Goal: Transaction & Acquisition: Purchase product/service

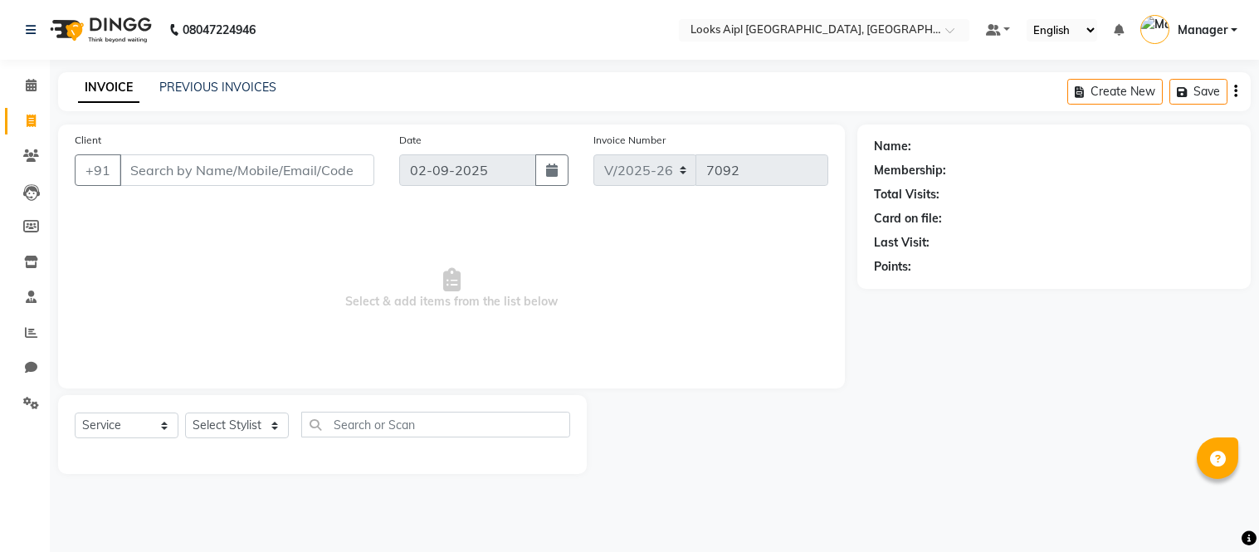
select select "6047"
select select "service"
click at [37, 116] on span at bounding box center [31, 121] width 29 height 19
select select "service"
type input "7092"
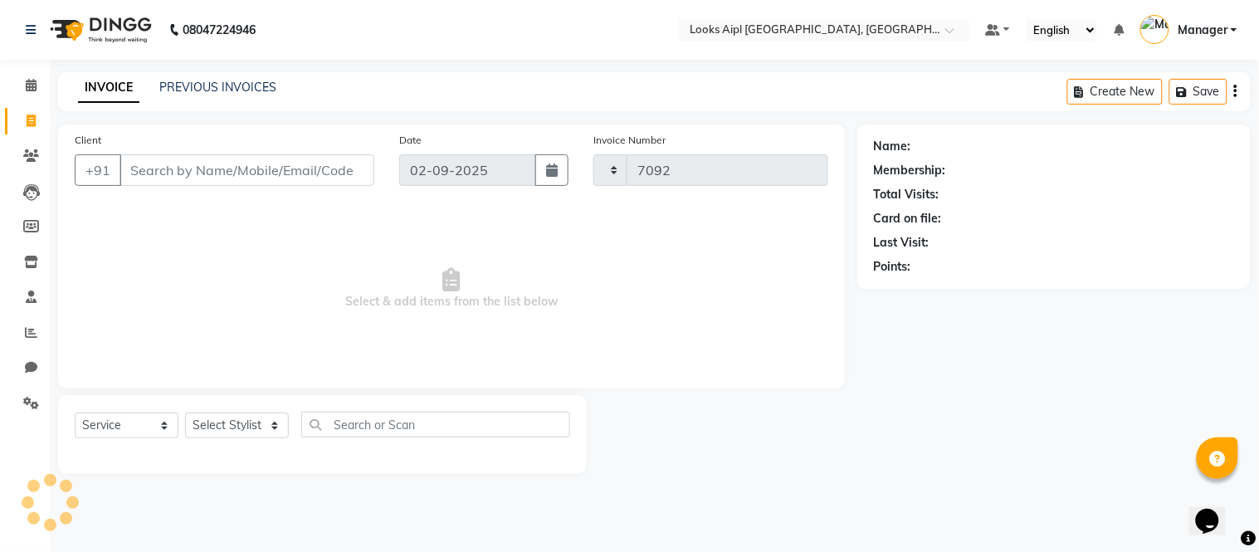
select select "6047"
click at [18, 119] on span at bounding box center [31, 121] width 29 height 19
select select "service"
type input "7092"
select select "6047"
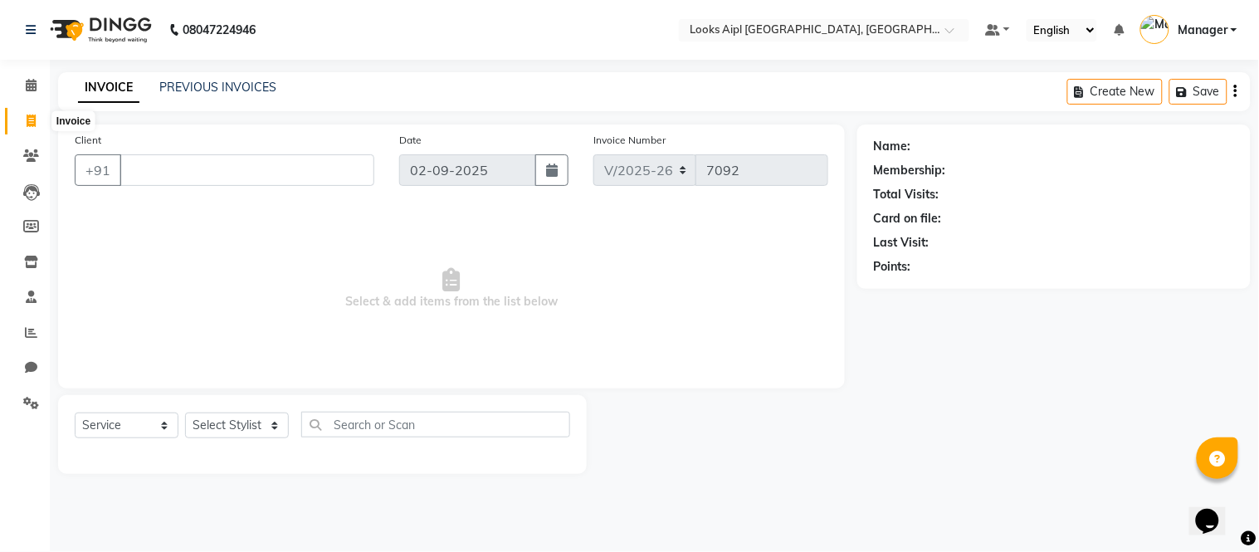
click at [27, 120] on icon at bounding box center [31, 121] width 9 height 12
select select "service"
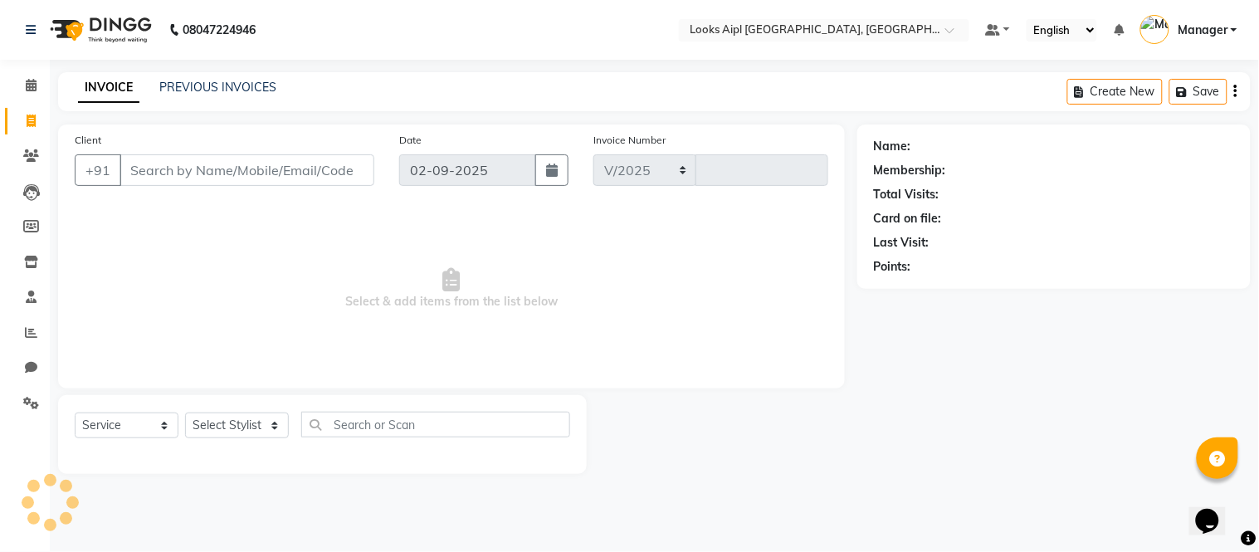
select select "6047"
type input "7092"
click at [326, 168] on input "Client" at bounding box center [247, 170] width 255 height 32
click at [261, 180] on input "Client" at bounding box center [247, 170] width 255 height 32
click at [289, 167] on input "Client" at bounding box center [247, 170] width 255 height 32
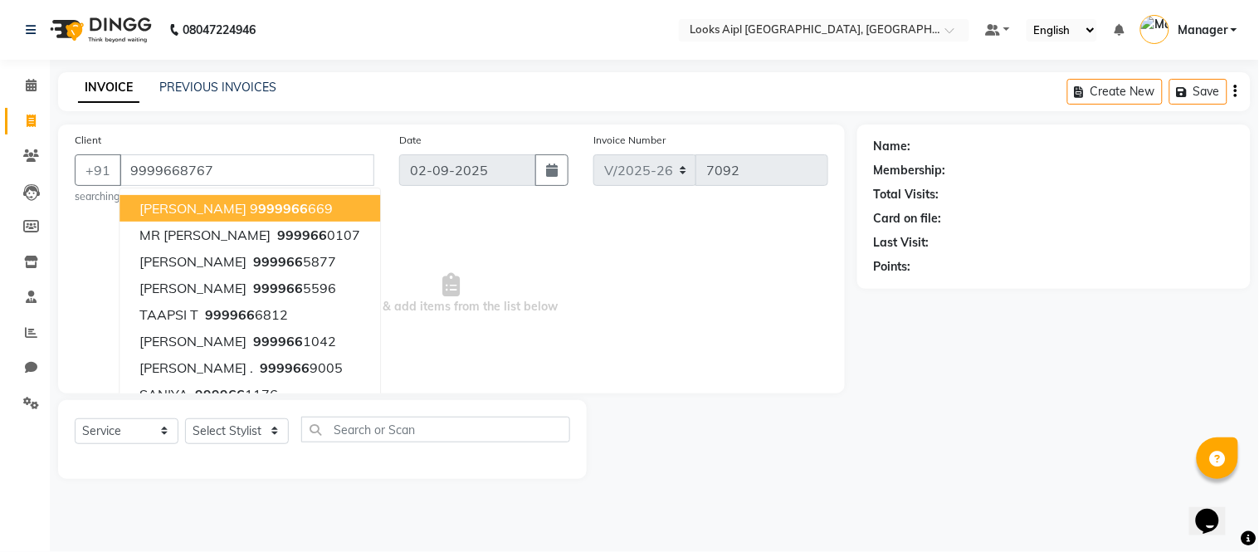
type input "9999668767"
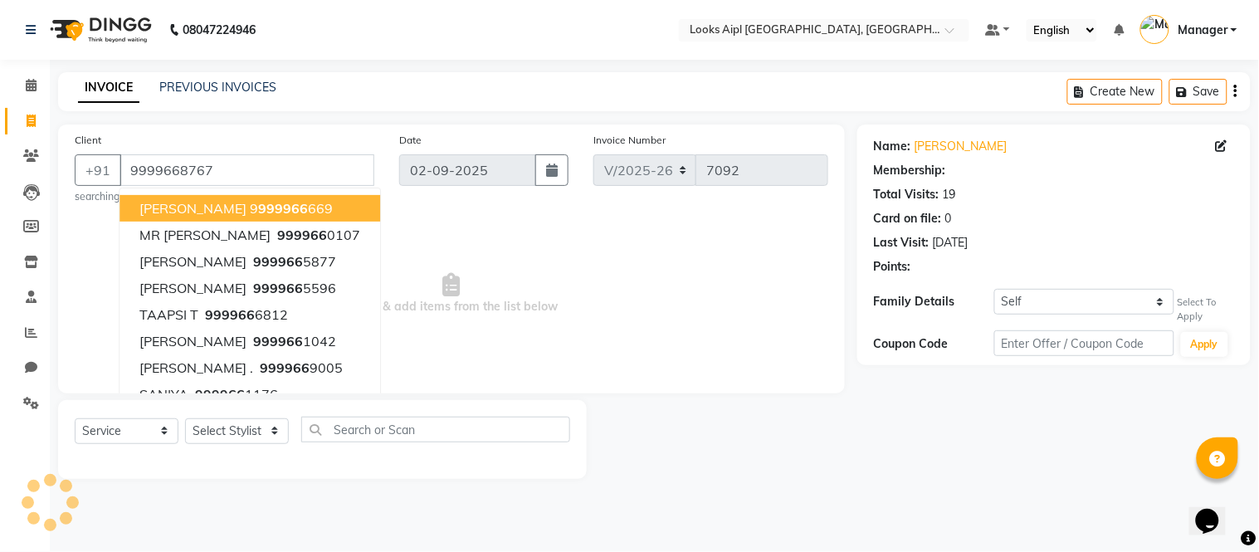
select select "1: Object"
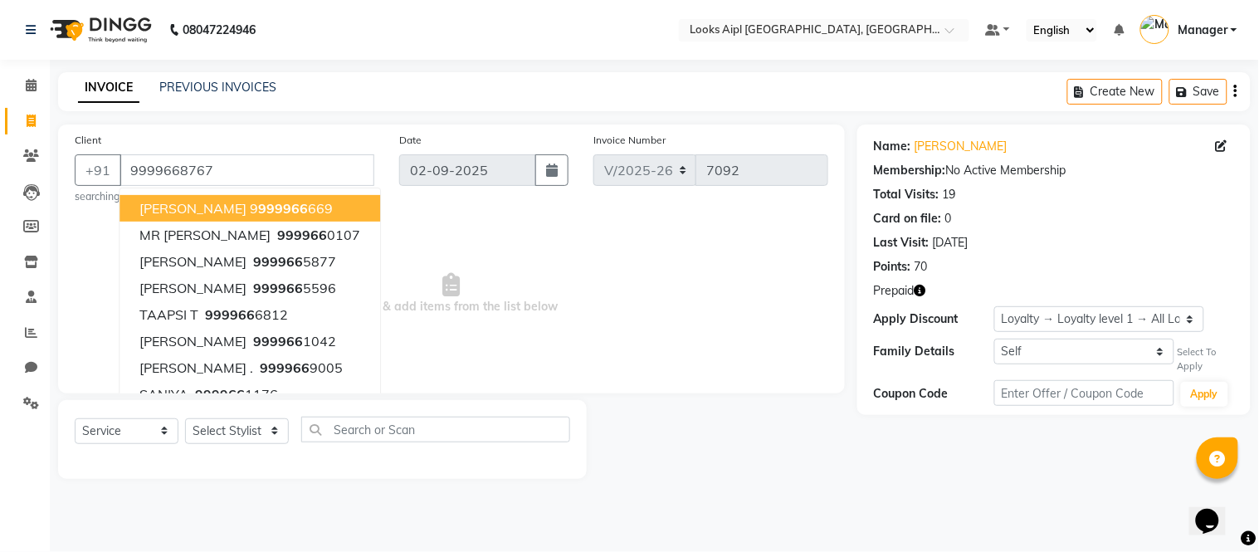
click at [594, 238] on span "Select & add items from the list below" at bounding box center [452, 294] width 754 height 166
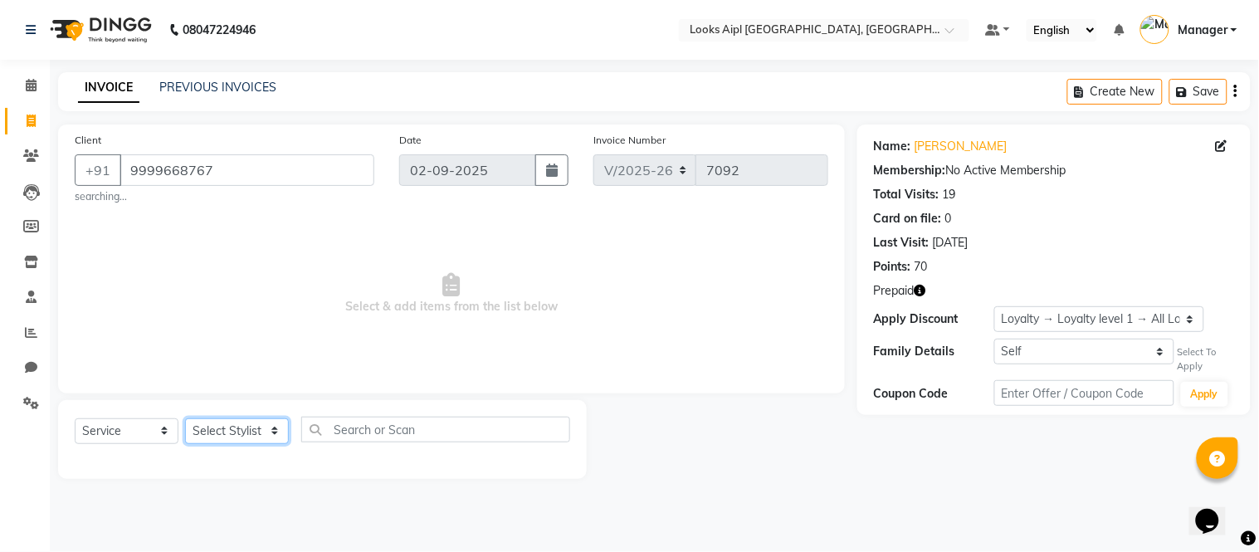
click at [250, 434] on select "Select Stylist Akash Akshar_asst Alam _Pdct Amit Arkan Arsh Counter Sales Farma…" at bounding box center [237, 431] width 104 height 26
select select "80655"
click at [185, 418] on select "Select Stylist Akash Akshar_asst Alam _Pdct Amit Arkan Arsh Counter Sales Farma…" at bounding box center [237, 431] width 104 height 26
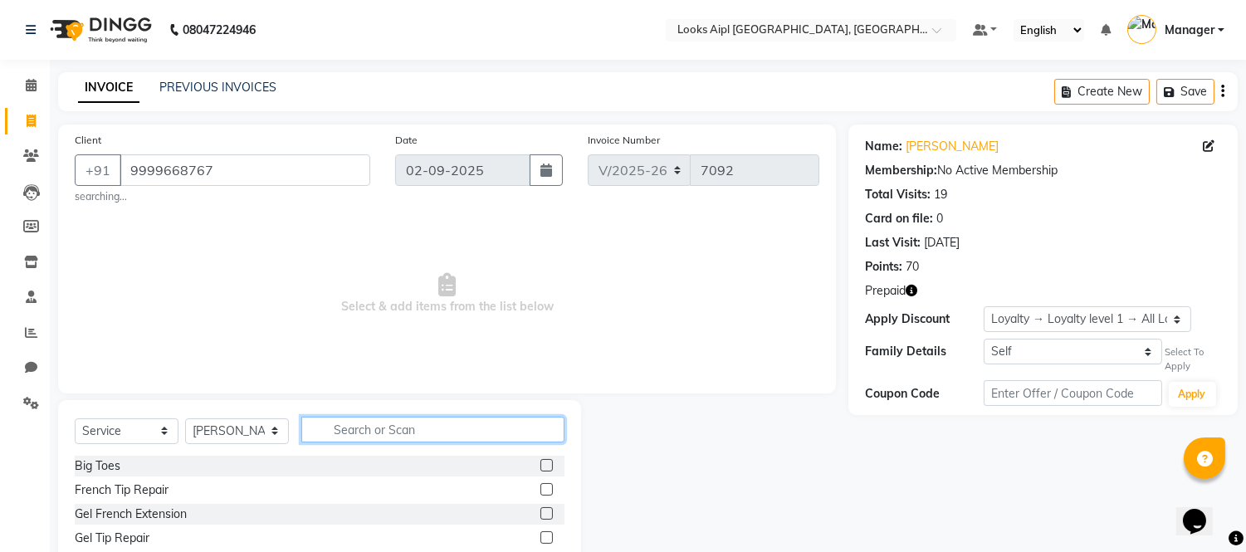
click at [387, 429] on input "text" at bounding box center [432, 430] width 263 height 26
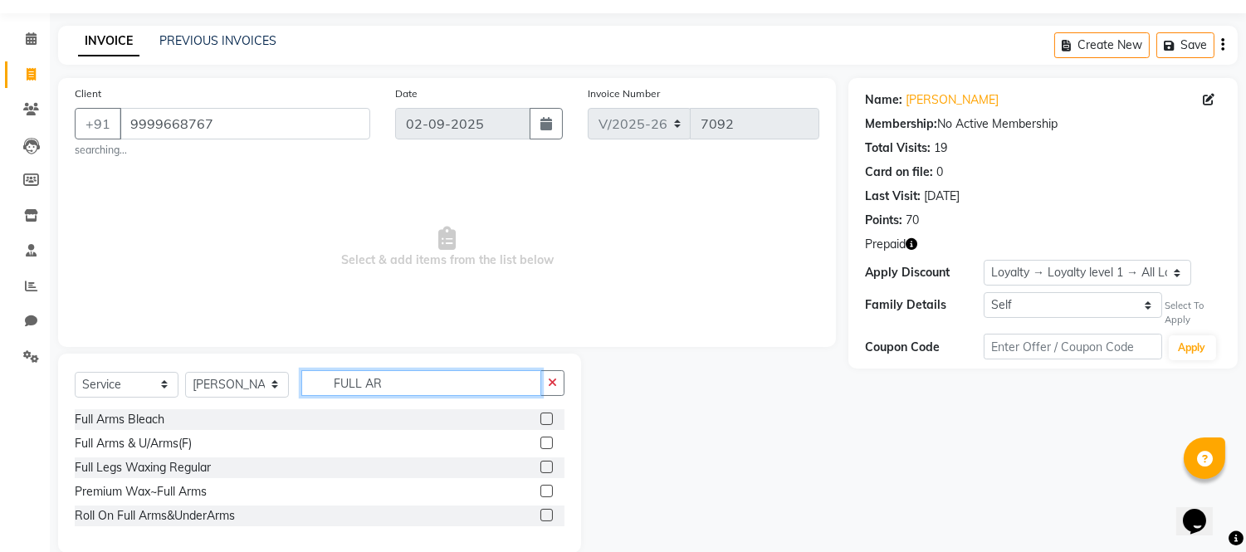
scroll to position [72, 0]
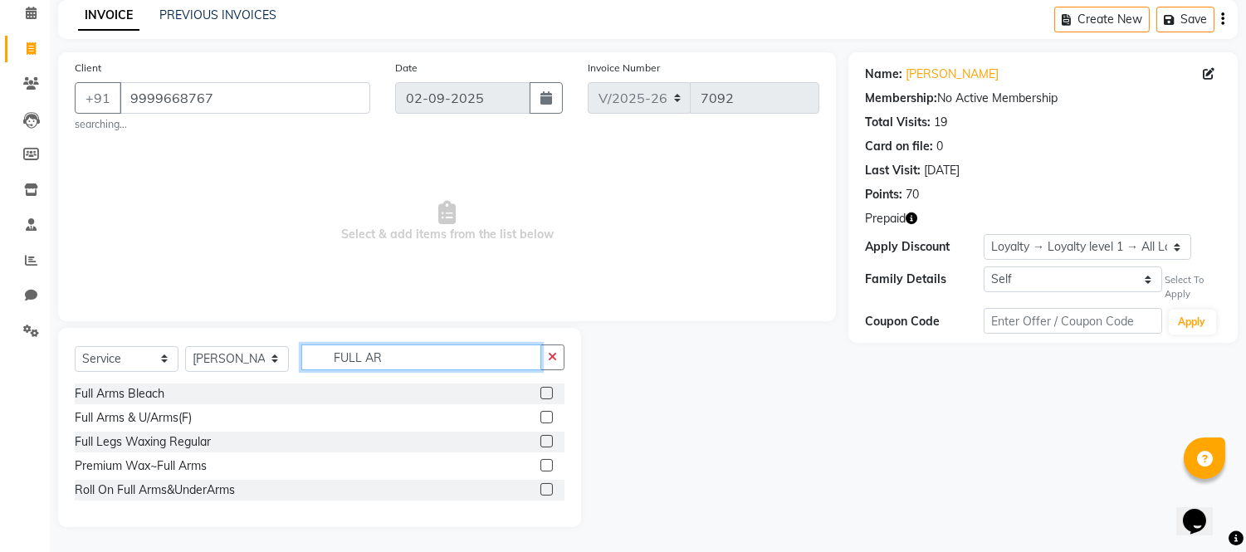
type input "FULL AR"
drag, startPoint x: 545, startPoint y: 465, endPoint x: 491, endPoint y: 402, distance: 83.0
click at [545, 463] on label at bounding box center [546, 465] width 12 height 12
click at [545, 463] on input "checkbox" at bounding box center [545, 466] width 11 height 11
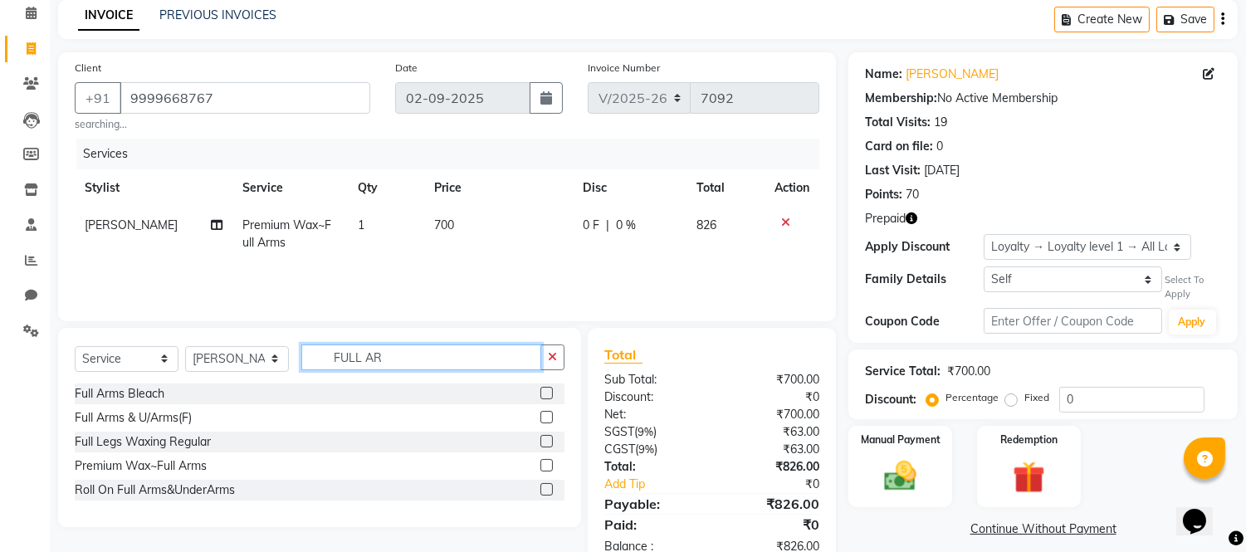
checkbox input "false"
click at [146, 347] on div "Select Service Product Membership Package Voucher Prepaid Gift Card Select Styl…" at bounding box center [320, 363] width 490 height 39
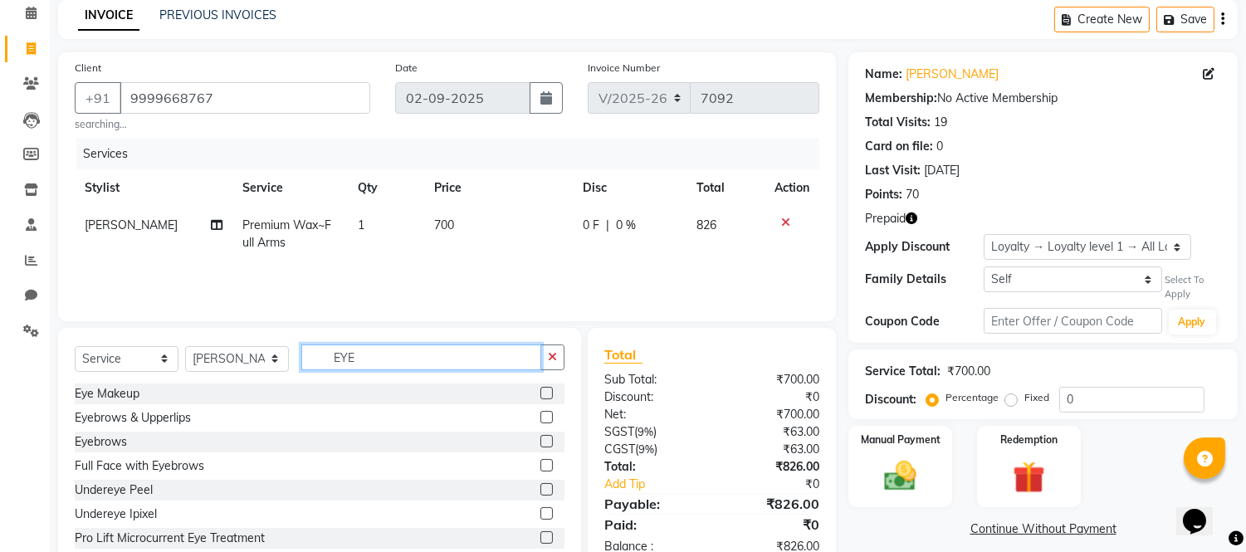
type input "EYE"
click at [540, 437] on label at bounding box center [546, 441] width 12 height 12
click at [540, 437] on input "checkbox" at bounding box center [545, 442] width 11 height 11
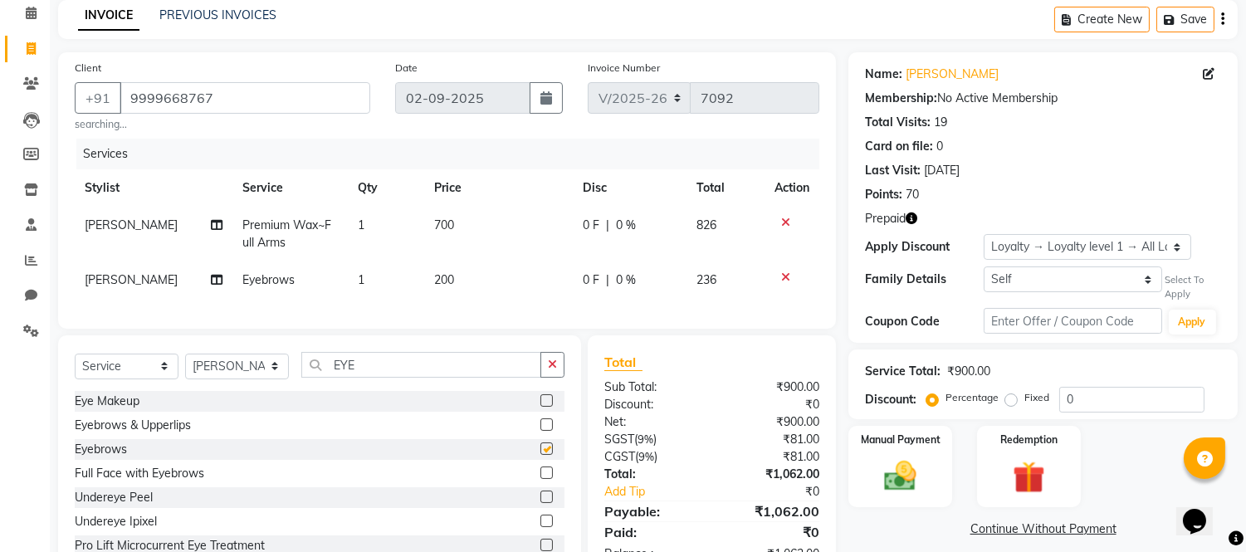
checkbox input "false"
click at [455, 277] on td "200" at bounding box center [498, 279] width 149 height 37
select select "80655"
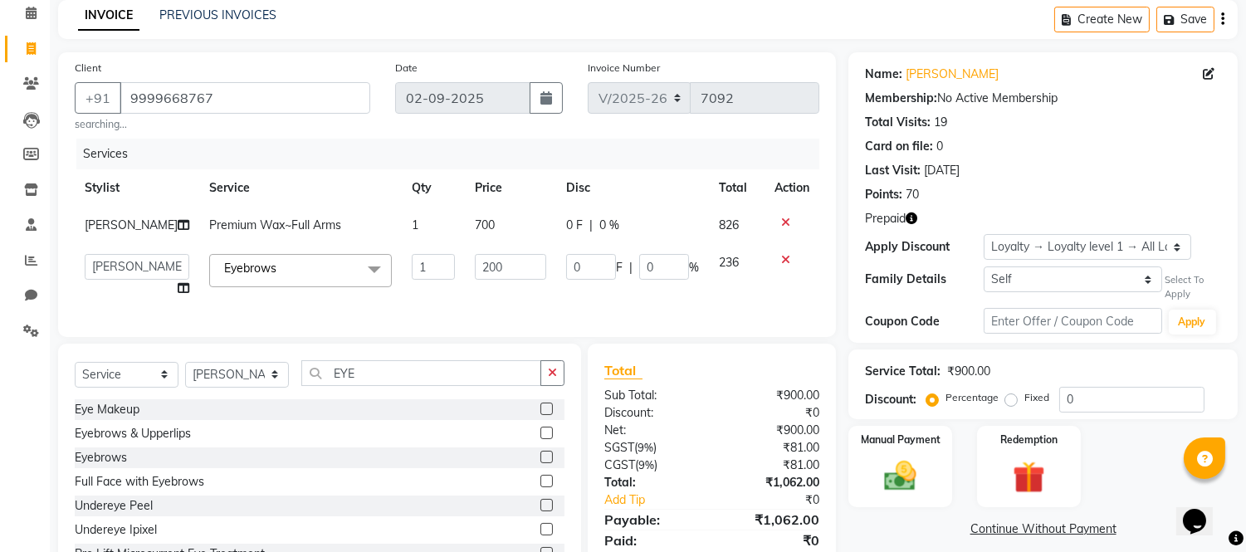
click at [475, 277] on input "200" at bounding box center [510, 267] width 71 height 26
type input "70"
drag, startPoint x: 481, startPoint y: 295, endPoint x: 643, endPoint y: 224, distance: 176.6
click at [485, 295] on td "70" at bounding box center [510, 275] width 91 height 63
select select "80655"
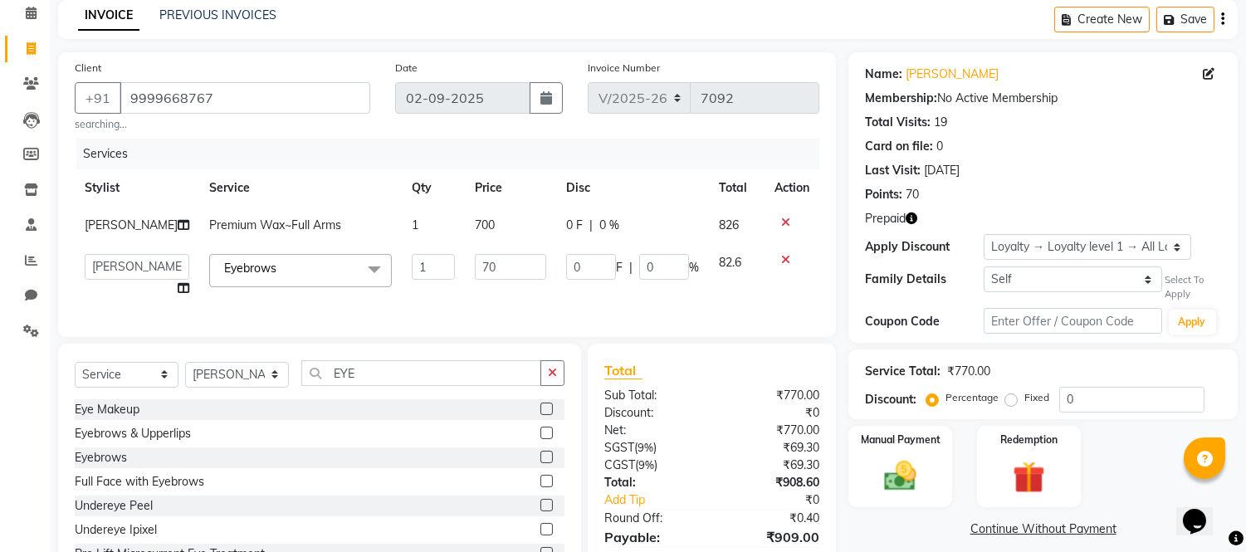
click at [916, 214] on icon "button" at bounding box center [912, 218] width 12 height 12
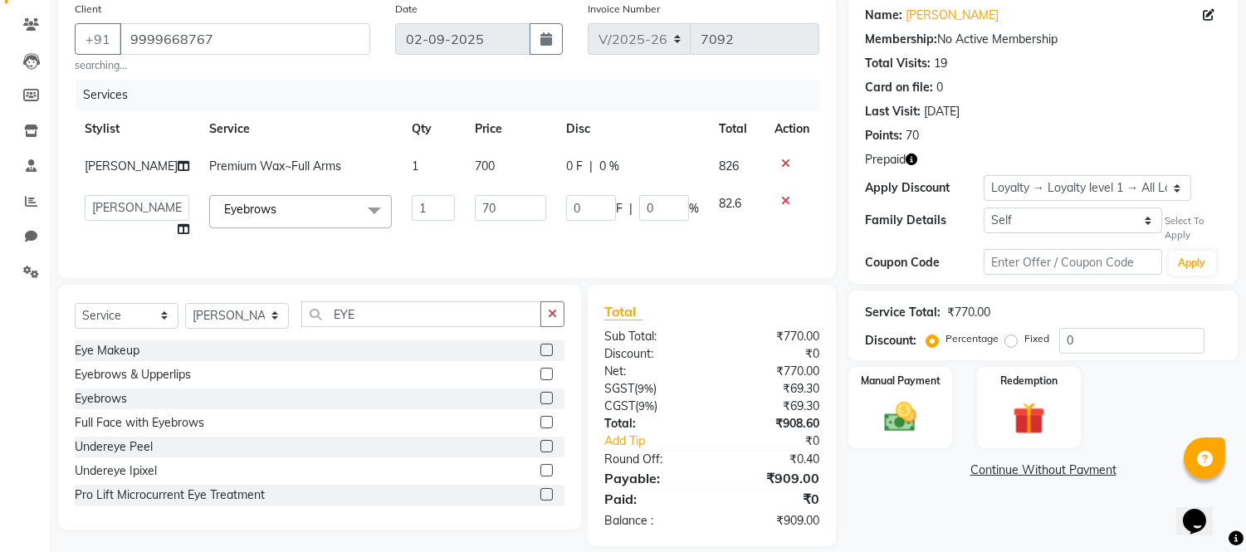
scroll to position [164, 0]
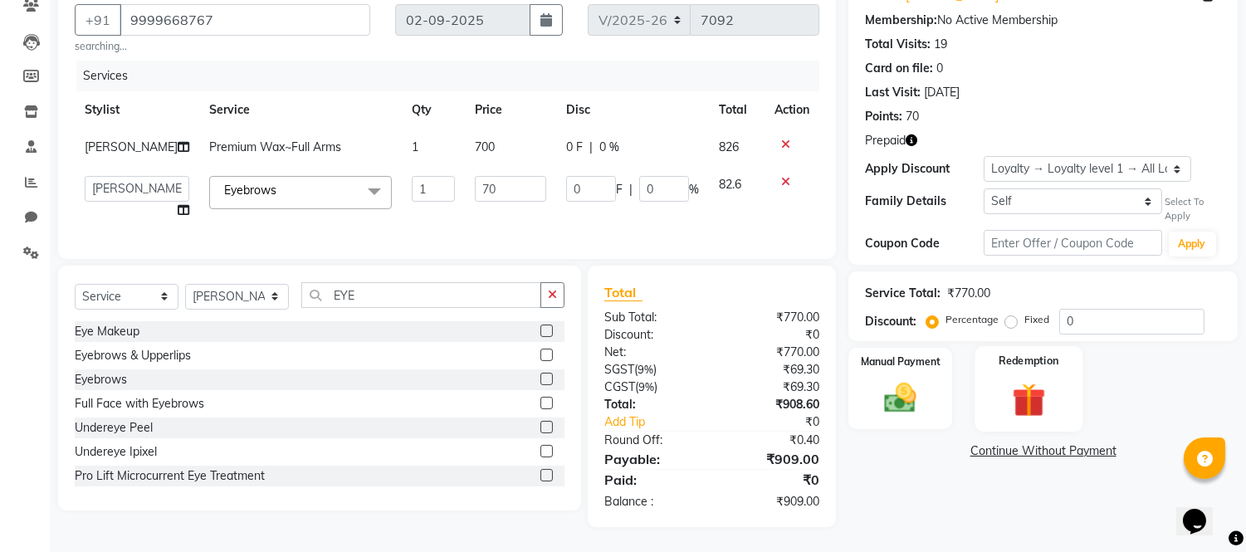
click at [1028, 378] on img at bounding box center [1028, 399] width 55 height 42
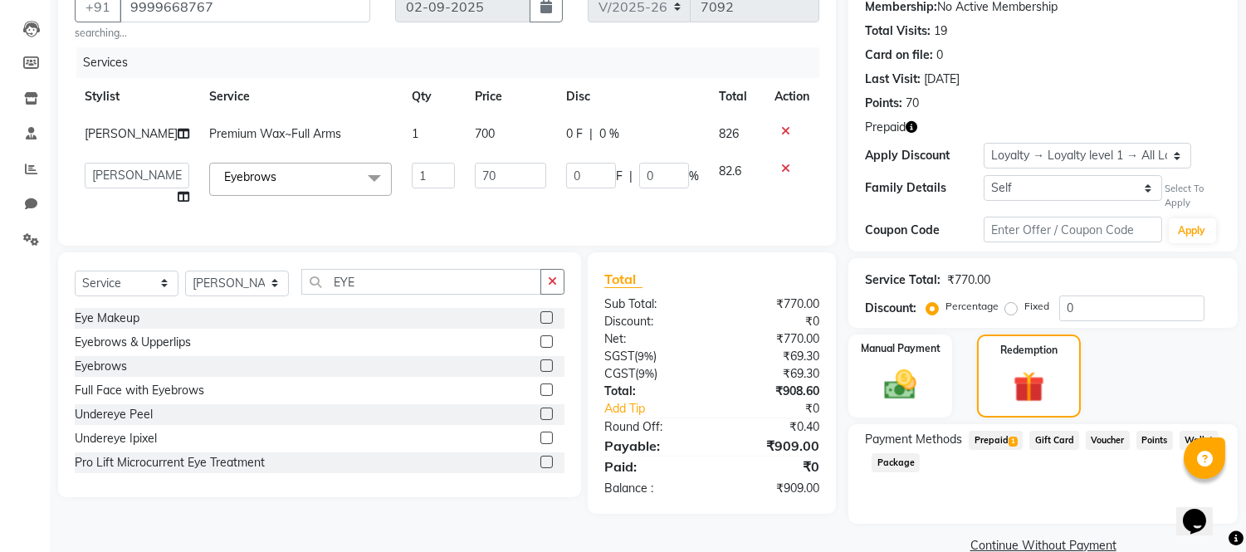
click at [994, 438] on span "Prepaid 1" at bounding box center [996, 440] width 54 height 19
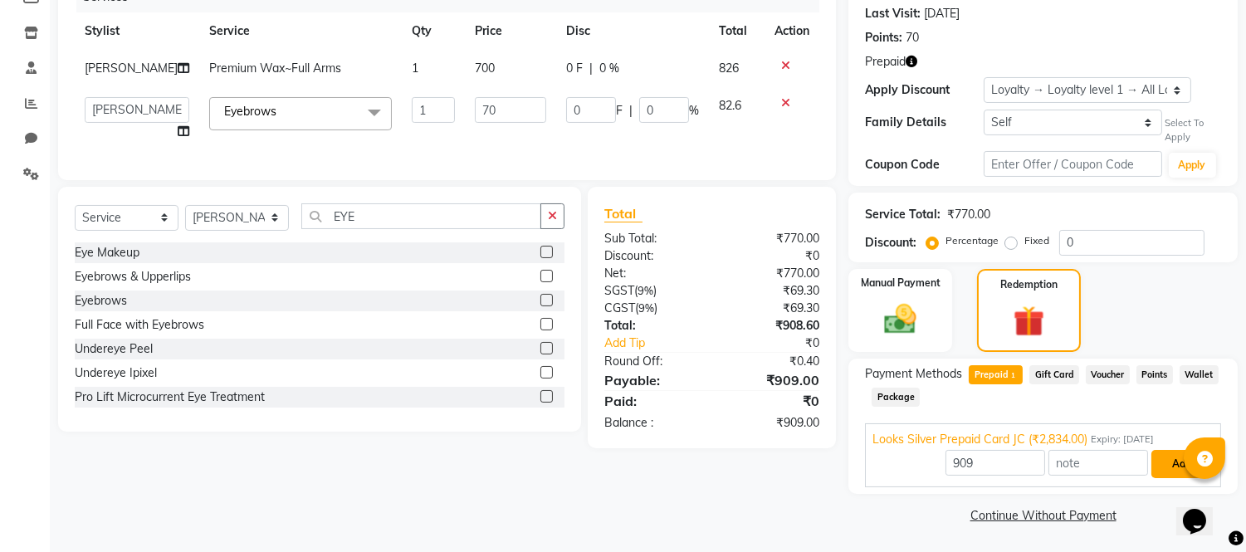
click at [1167, 452] on button "Add" at bounding box center [1181, 464] width 61 height 28
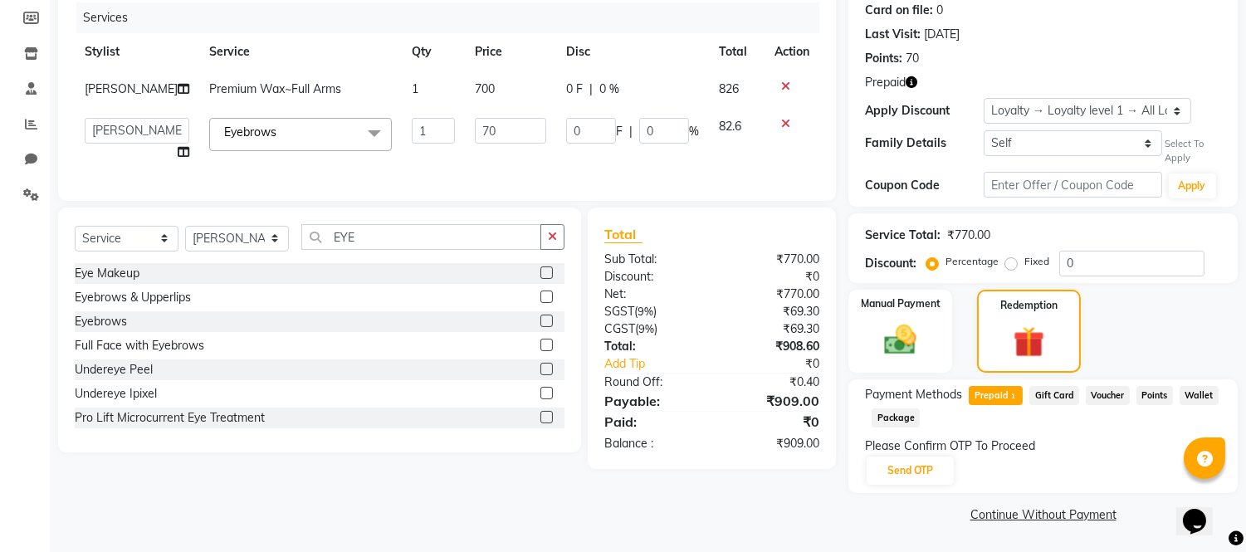
scroll to position [208, 0]
click at [917, 476] on button "Send OTP" at bounding box center [910, 471] width 87 height 28
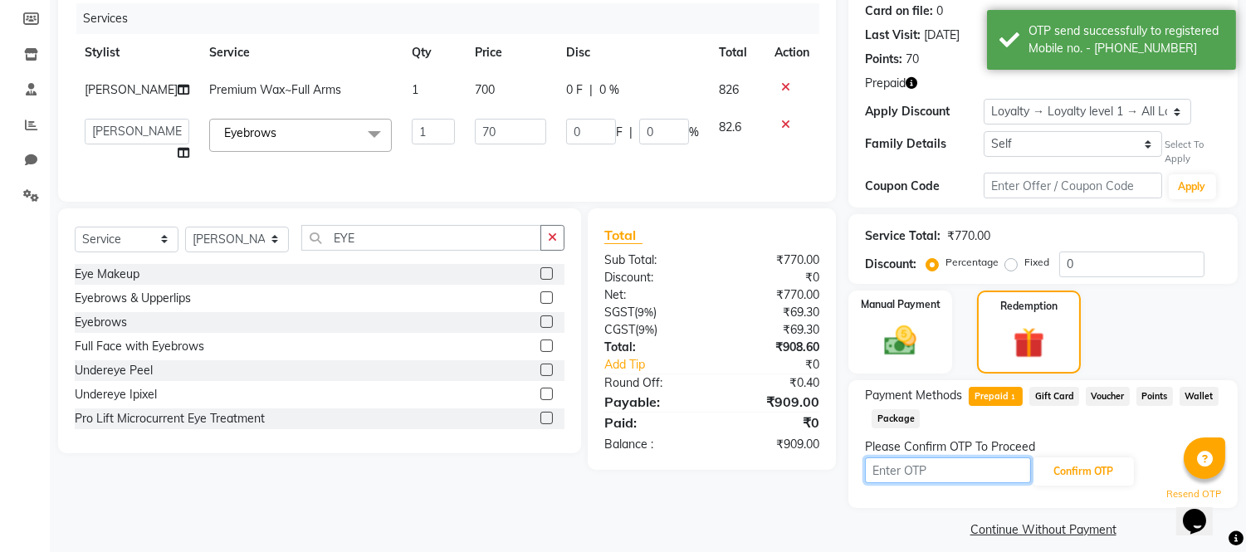
click at [917, 471] on input "text" at bounding box center [948, 470] width 166 height 26
type input "2347"
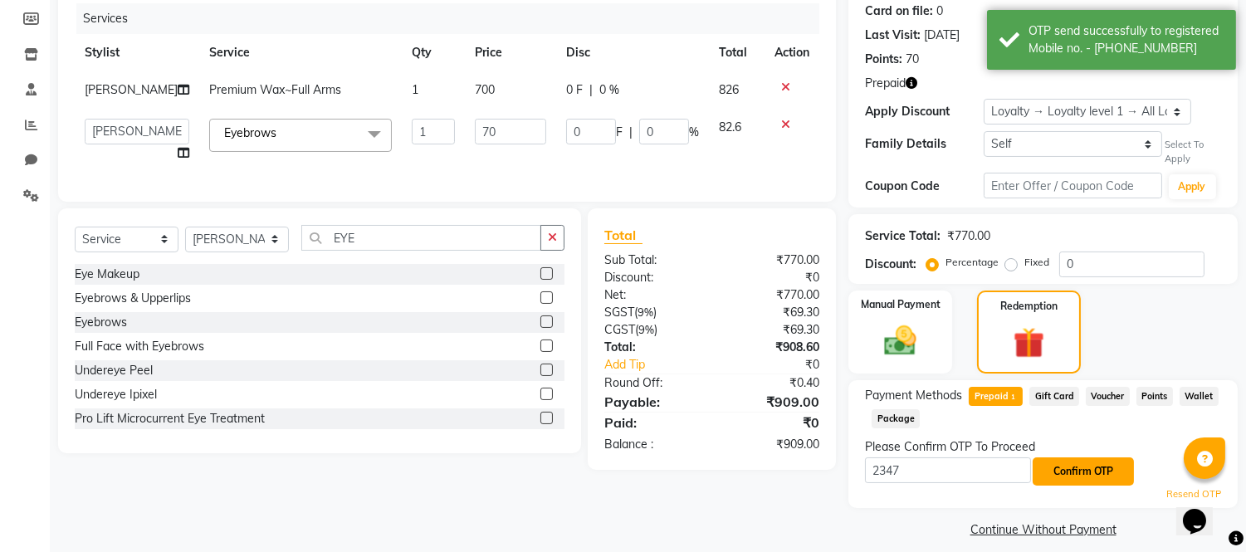
click at [1052, 466] on button "Confirm OTP" at bounding box center [1083, 471] width 101 height 28
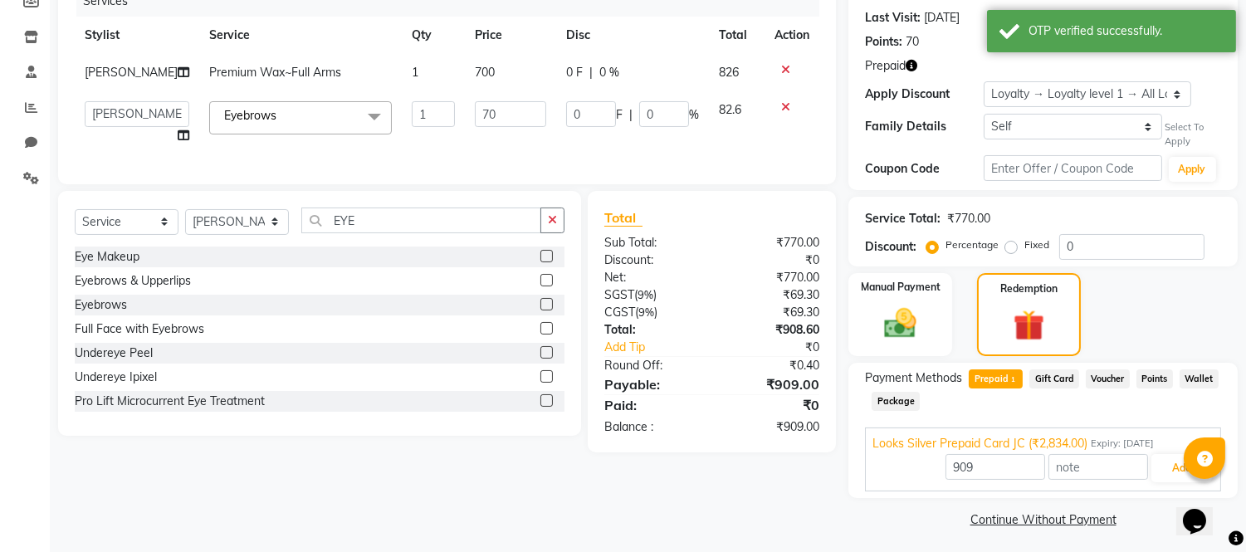
scroll to position [229, 0]
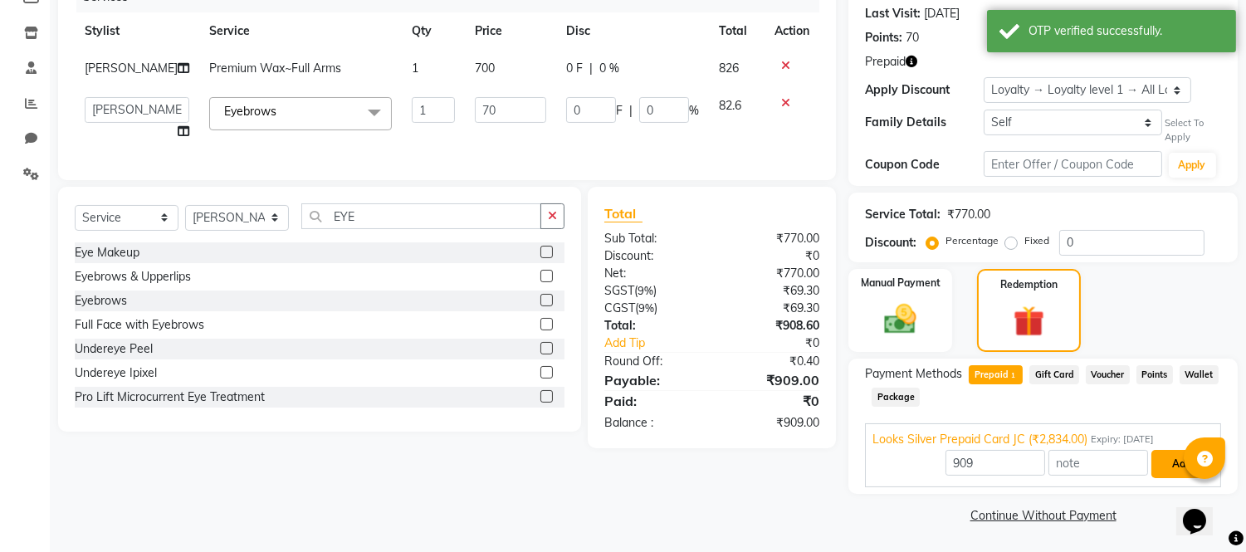
click at [1162, 462] on button "Add" at bounding box center [1181, 464] width 61 height 28
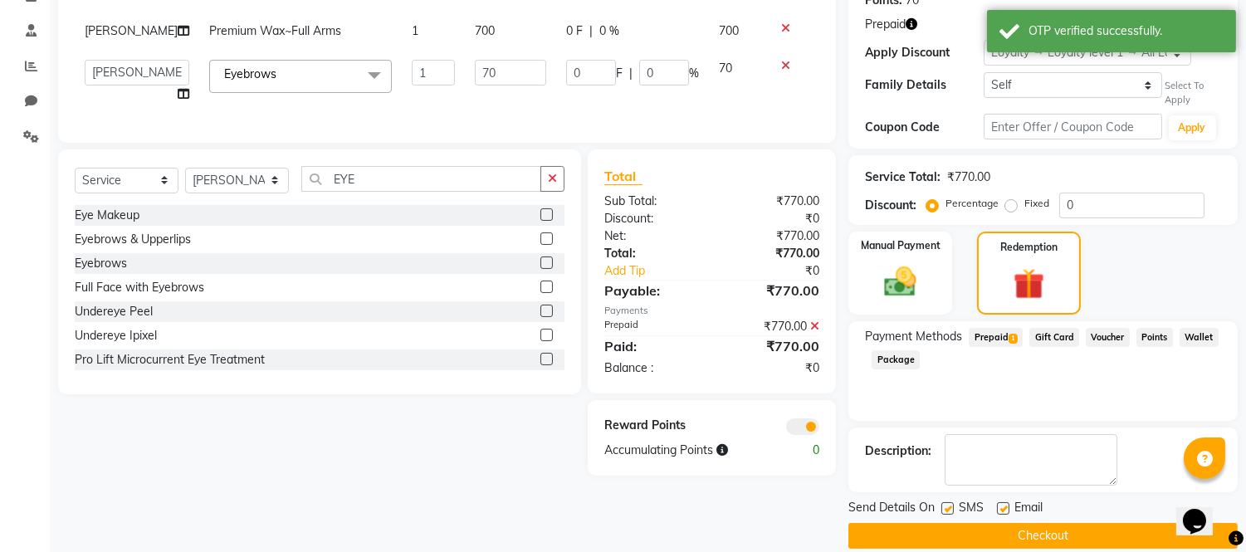
scroll to position [286, 0]
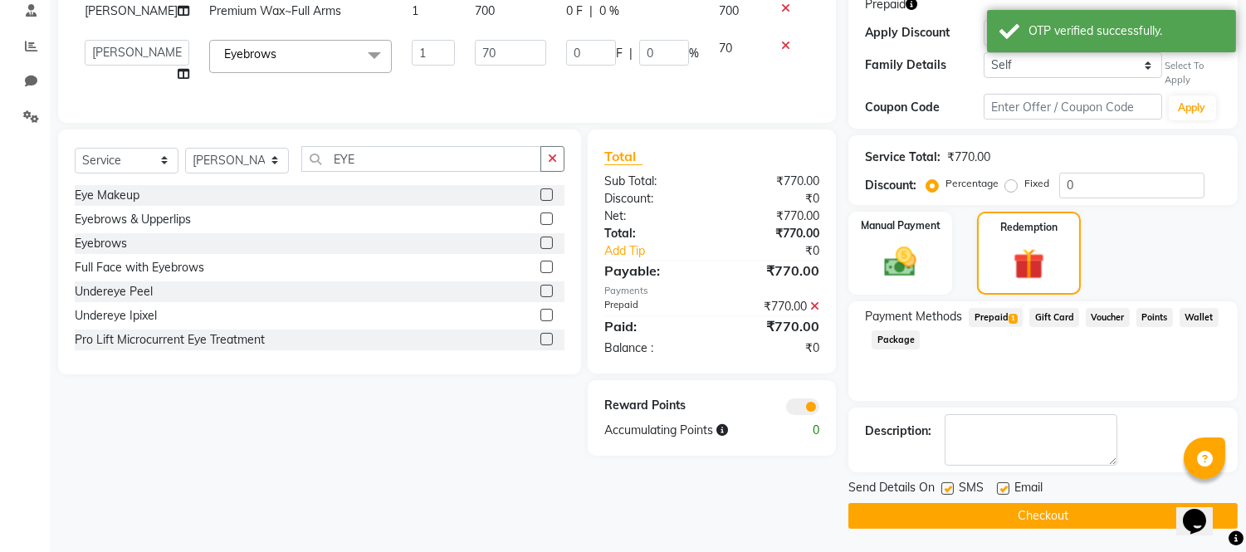
click at [993, 520] on button "Checkout" at bounding box center [1042, 516] width 389 height 26
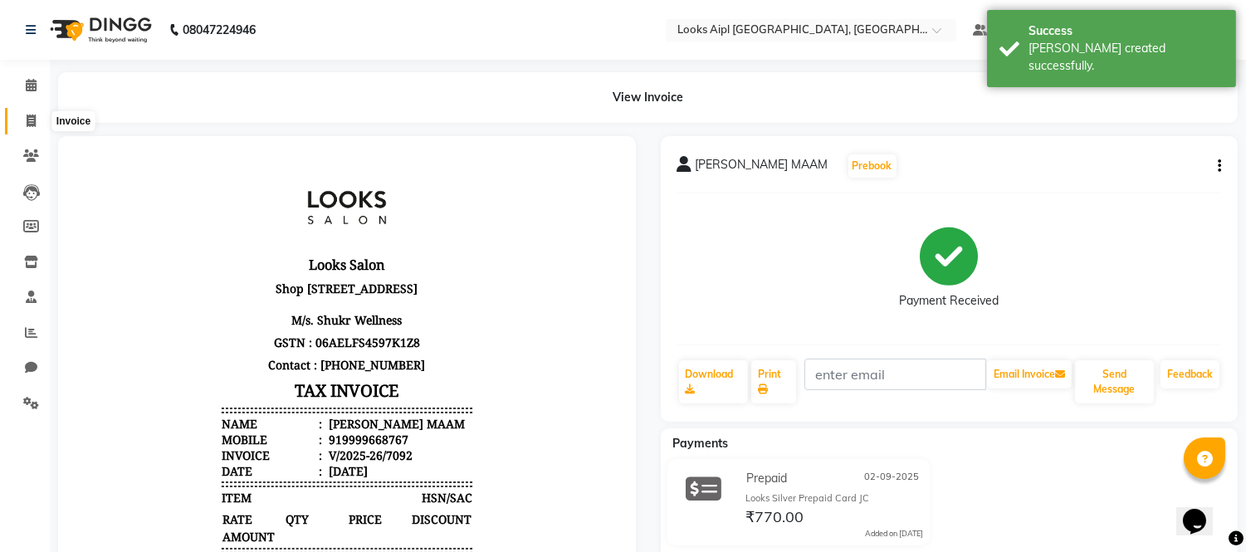
click at [20, 121] on span at bounding box center [31, 121] width 29 height 19
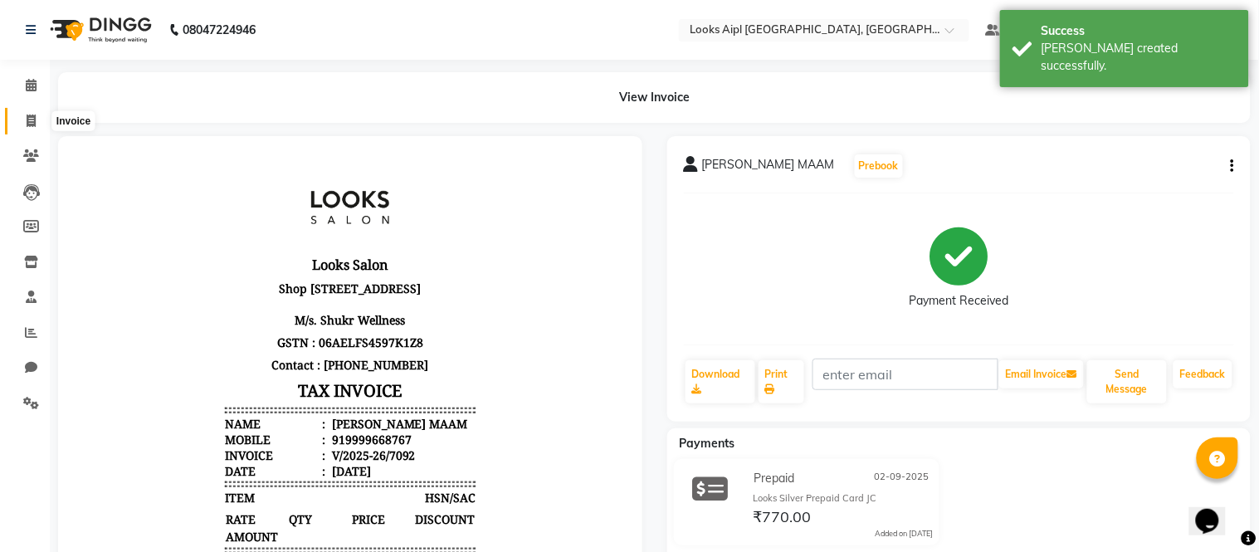
select select "service"
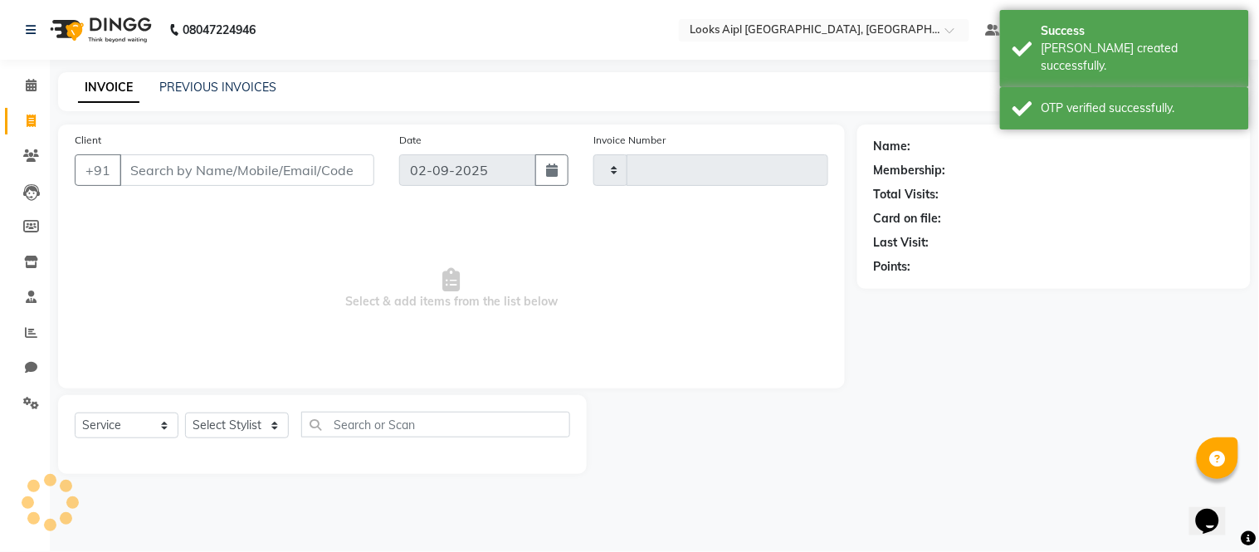
type input "7093"
select select "6047"
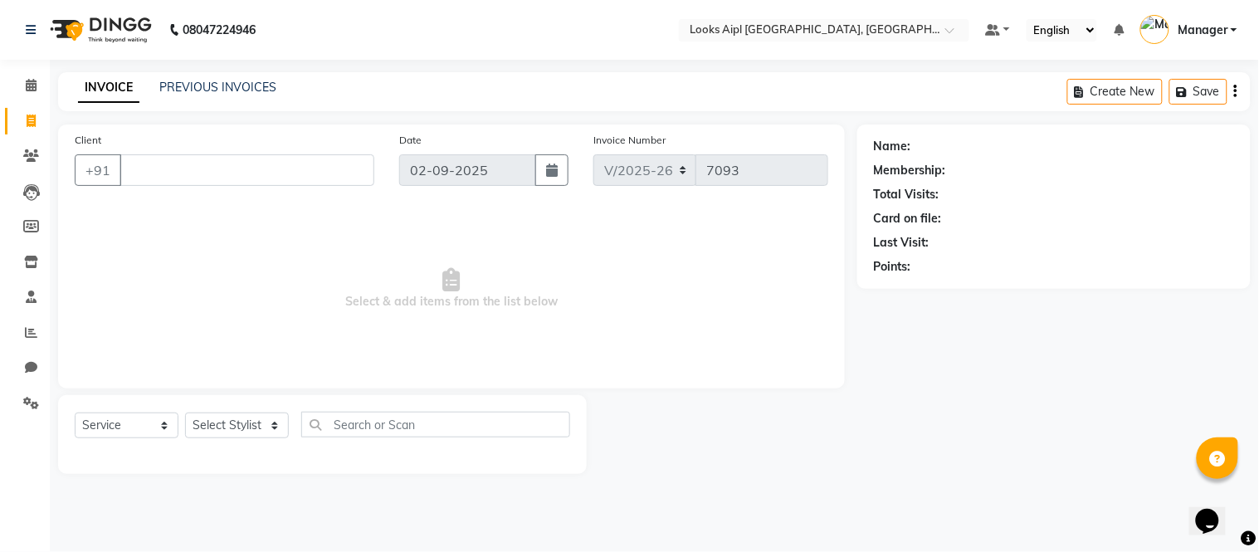
click at [250, 178] on input "Client" at bounding box center [247, 170] width 255 height 32
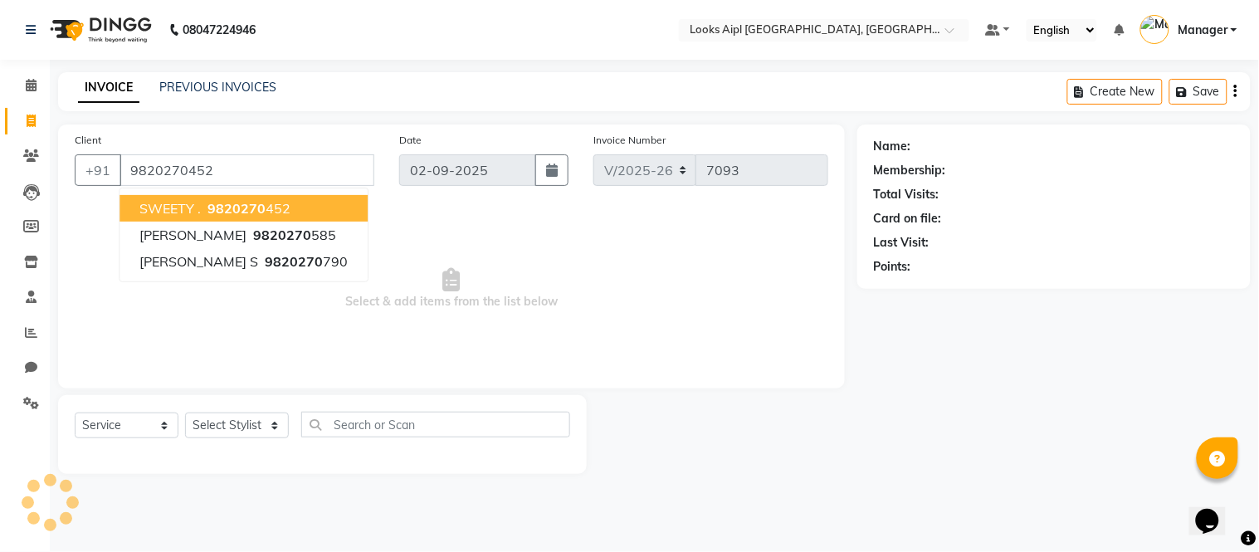
type input "9820270452"
select select "1: Object"
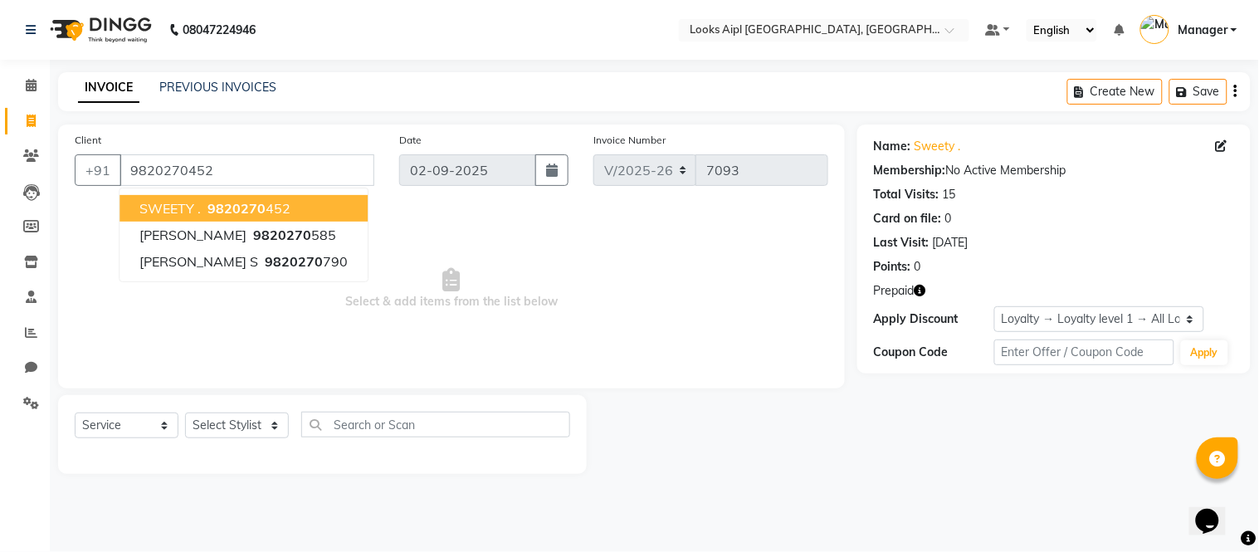
drag, startPoint x: 669, startPoint y: 276, endPoint x: 484, endPoint y: 362, distance: 204.2
click at [669, 276] on span "Select & add items from the list below" at bounding box center [452, 289] width 754 height 166
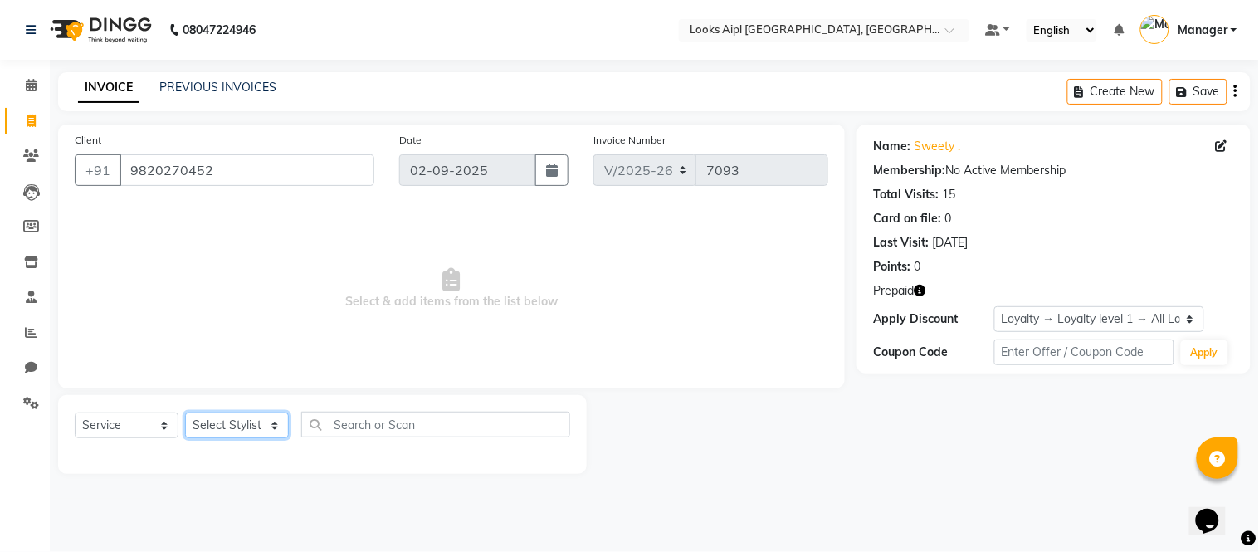
drag, startPoint x: 257, startPoint y: 422, endPoint x: 255, endPoint y: 413, distance: 8.7
click at [257, 421] on select "Select Stylist Akash Akshar_asst Alam _Pdct Amit Arkan Arsh Counter Sales Farma…" at bounding box center [237, 426] width 104 height 26
select select "43348"
click at [185, 413] on select "Select Stylist Akash Akshar_asst Alam _Pdct Amit Arkan Arsh Counter Sales Farma…" at bounding box center [237, 426] width 104 height 26
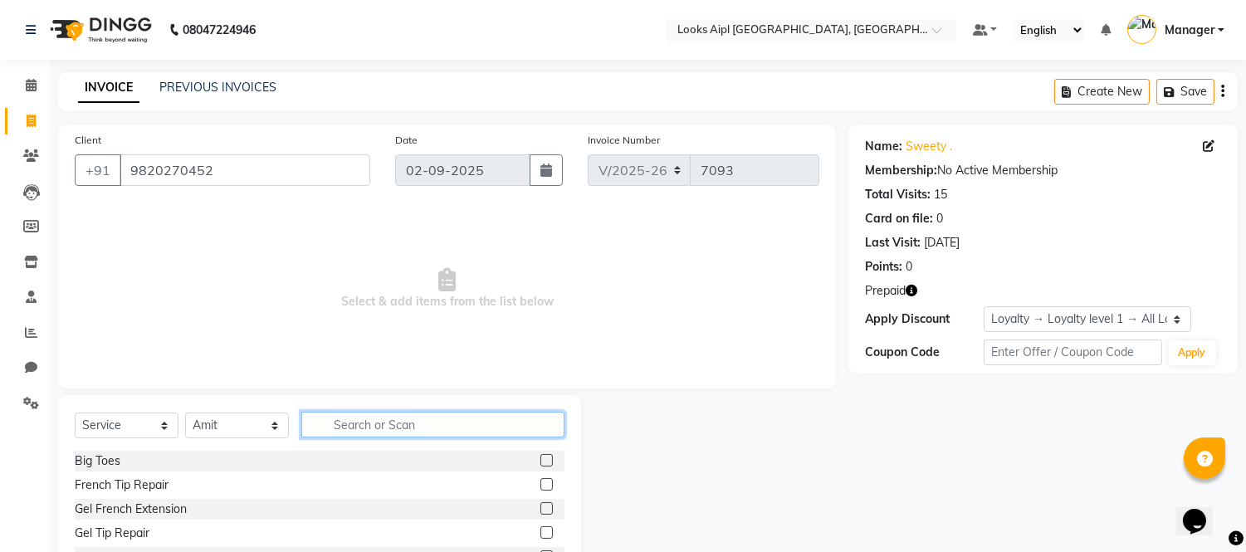
click at [370, 420] on input "text" at bounding box center [432, 425] width 263 height 26
type input "WASH"
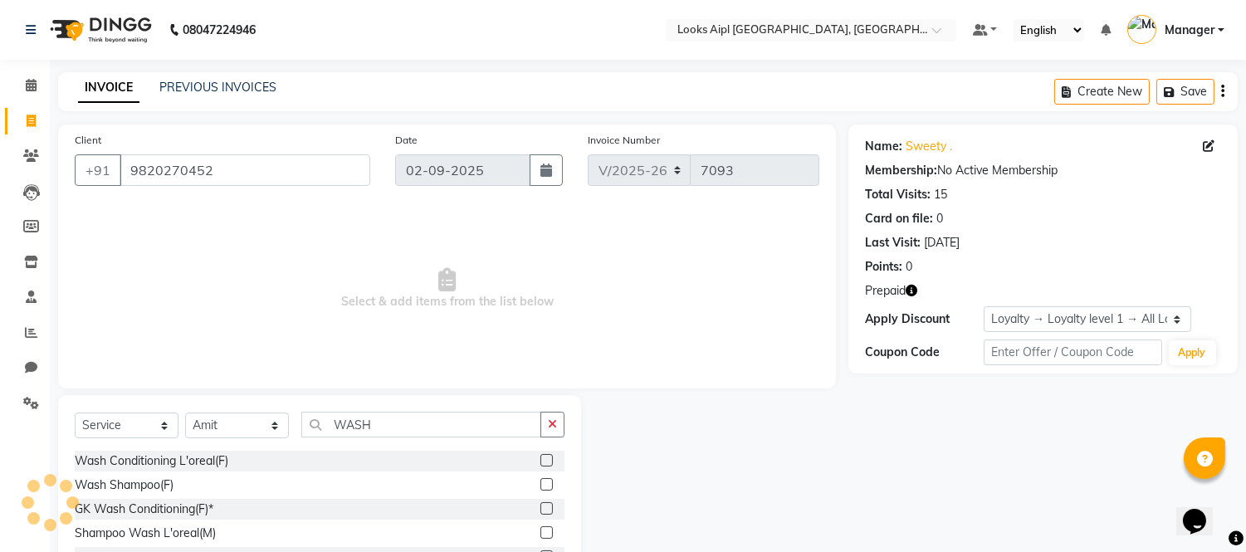
click at [549, 482] on label at bounding box center [546, 484] width 12 height 12
click at [549, 482] on input "checkbox" at bounding box center [545, 485] width 11 height 11
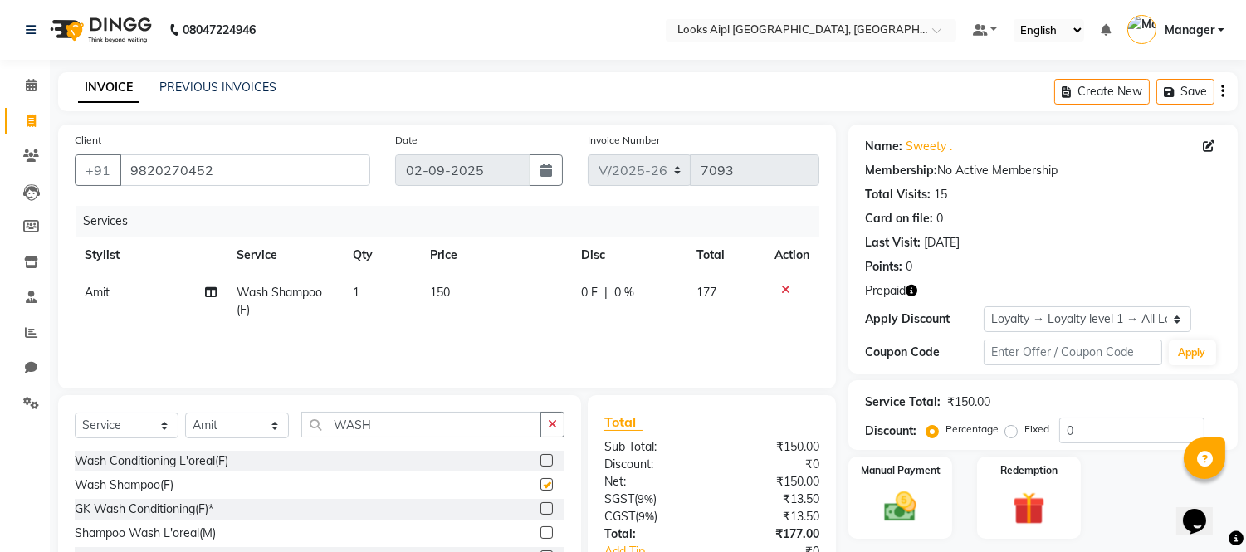
checkbox input "false"
drag, startPoint x: 405, startPoint y: 417, endPoint x: 226, endPoint y: 417, distance: 179.3
click at [226, 417] on div "Select Service Product Membership Package Voucher Prepaid Gift Card Select Styl…" at bounding box center [320, 431] width 490 height 39
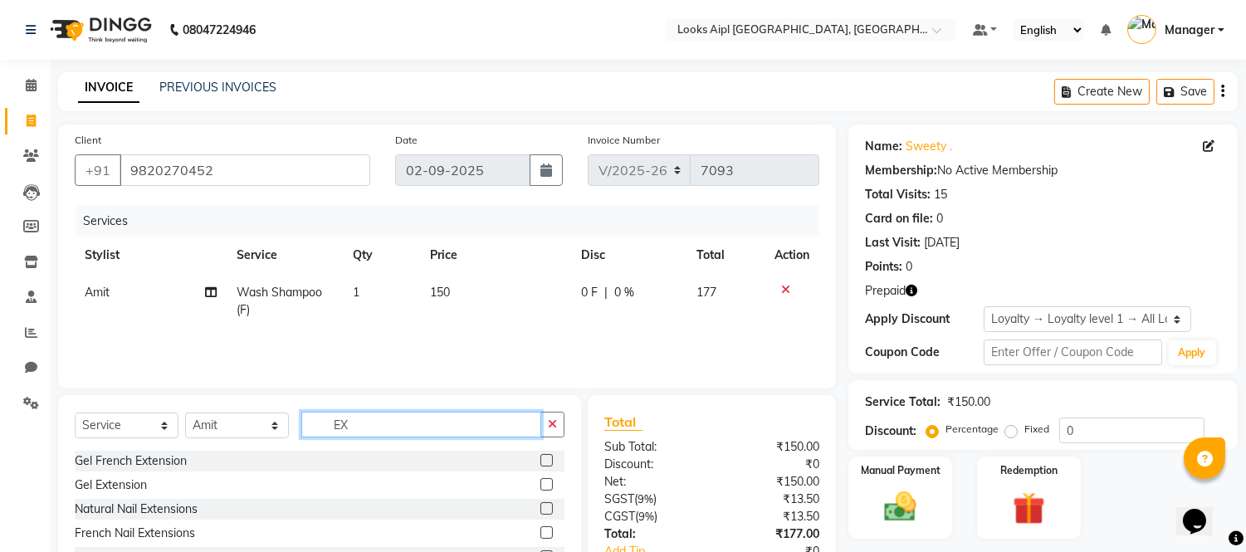
type input "EX"
click at [540, 487] on label at bounding box center [546, 484] width 12 height 12
click at [540, 487] on input "checkbox" at bounding box center [545, 485] width 11 height 11
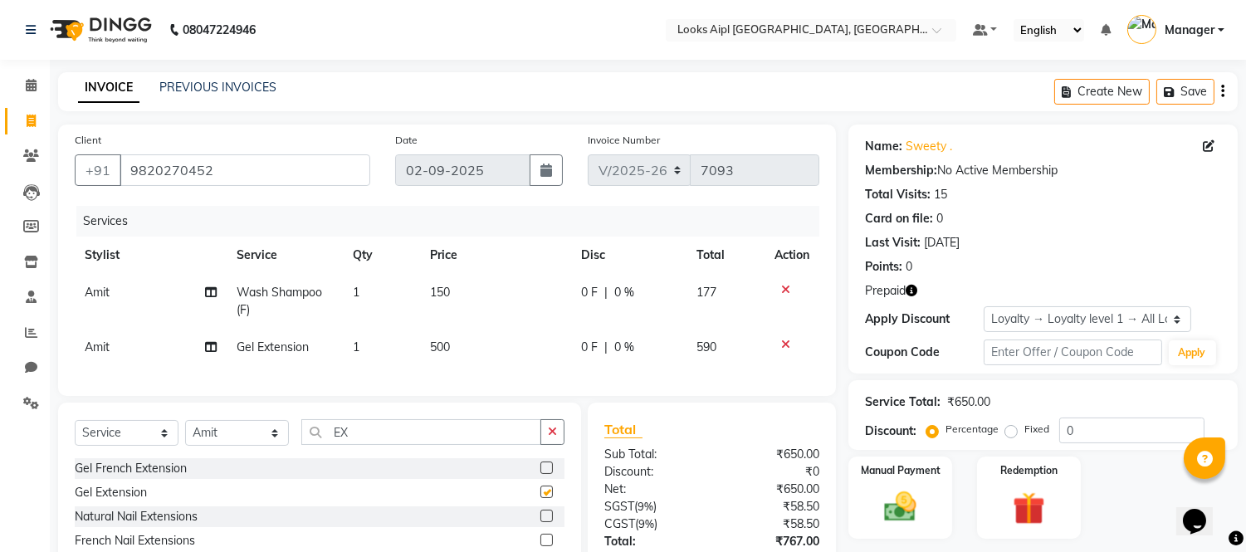
checkbox input "false"
click at [440, 343] on span "500" at bounding box center [440, 346] width 20 height 15
select select "43348"
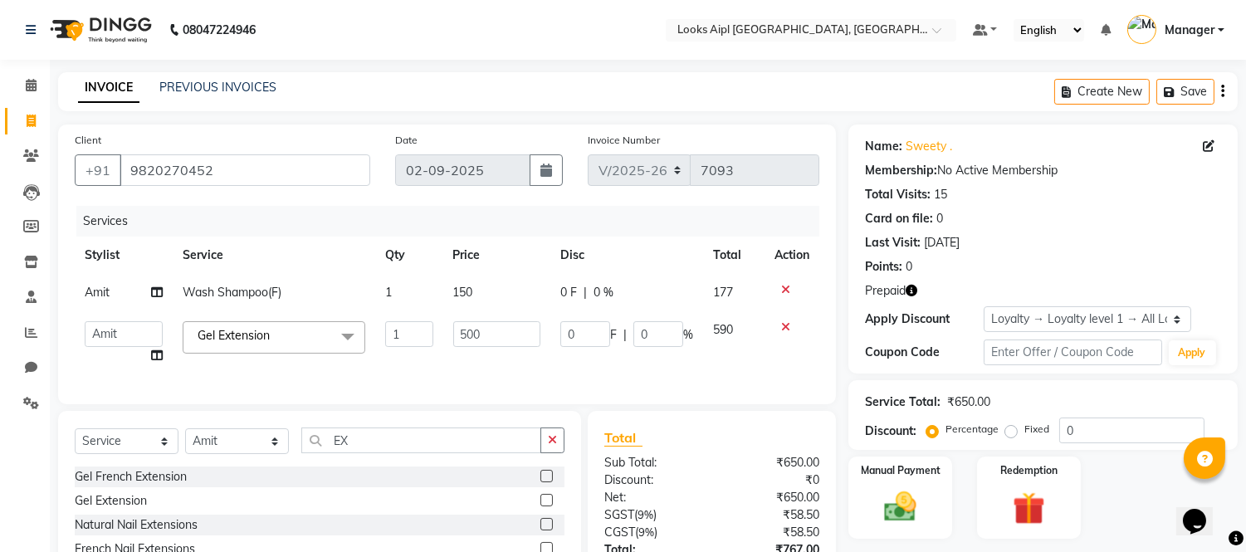
click at [440, 343] on td "1" at bounding box center [408, 342] width 67 height 63
click at [476, 332] on input "500" at bounding box center [496, 334] width 87 height 26
type input "2200"
click at [467, 293] on td "150" at bounding box center [496, 292] width 107 height 37
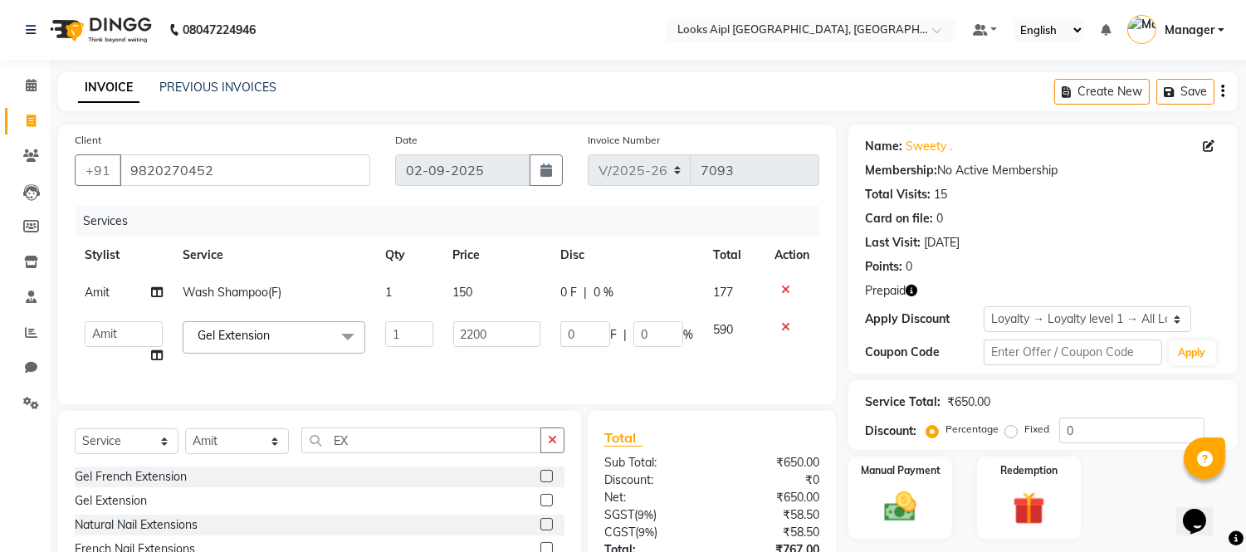
select select "43348"
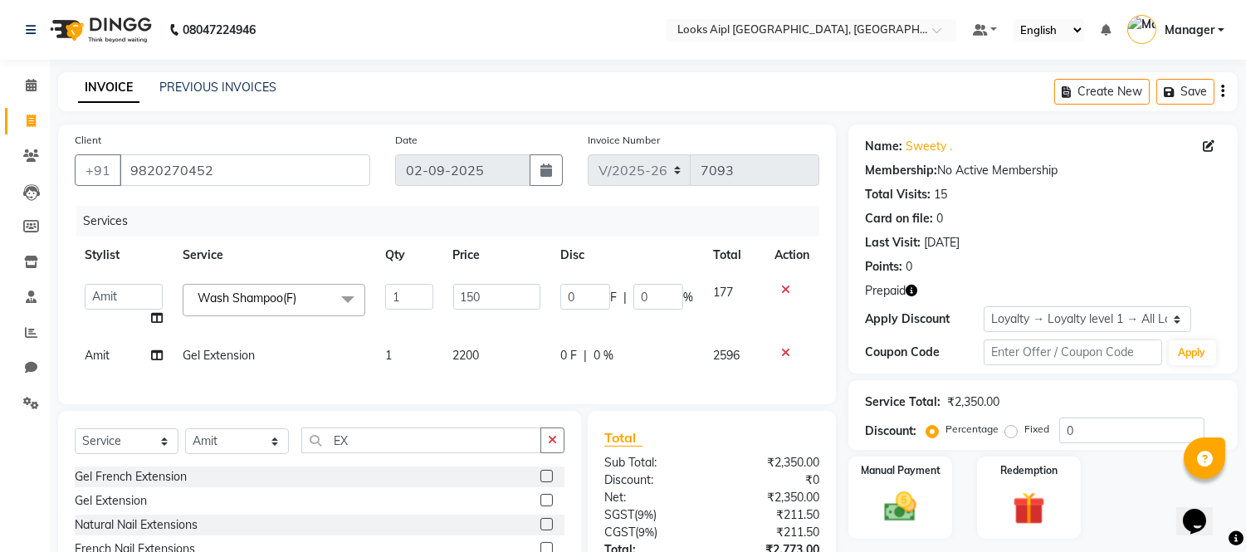
click at [467, 293] on input "150" at bounding box center [496, 297] width 87 height 26
type input "400"
drag, startPoint x: 515, startPoint y: 203, endPoint x: 695, endPoint y: 253, distance: 186.1
click at [516, 203] on div "Client +91 9820270452 Date 02-09-2025 Invoice Number V/2025 V/2025-26 7093 Serv…" at bounding box center [447, 265] width 778 height 280
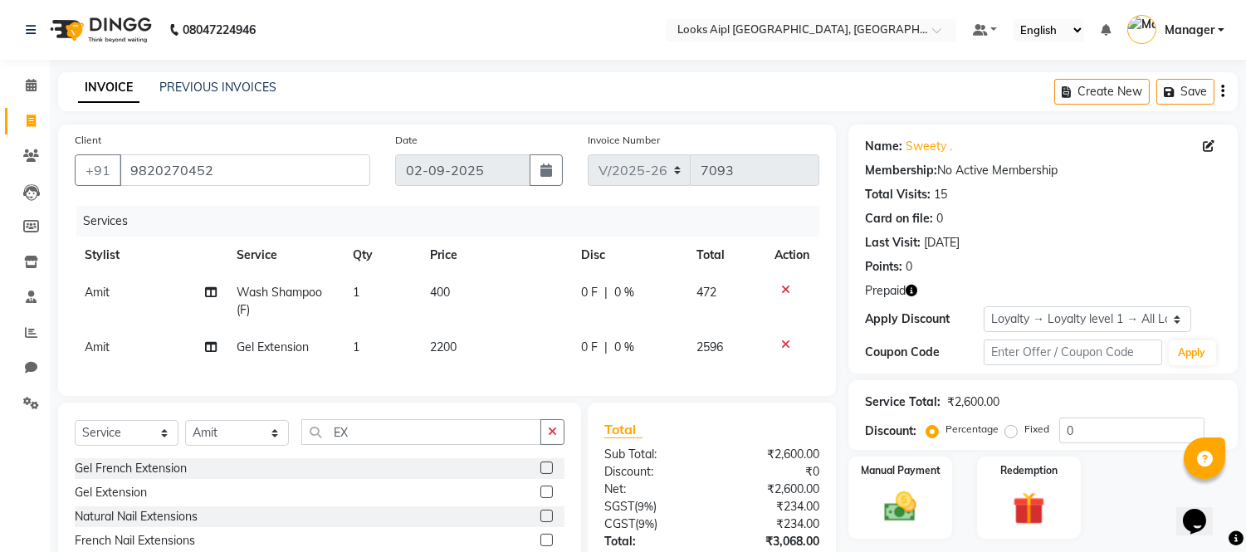
click at [909, 291] on icon "button" at bounding box center [912, 291] width 12 height 12
click at [910, 291] on icon "button" at bounding box center [912, 291] width 12 height 12
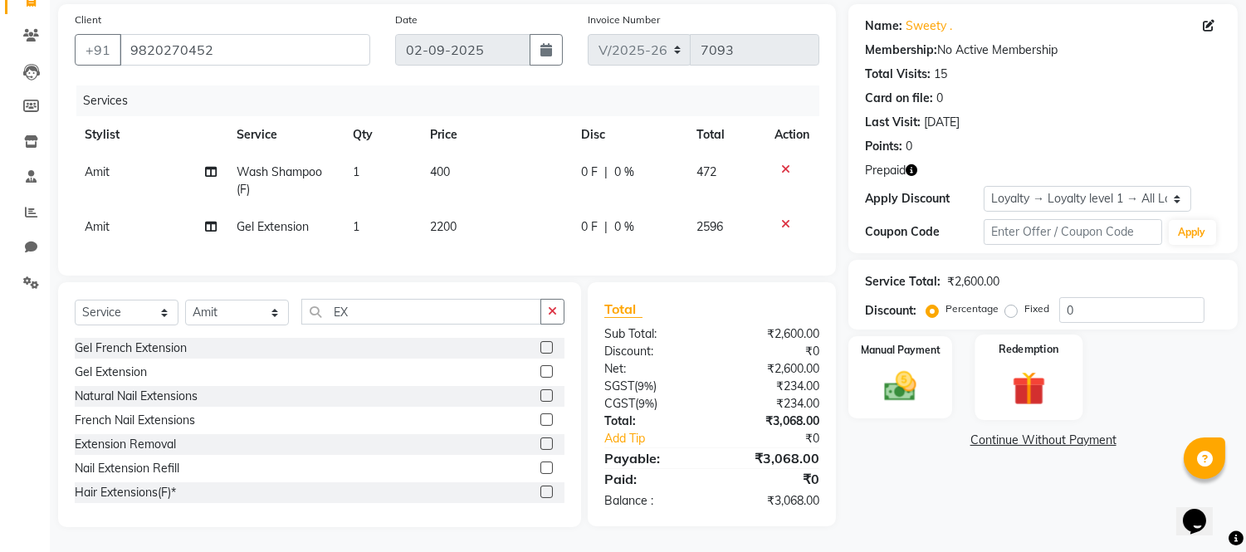
scroll to position [134, 0]
click at [1030, 368] on img at bounding box center [1028, 389] width 55 height 42
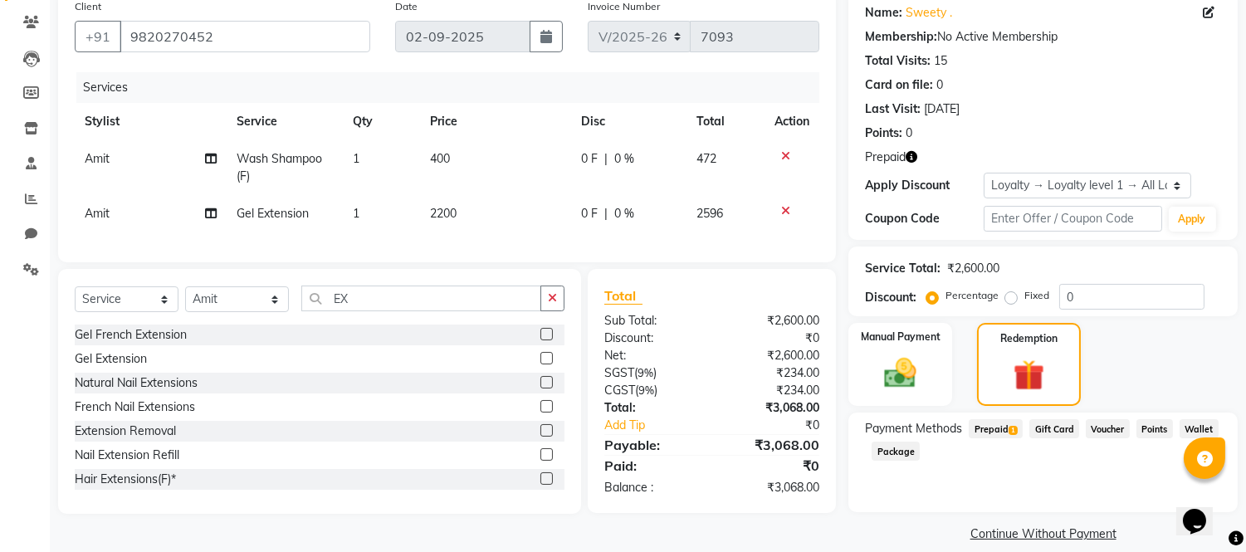
click at [992, 426] on span "Prepaid 1" at bounding box center [996, 428] width 54 height 19
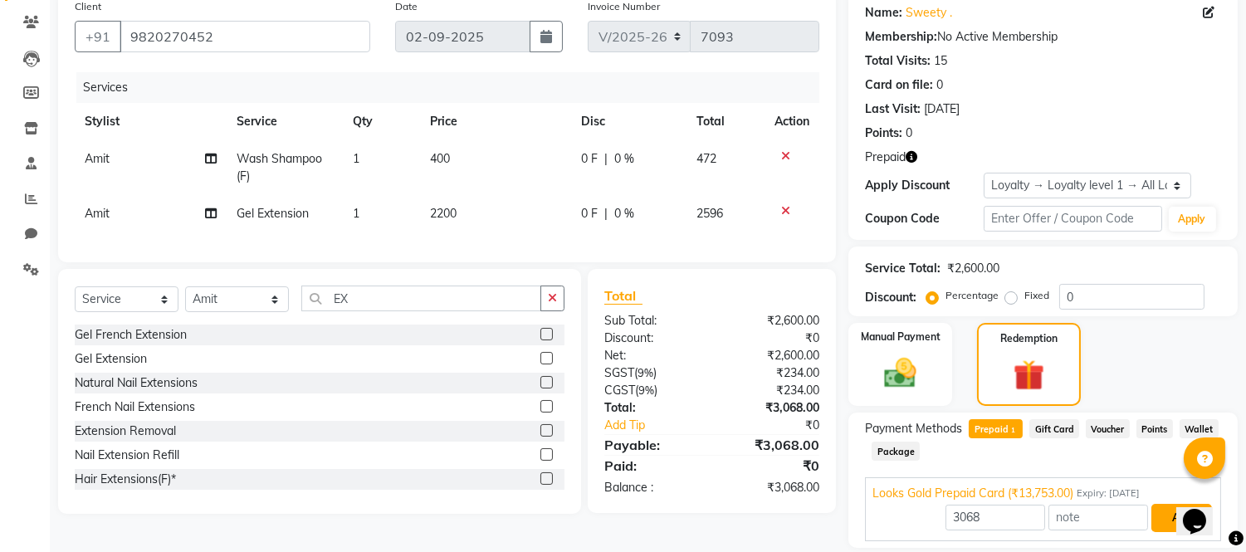
click at [1160, 520] on button "Add" at bounding box center [1181, 518] width 61 height 28
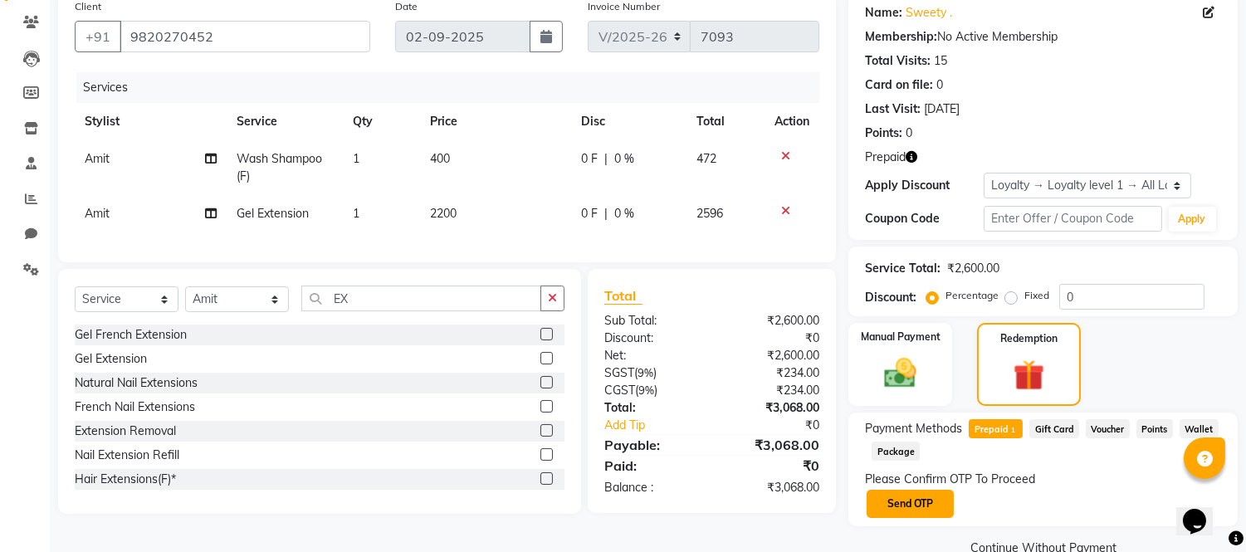
click at [911, 506] on button "Send OTP" at bounding box center [910, 504] width 87 height 28
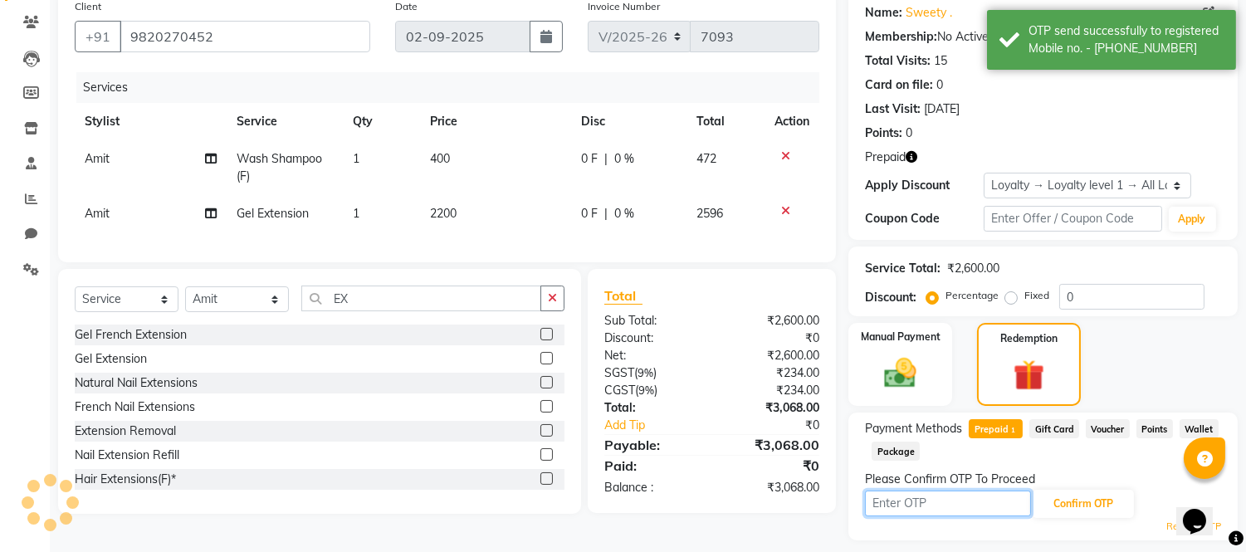
click at [911, 496] on input "text" at bounding box center [948, 504] width 166 height 26
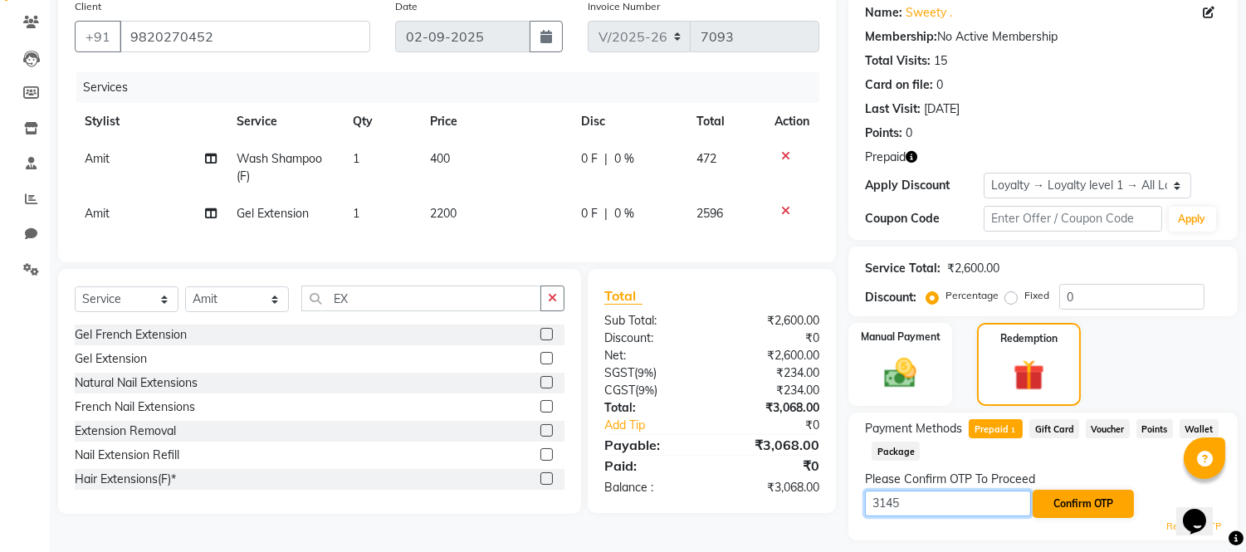
type input "3145"
click at [1067, 510] on button "Confirm OTP" at bounding box center [1083, 504] width 101 height 28
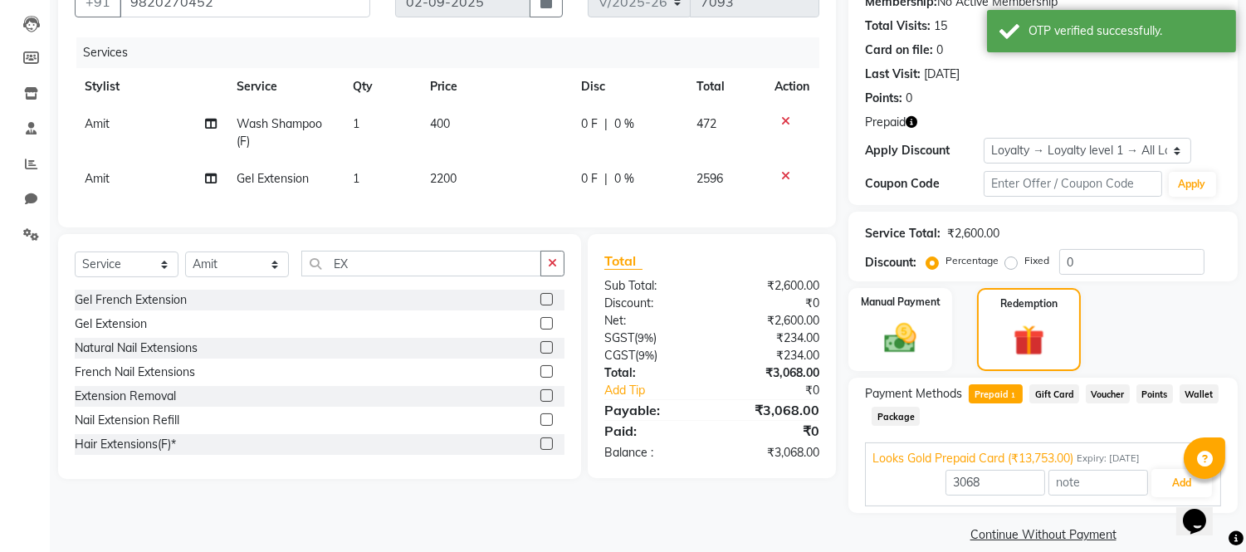
scroll to position [188, 0]
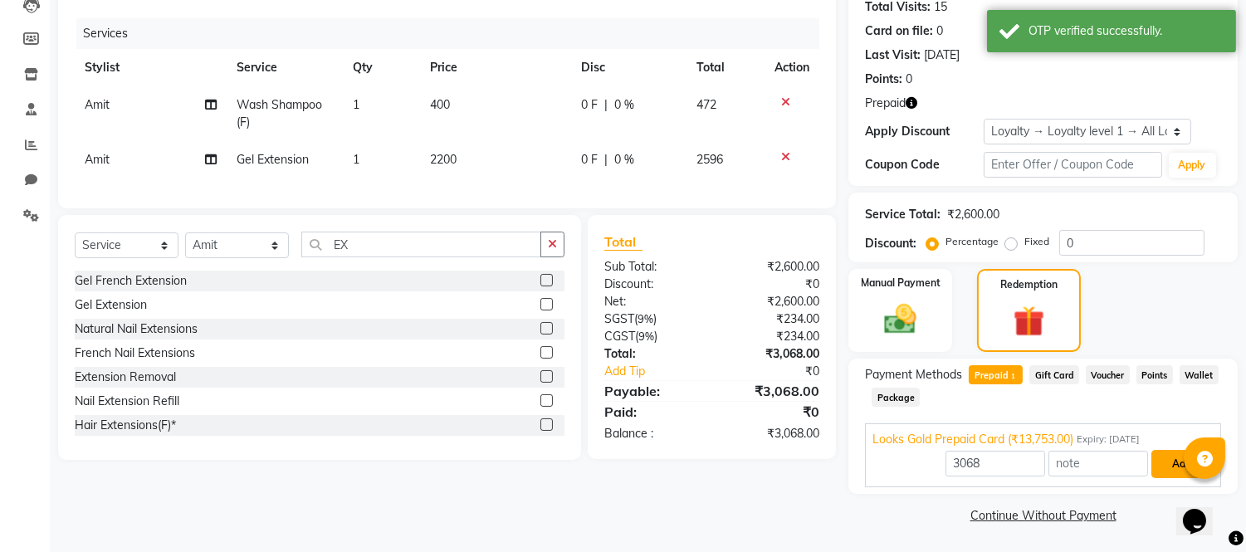
click at [1164, 455] on button "Add" at bounding box center [1181, 464] width 61 height 28
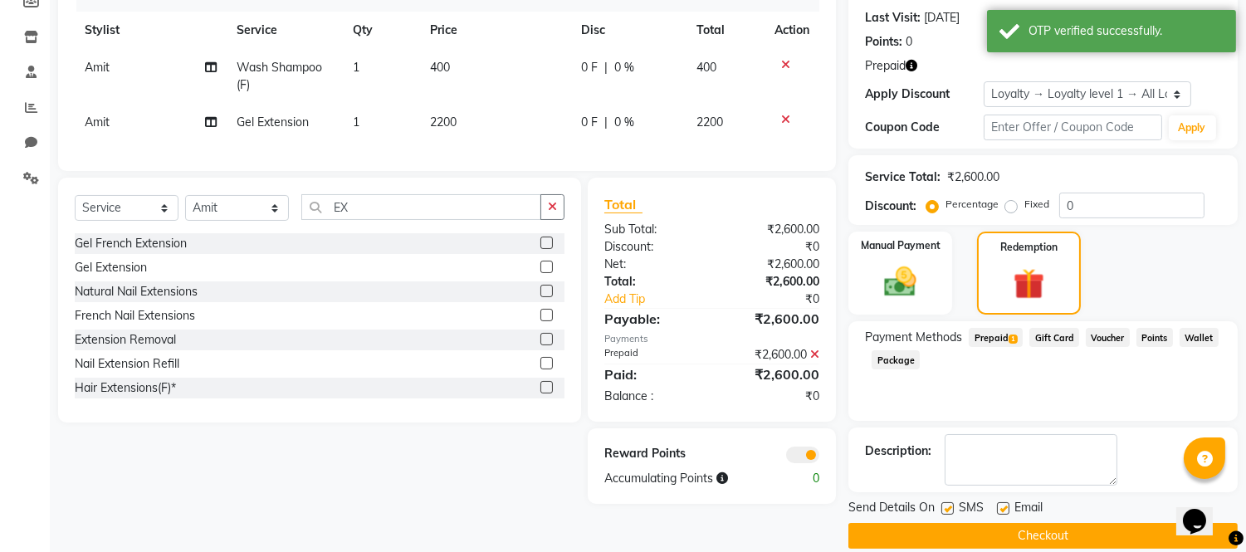
scroll to position [245, 0]
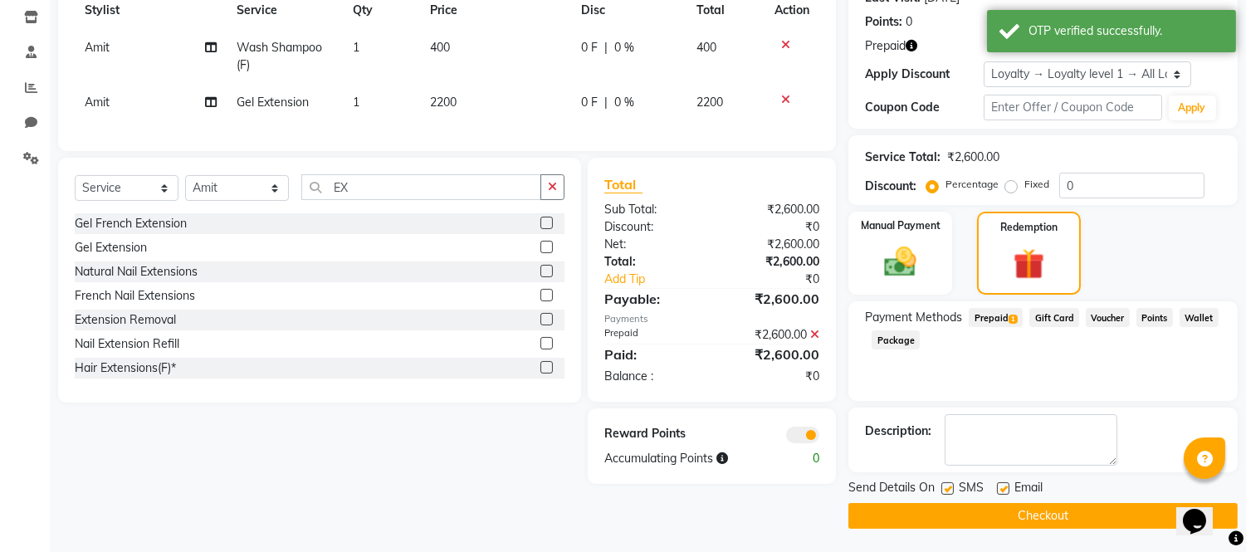
click at [1056, 508] on button "Checkout" at bounding box center [1042, 516] width 389 height 26
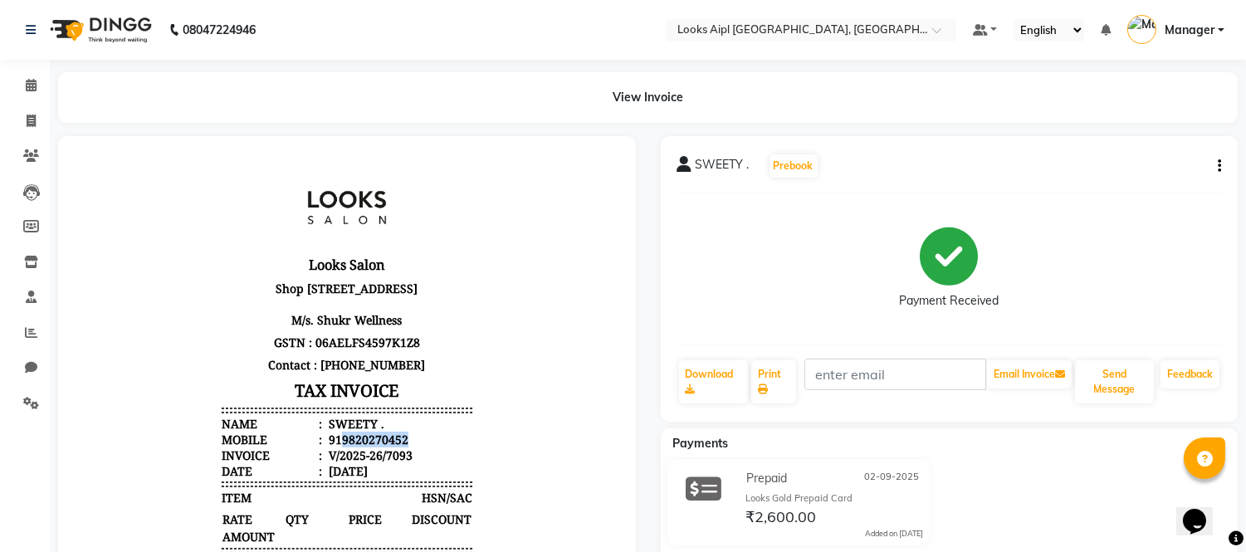
copy div "9820270452"
drag, startPoint x: 388, startPoint y: 466, endPoint x: 326, endPoint y: 469, distance: 62.3
click at [326, 447] on div "919820270452" at bounding box center [366, 439] width 83 height 16
click at [440, 295] on p "Shop No- 57-58, Ground Floor, AIPL Joy Street, Main Road, Sector-66, Gurgaon, H…" at bounding box center [347, 303] width 251 height 54
click at [17, 109] on link "Invoice" at bounding box center [25, 121] width 40 height 27
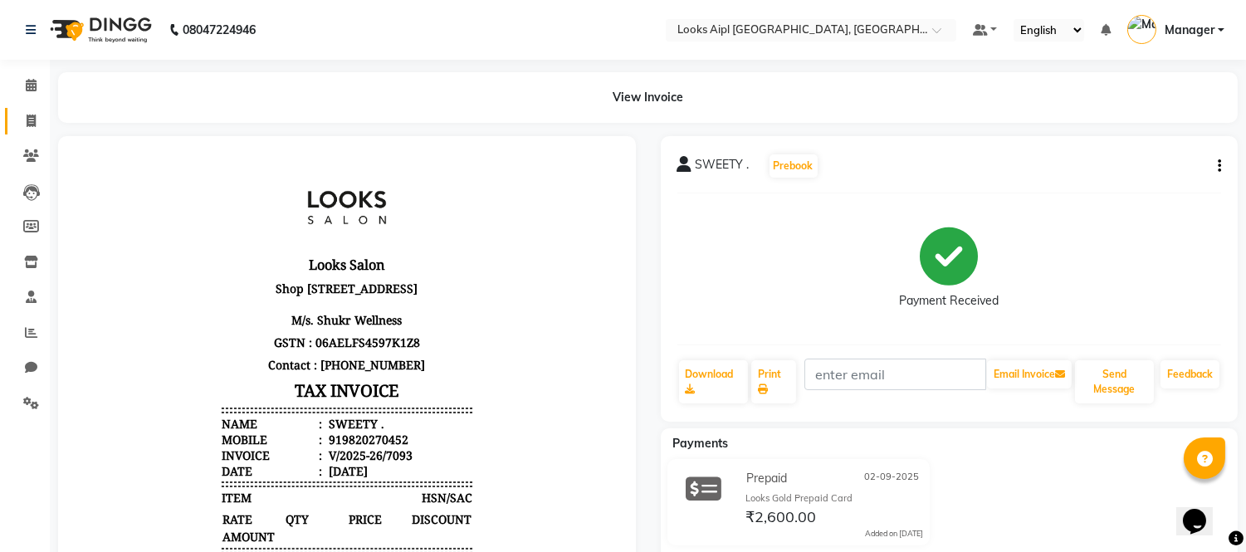
select select "service"
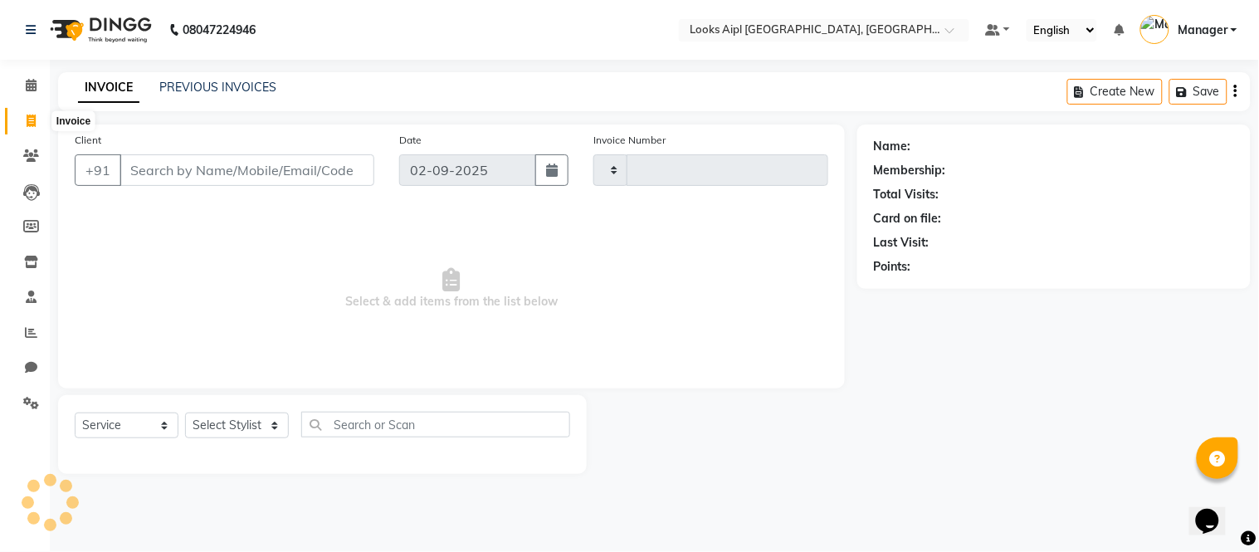
type input "7094"
select select "6047"
click at [214, 171] on input "Client" at bounding box center [247, 170] width 255 height 32
type input "9820270452"
select select "1: Object"
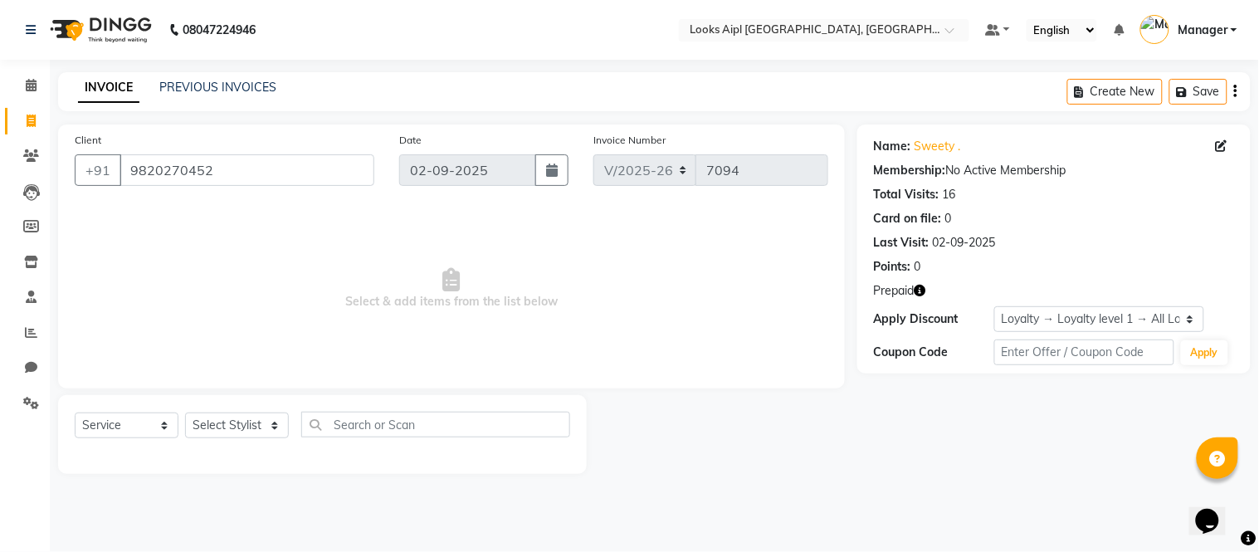
click at [919, 286] on icon "button" at bounding box center [921, 291] width 12 height 12
click at [621, 244] on span "Select & add items from the list below" at bounding box center [452, 289] width 754 height 166
drag, startPoint x: 227, startPoint y: 164, endPoint x: 91, endPoint y: 164, distance: 135.3
click at [91, 164] on div "+91 9820270452" at bounding box center [225, 170] width 300 height 32
click at [506, 281] on span "Select & add items from the list below" at bounding box center [452, 289] width 754 height 166
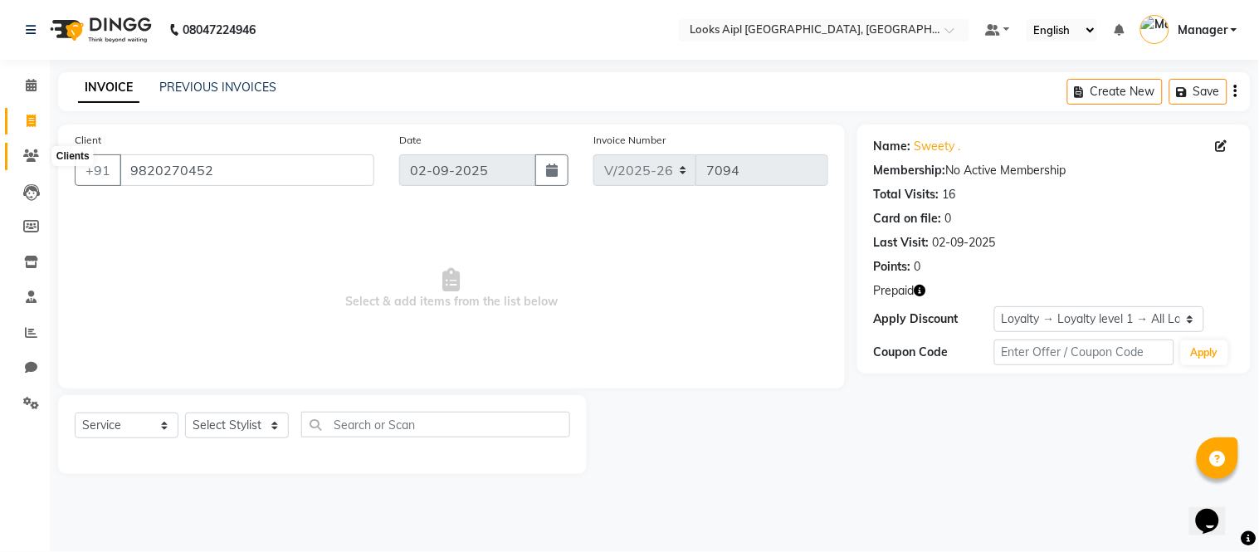
click at [34, 161] on icon at bounding box center [31, 155] width 16 height 12
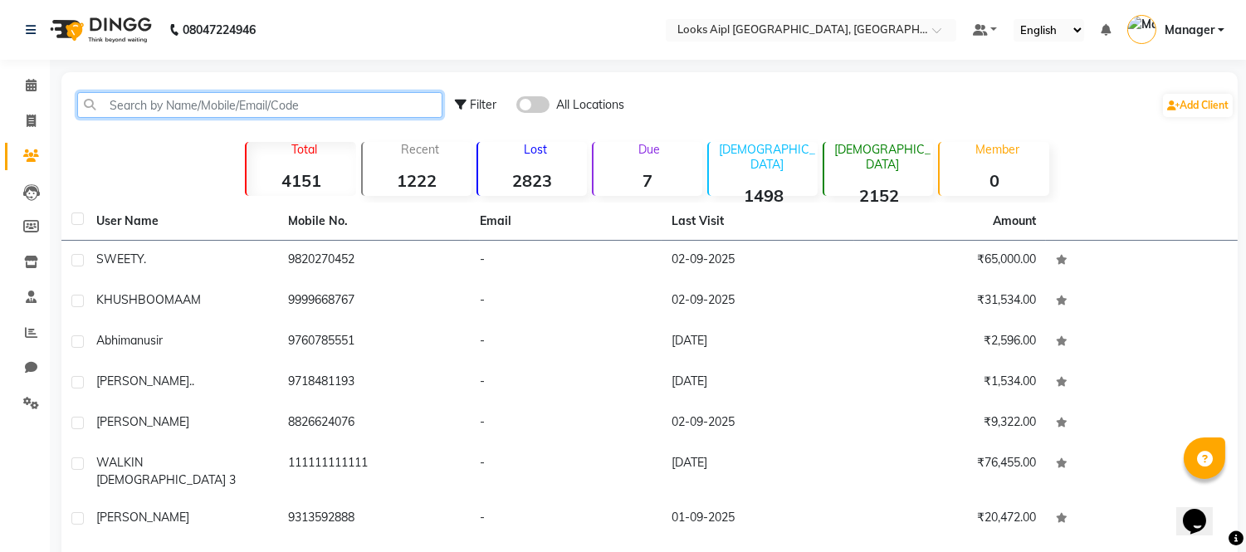
click at [292, 105] on input "text" at bounding box center [259, 105] width 365 height 26
paste input "9820270452"
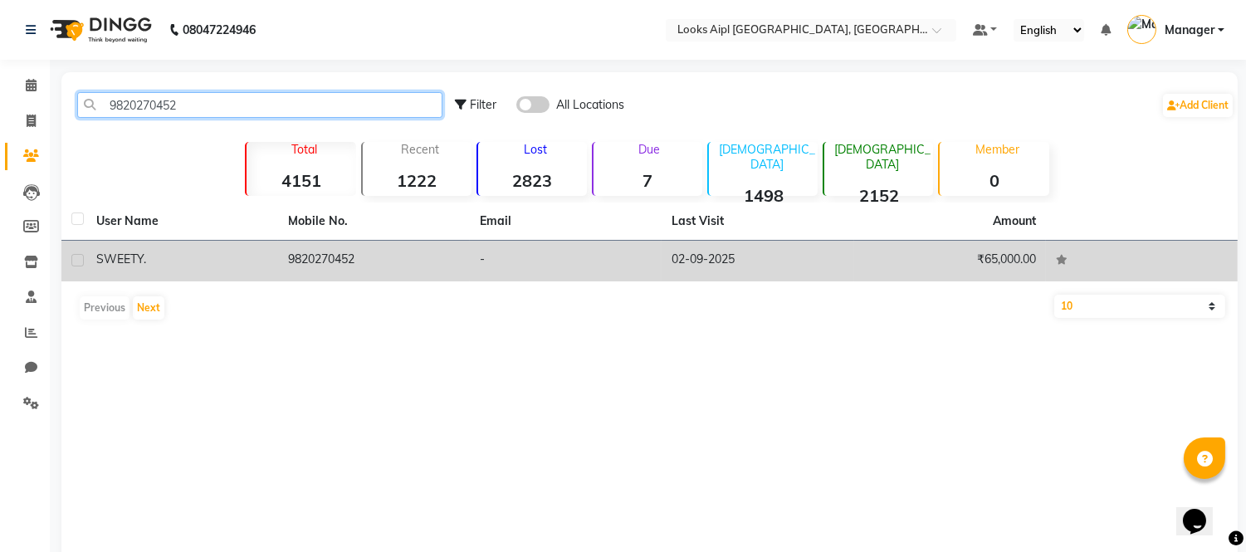
type input "9820270452"
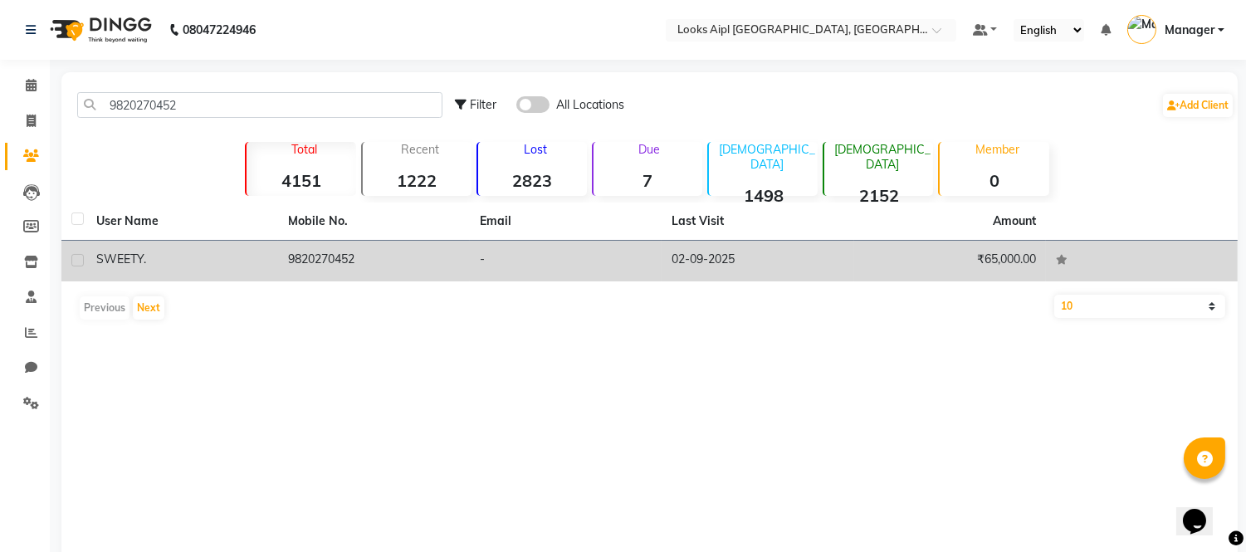
drag, startPoint x: 257, startPoint y: 247, endPoint x: 353, endPoint y: 252, distance: 95.6
click at [266, 247] on td "SWEETY ." at bounding box center [182, 261] width 192 height 41
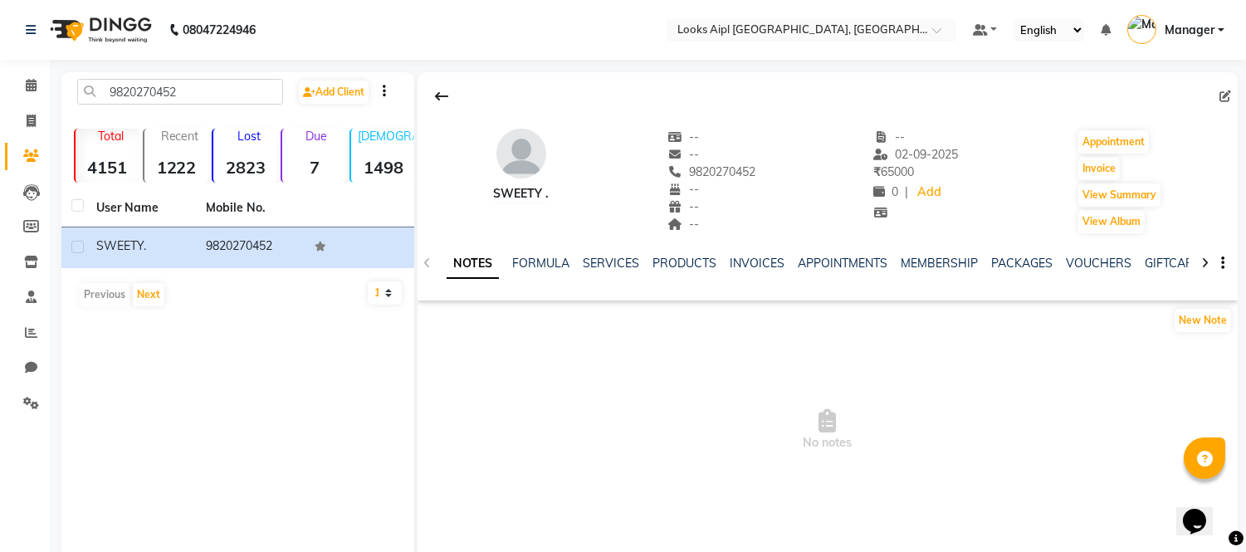
click at [579, 262] on ul "NOTES FORMULA SERVICES PRODUCTS INVOICES APPOINTMENTS MEMBERSHIP PACKAGES VOUCH…" at bounding box center [974, 263] width 1054 height 17
click at [621, 261] on link "SERVICES" at bounding box center [611, 263] width 56 height 15
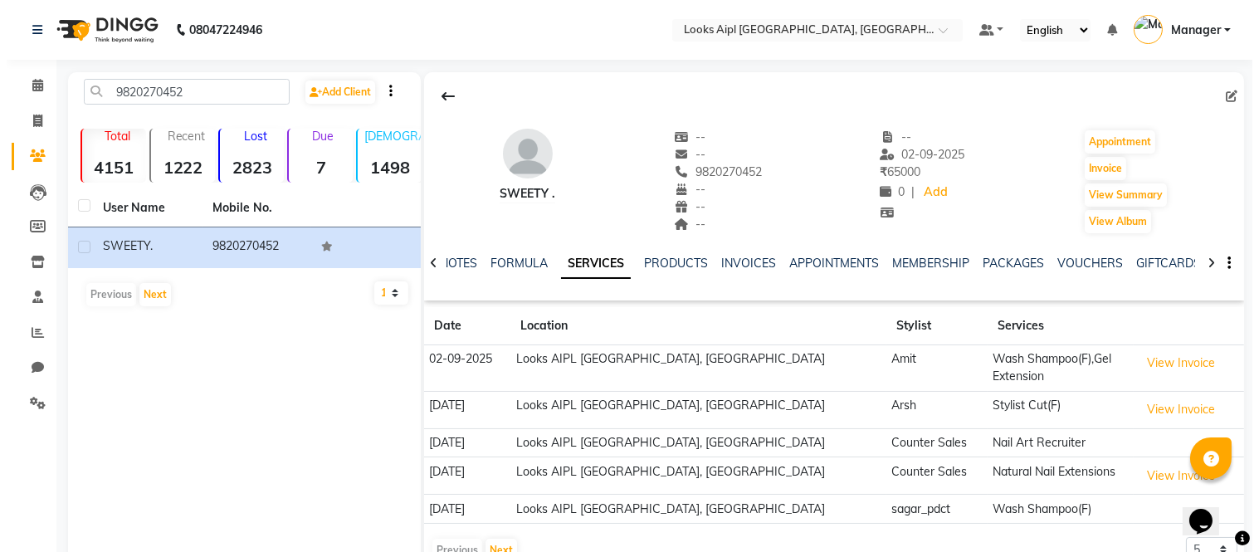
scroll to position [43, 0]
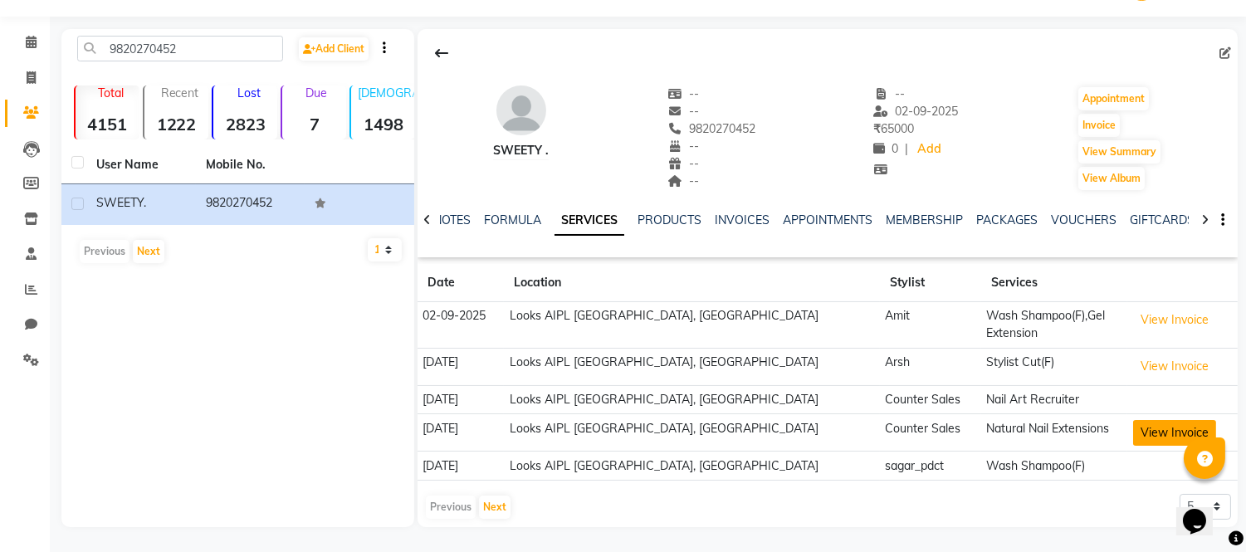
click at [1163, 424] on button "View Invoice" at bounding box center [1174, 433] width 83 height 26
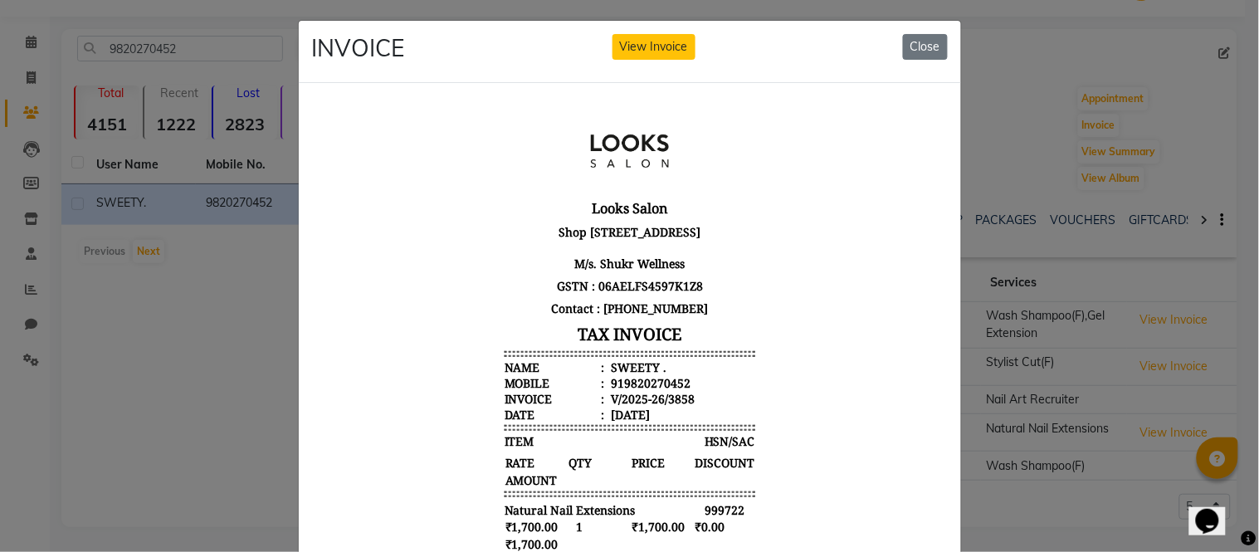
scroll to position [0, 0]
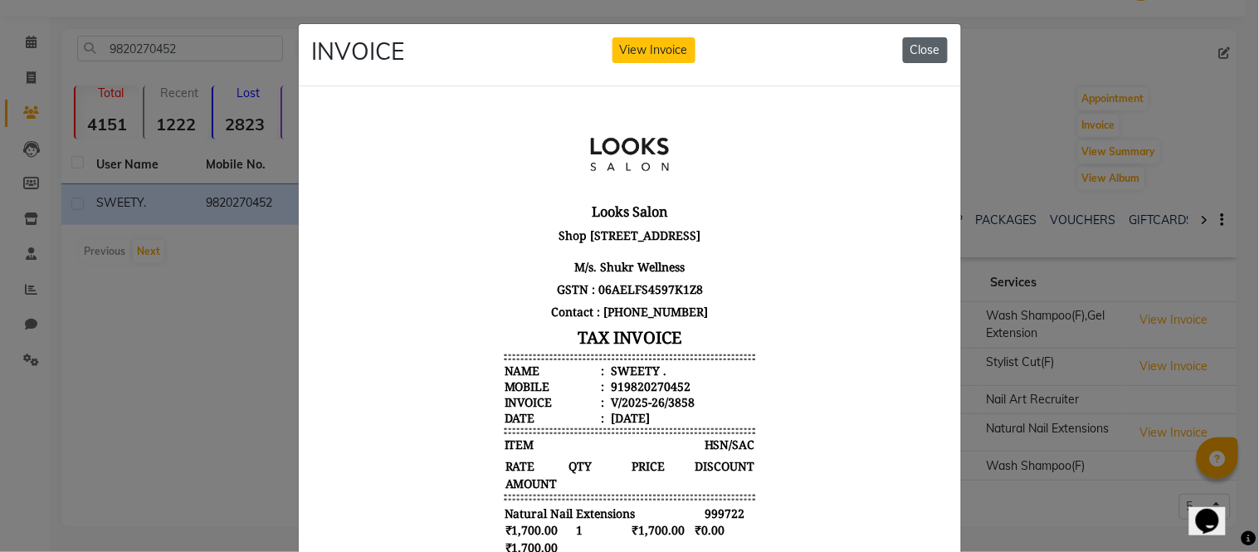
click at [911, 50] on button "Close" at bounding box center [925, 50] width 45 height 26
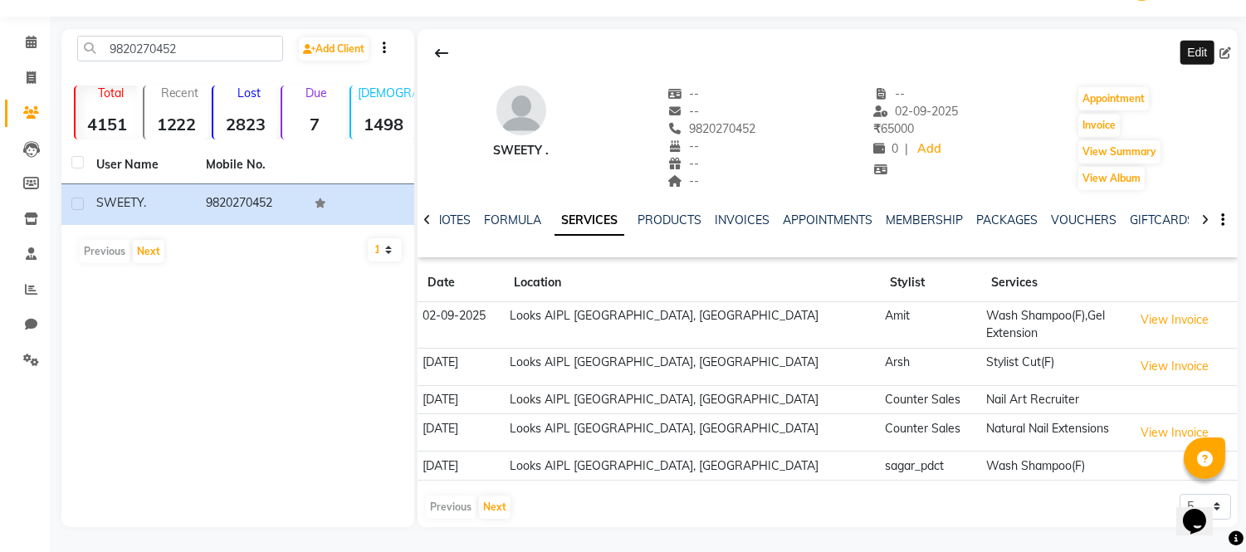
click at [1227, 53] on icon at bounding box center [1225, 53] width 12 height 12
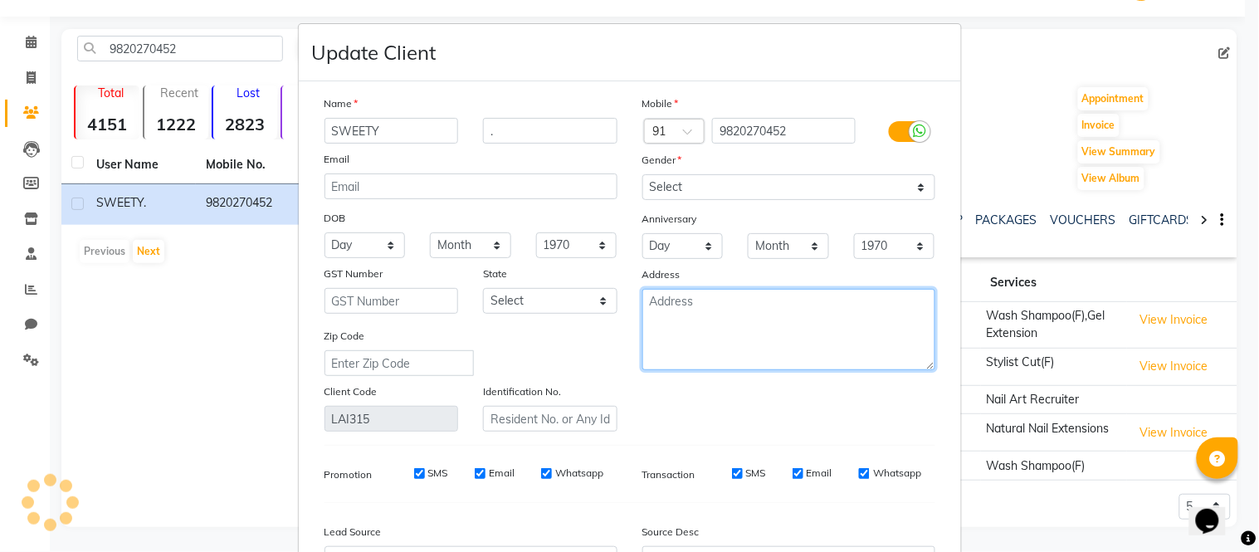
click at [712, 300] on textarea at bounding box center [788, 329] width 293 height 81
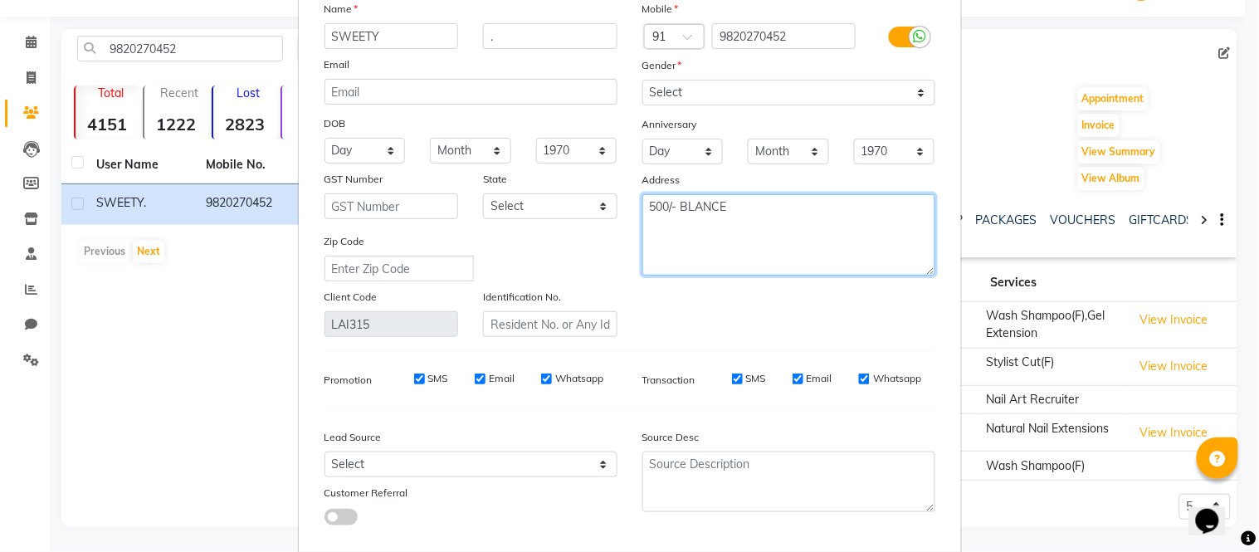
scroll to position [186, 0]
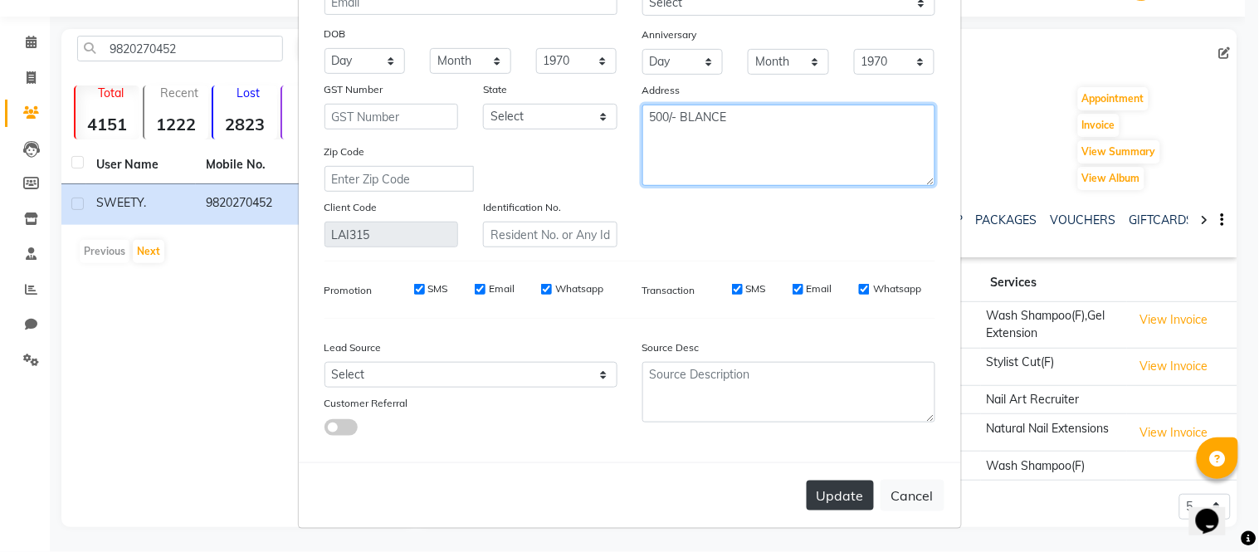
type textarea "500/- BLANCE"
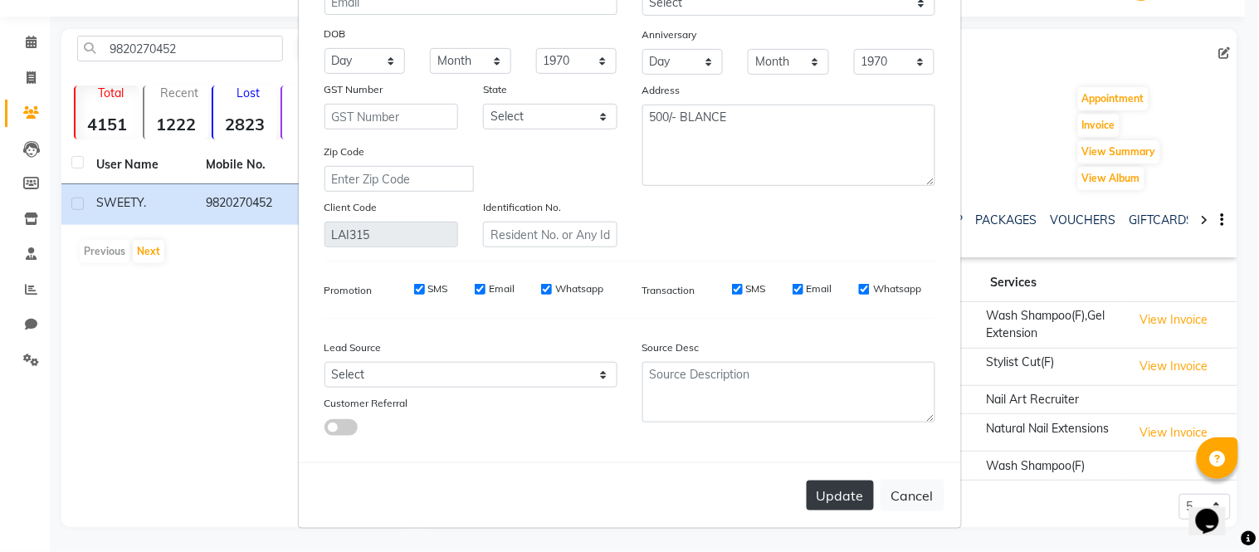
click at [847, 490] on button "Update" at bounding box center [840, 496] width 67 height 30
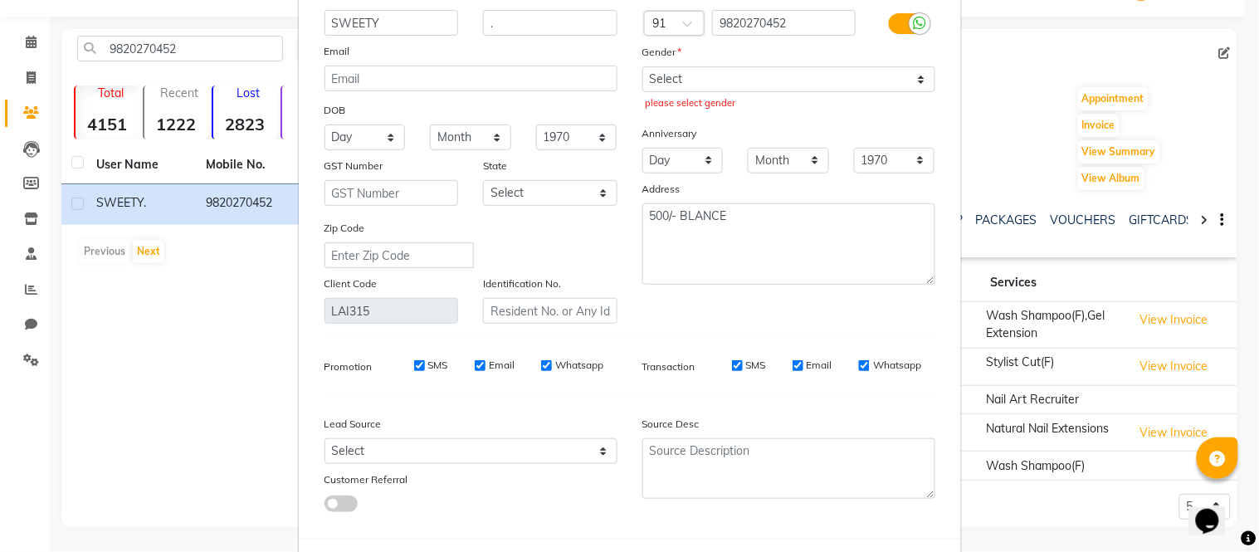
scroll to position [2, 0]
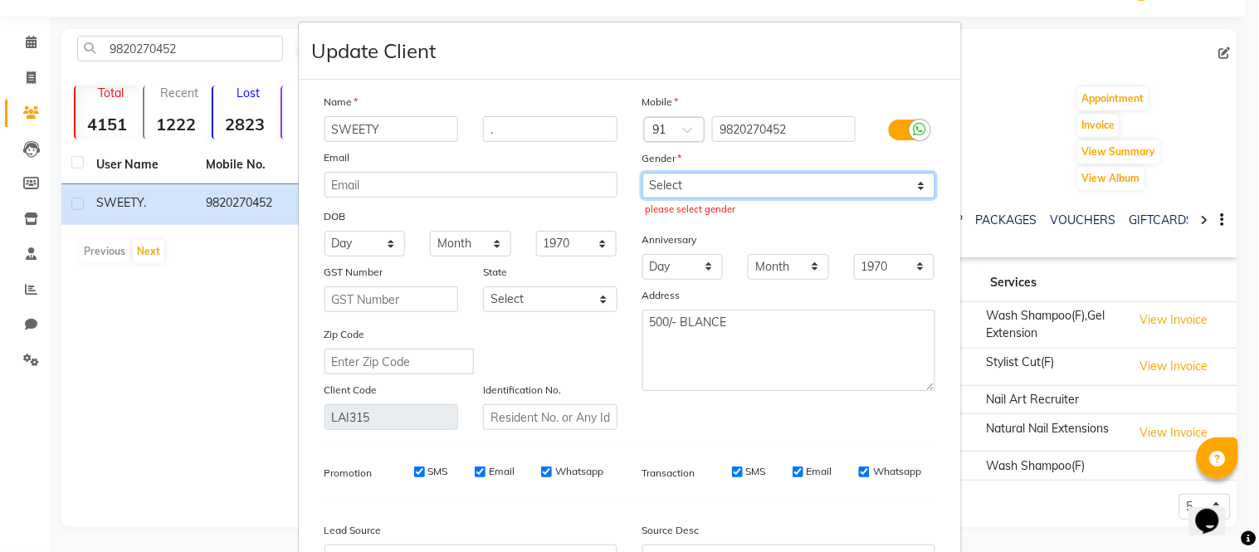
click at [724, 189] on select "Select Male Female Other Prefer Not To Say" at bounding box center [788, 186] width 293 height 26
select select "female"
click at [642, 173] on select "Select Male Female Other Prefer Not To Say" at bounding box center [788, 186] width 293 height 26
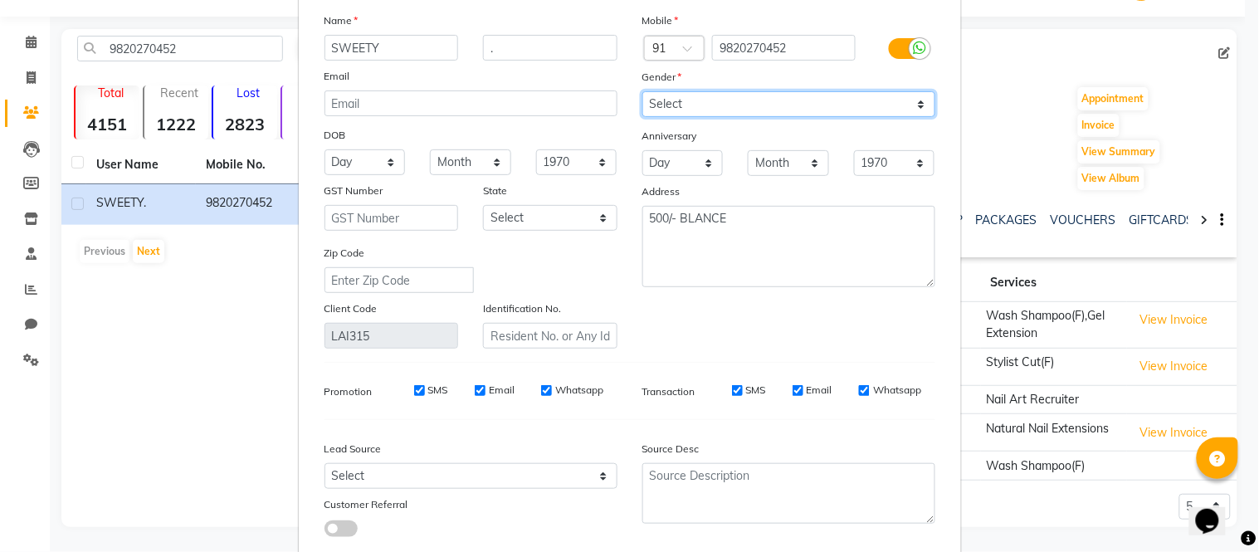
scroll to position [186, 0]
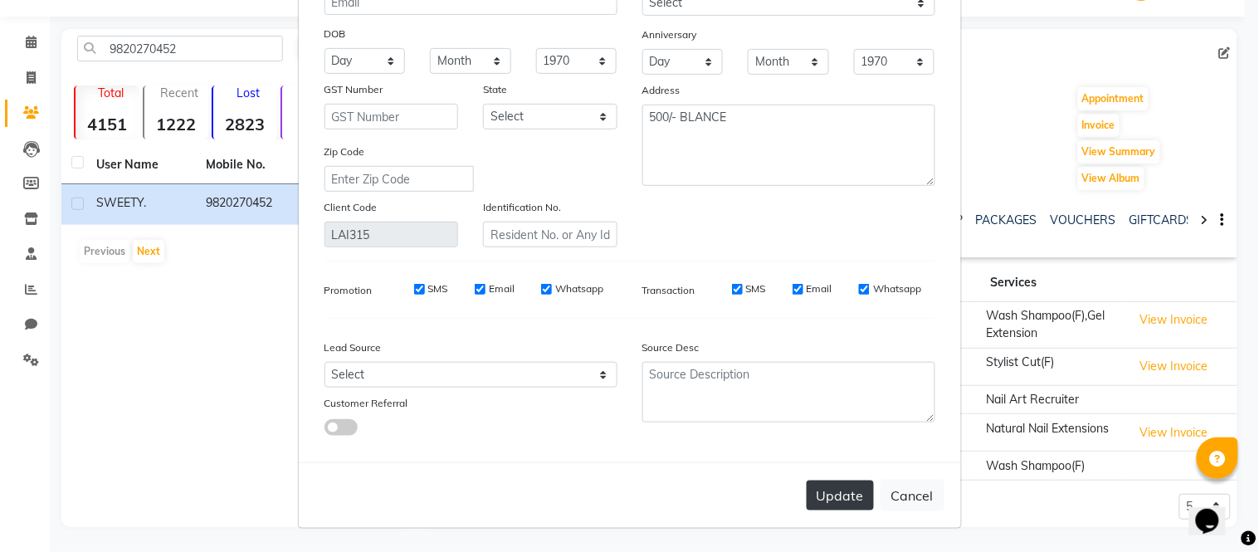
click at [824, 490] on button "Update" at bounding box center [840, 496] width 67 height 30
select select
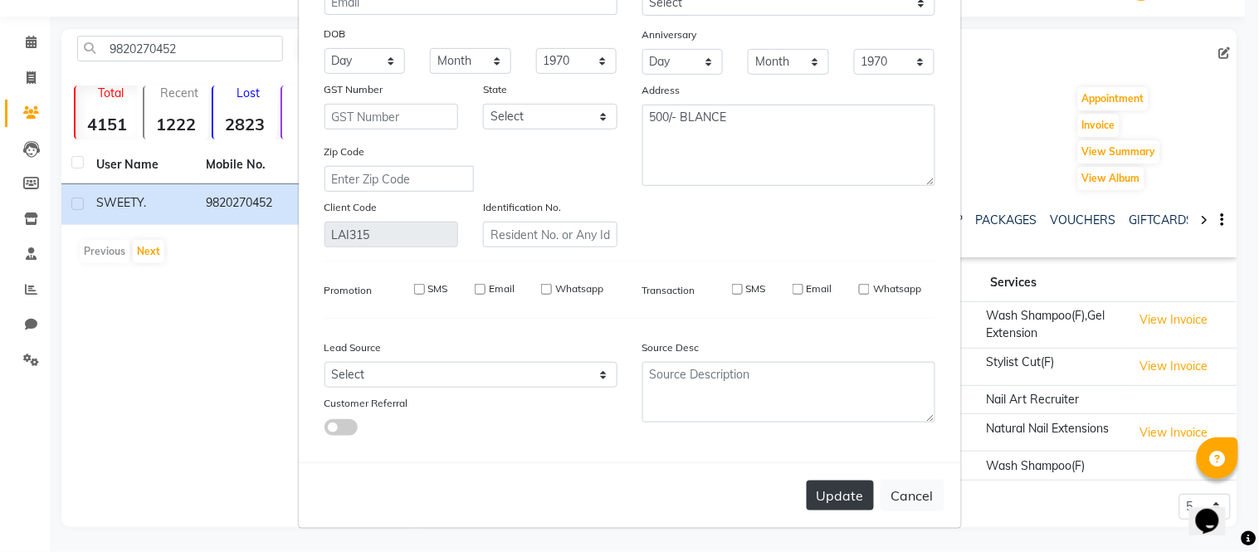
select select
checkbox input "false"
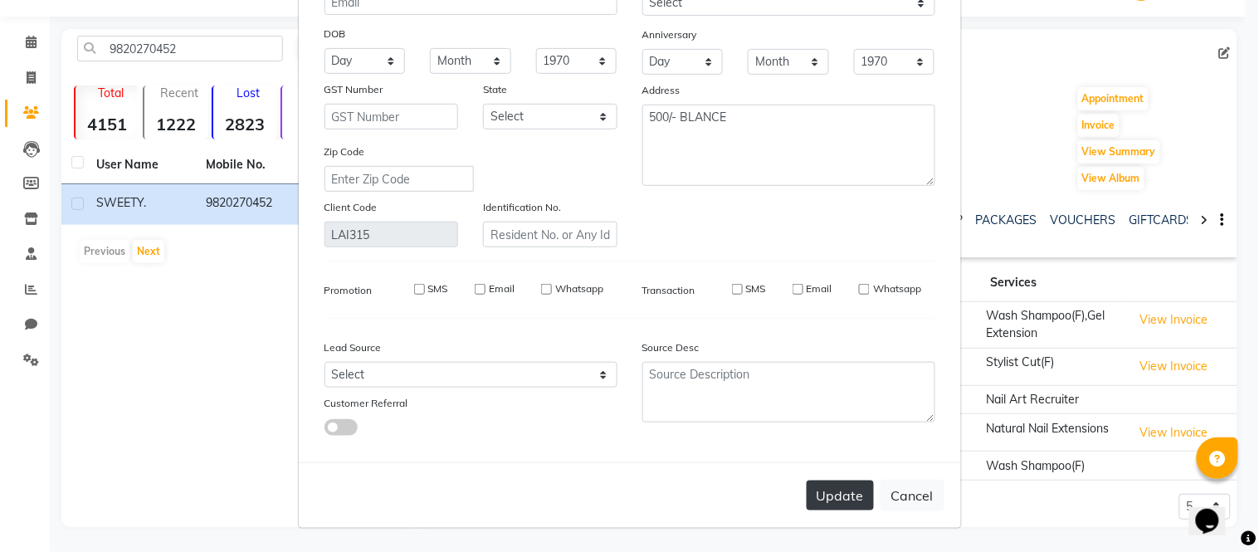
checkbox input "false"
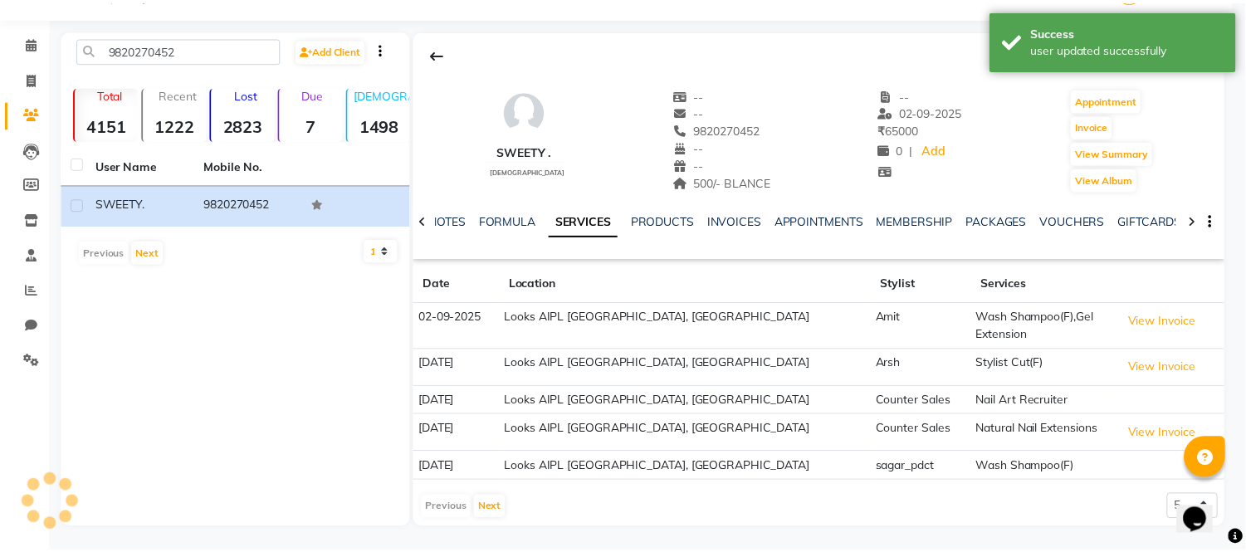
scroll to position [43, 0]
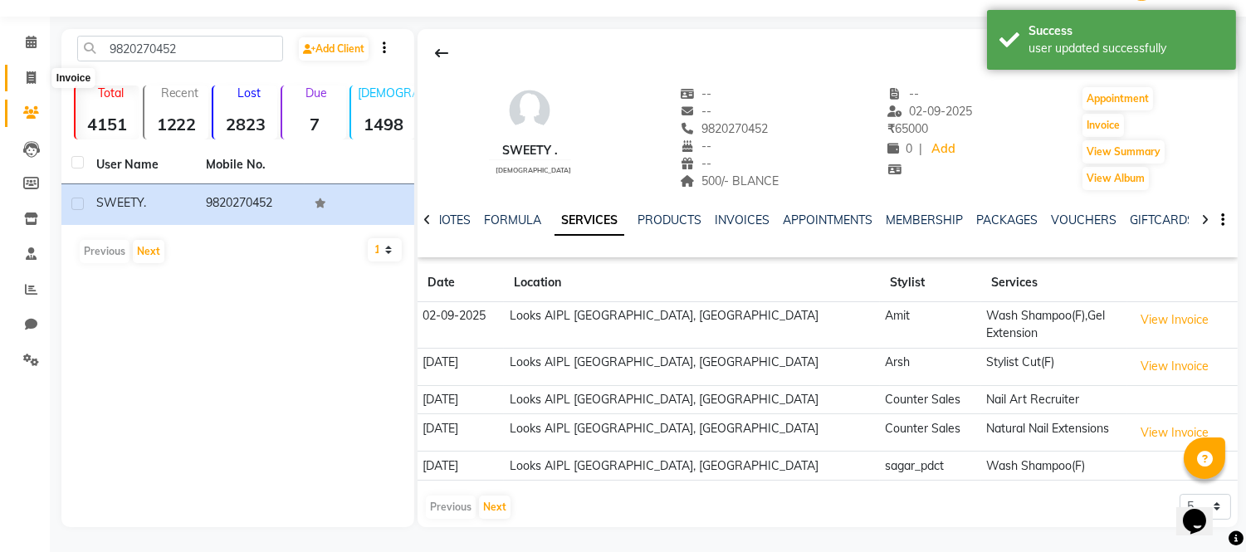
click at [29, 73] on icon at bounding box center [31, 77] width 9 height 12
select select "service"
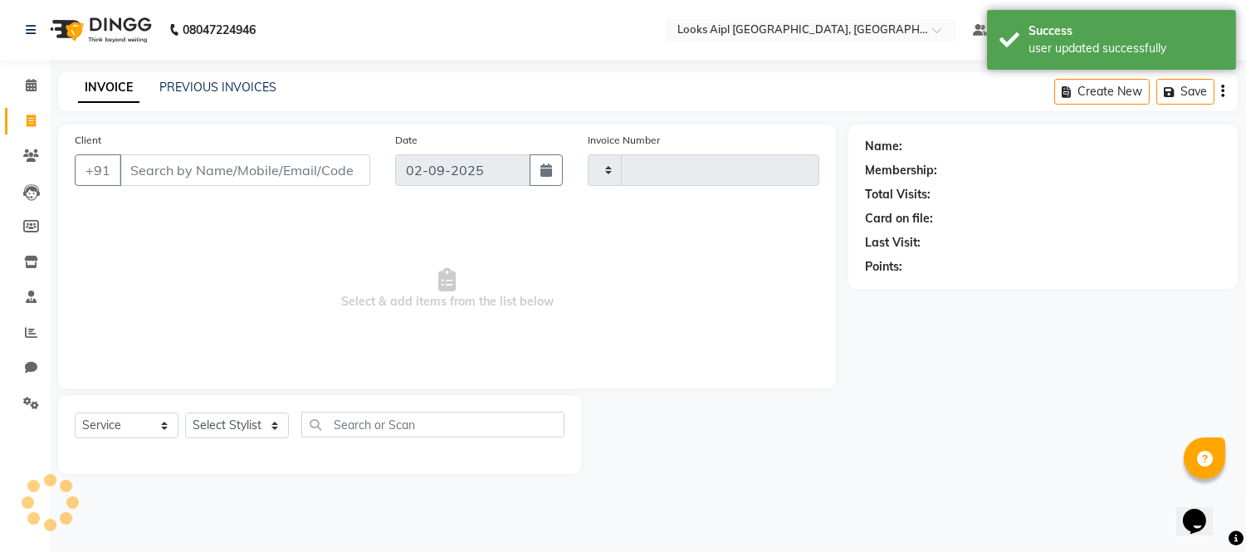
type input "7094"
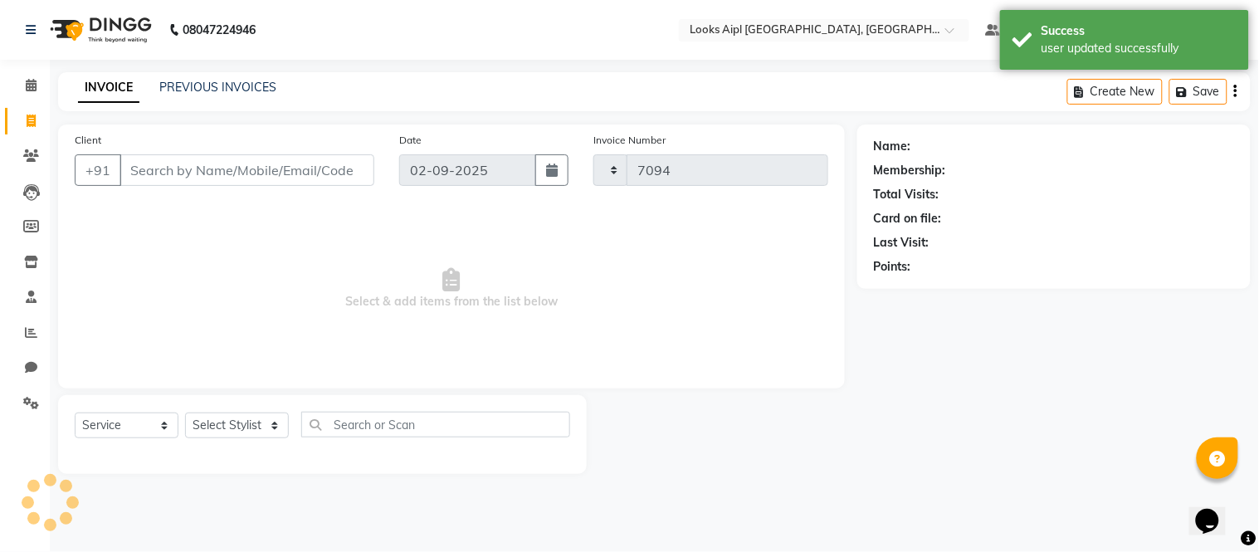
select select "6047"
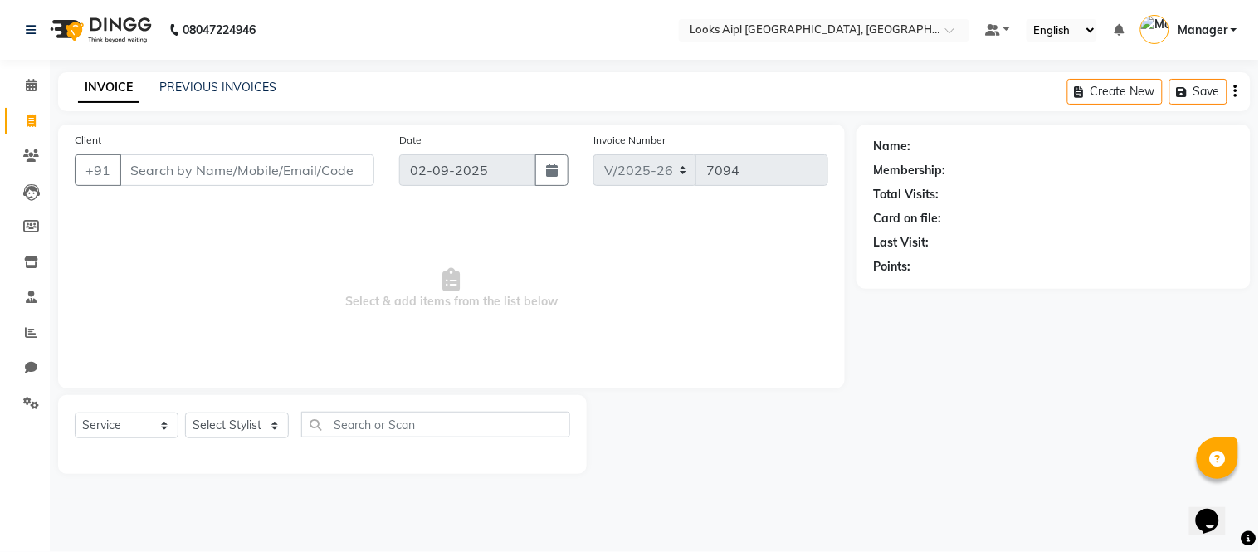
click at [291, 164] on input "Client" at bounding box center [247, 170] width 255 height 32
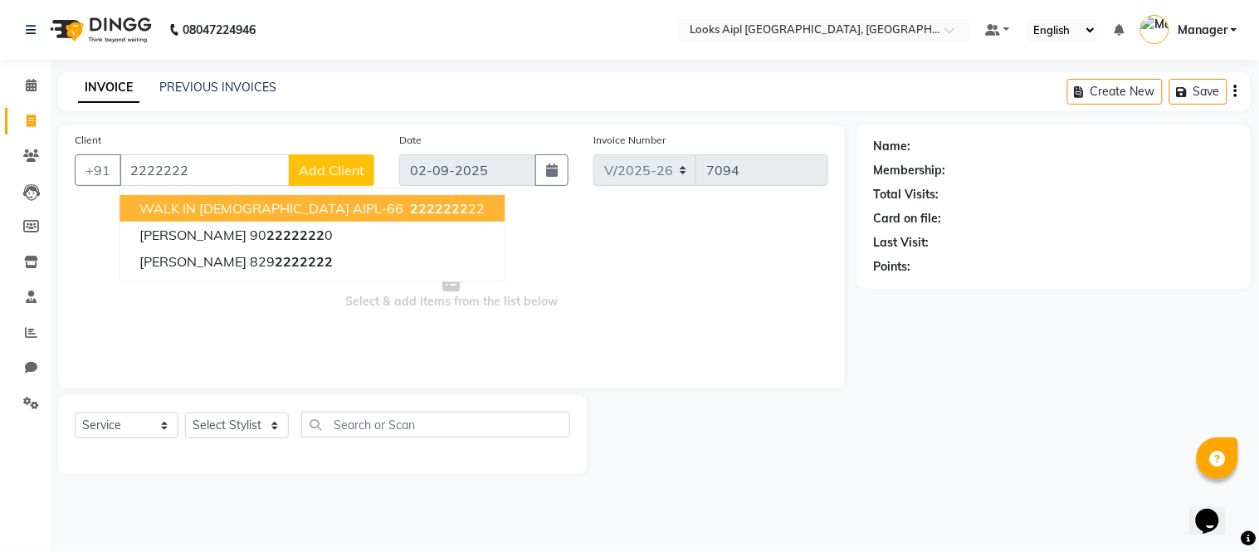
click at [226, 208] on span "WALK IN FEMALE AIPL-66" at bounding box center [271, 208] width 264 height 17
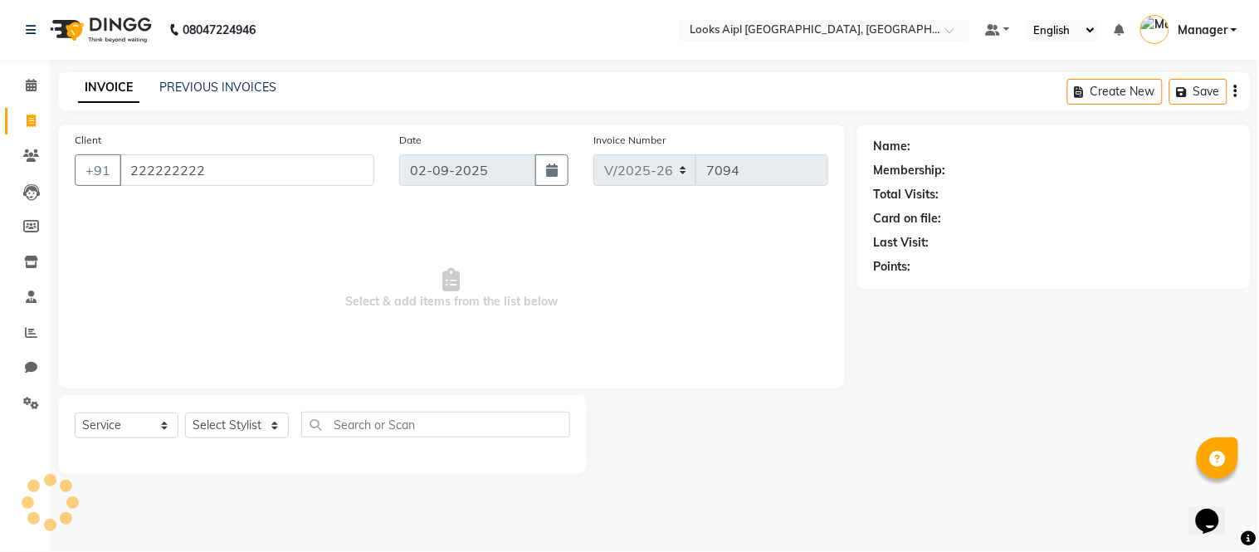
type input "222222222"
drag, startPoint x: 241, startPoint y: 437, endPoint x: 241, endPoint y: 416, distance: 20.8
click at [241, 429] on select "Select Stylist Akash Akshar_asst Alam _Pdct Amit Arkan Arsh Counter Sales Farma…" at bounding box center [237, 426] width 104 height 26
select select "43344"
click at [185, 413] on select "Select Stylist Akash Akshar_asst Alam _Pdct Amit Arkan Arsh Counter Sales Farma…" at bounding box center [237, 426] width 104 height 26
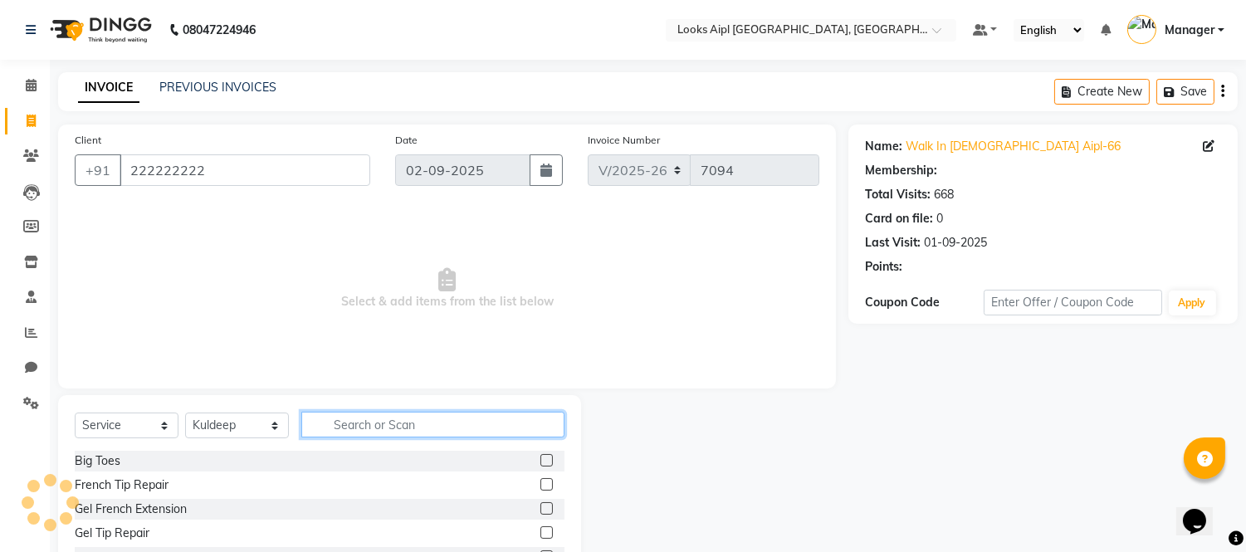
select select "1: Object"
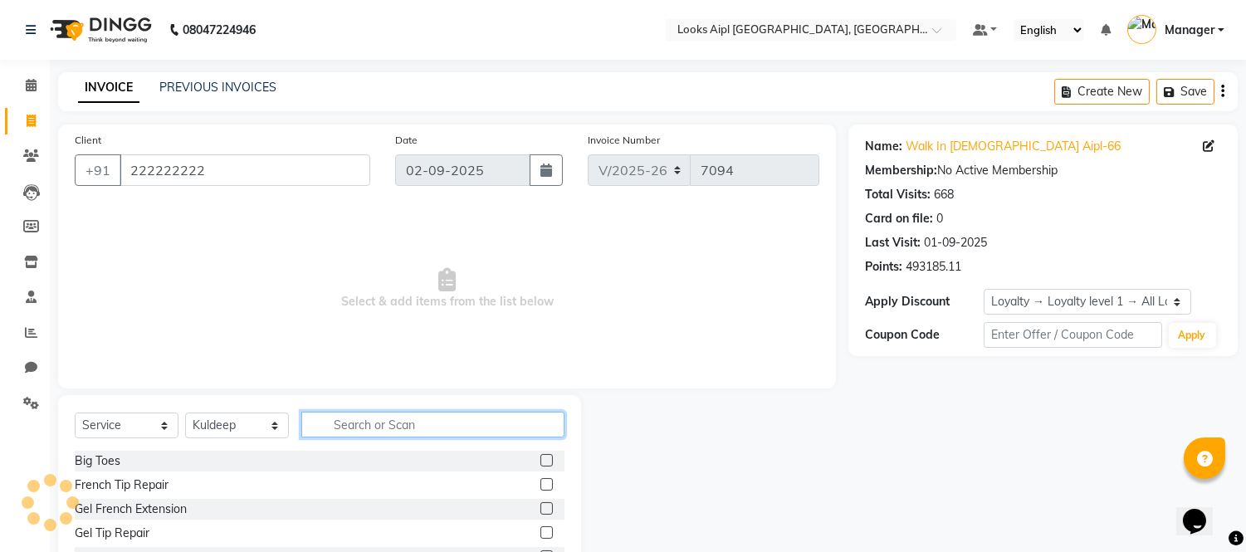
click at [399, 428] on input "text" at bounding box center [432, 425] width 263 height 26
type input "SHAVE"
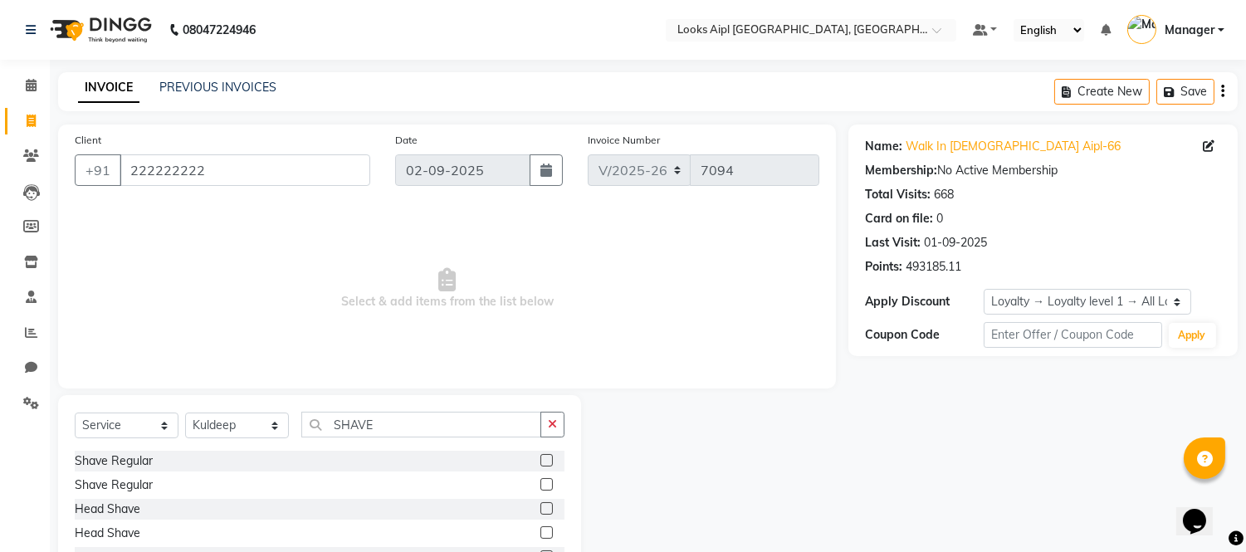
click at [540, 455] on label at bounding box center [546, 460] width 12 height 12
click at [540, 456] on input "checkbox" at bounding box center [545, 461] width 11 height 11
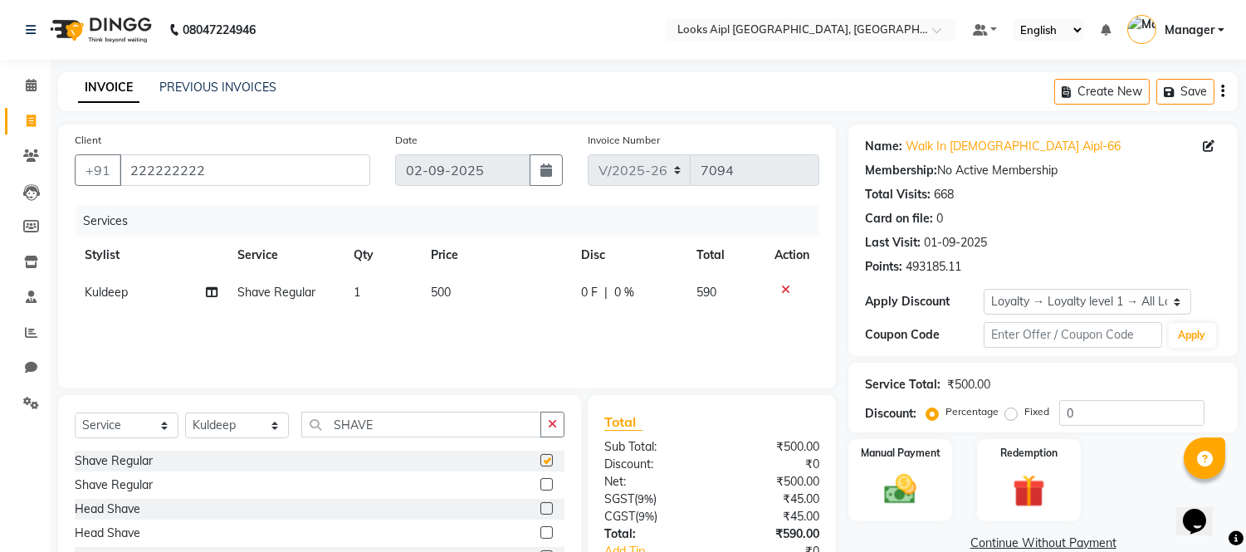
checkbox input "false"
click at [457, 294] on td "500" at bounding box center [496, 292] width 150 height 37
select select "43344"
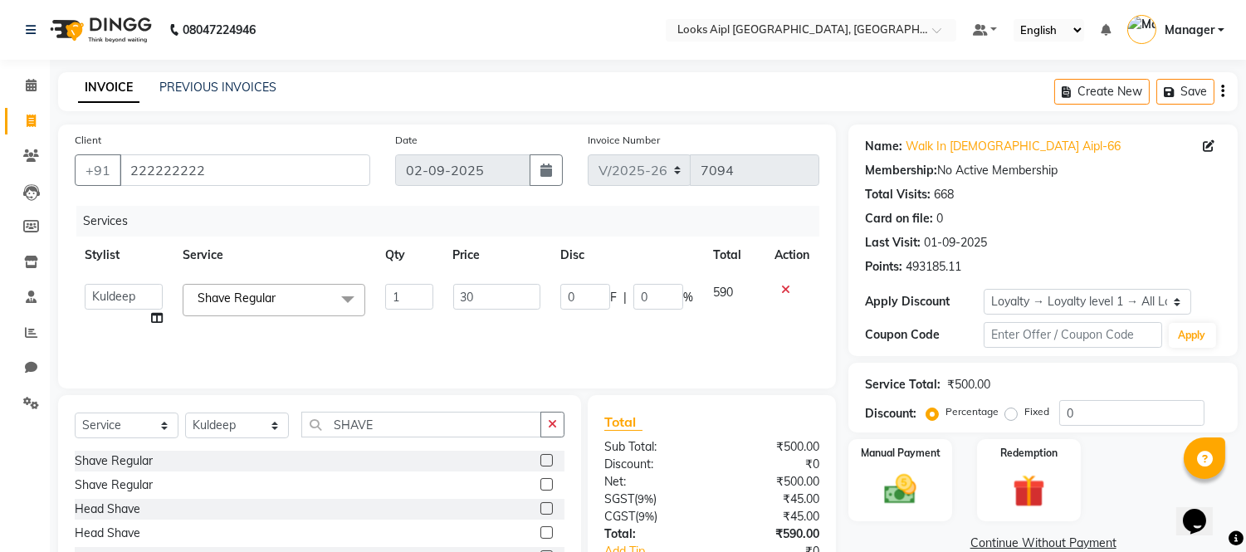
type input "300"
click at [486, 336] on div "Services Stylist Service Qty Price Disc Total Action Akash Akshar_asst Alam _Pd…" at bounding box center [447, 289] width 745 height 166
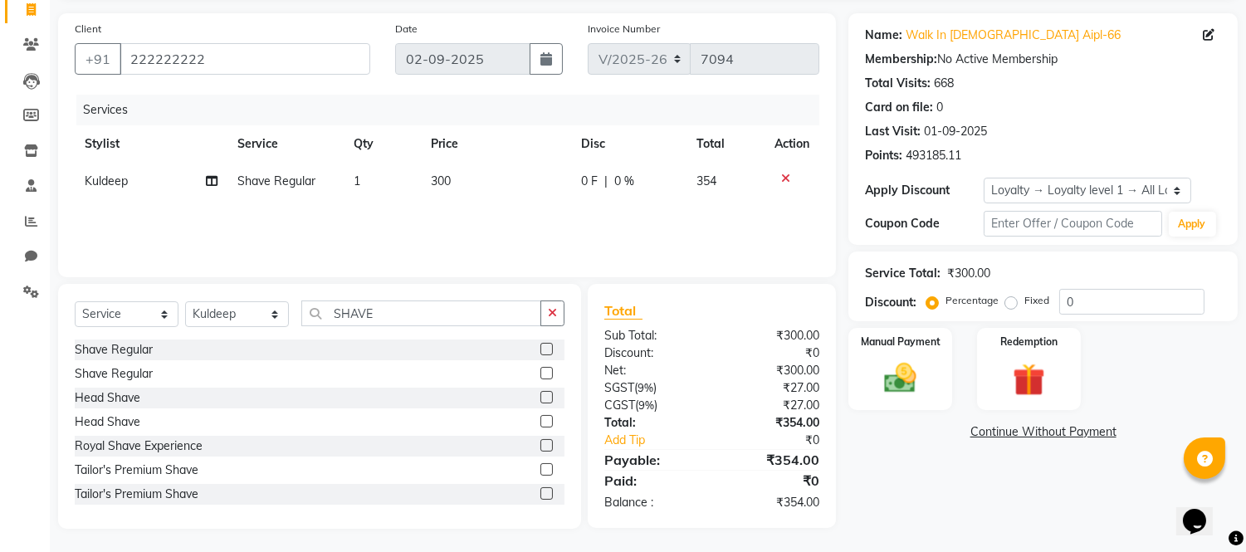
scroll to position [112, 0]
click at [891, 385] on img at bounding box center [900, 378] width 55 height 39
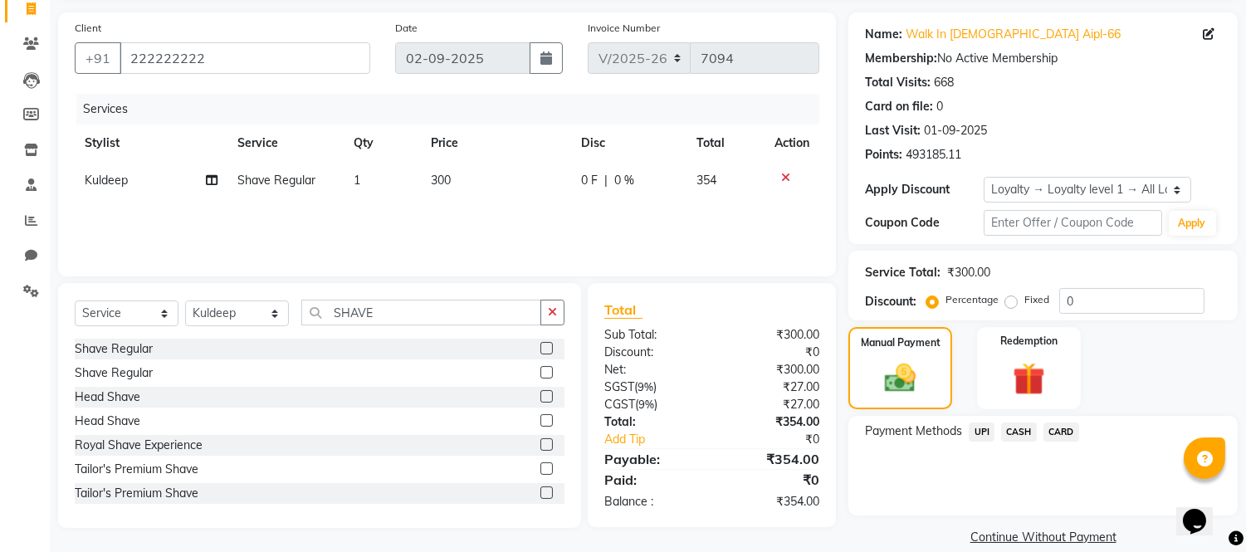
click at [990, 429] on span "UPI" at bounding box center [982, 431] width 26 height 19
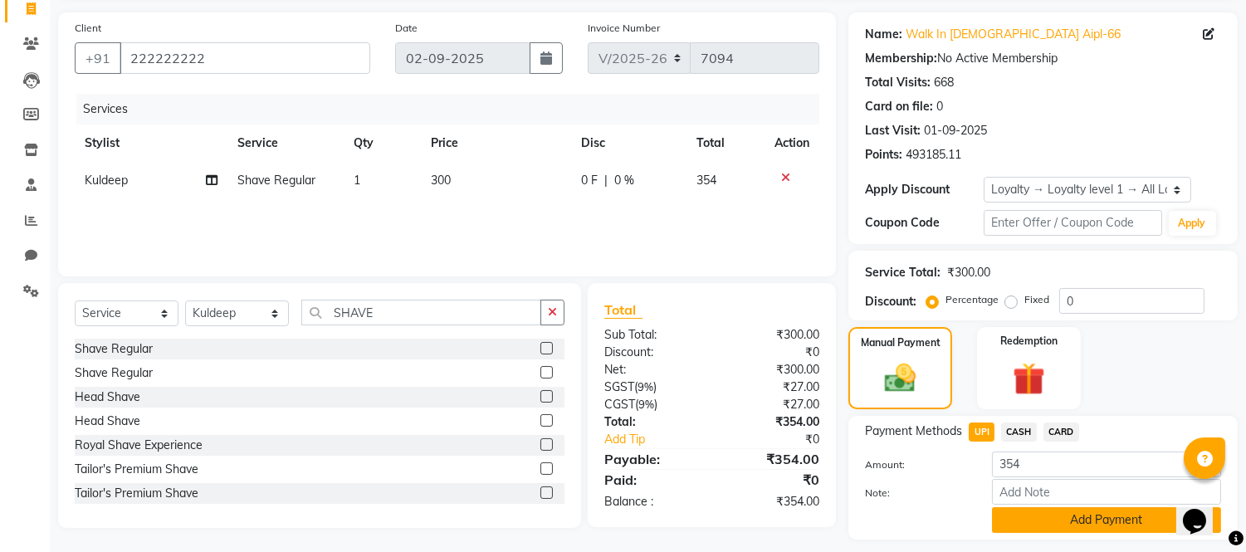
click at [1033, 519] on button "Add Payment" at bounding box center [1106, 520] width 229 height 26
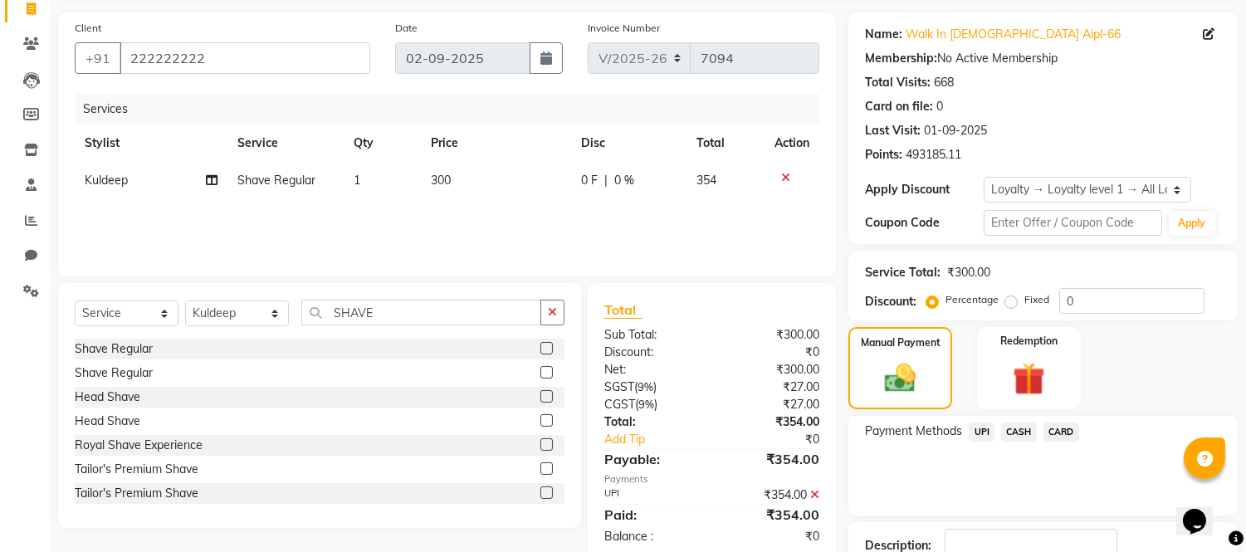
scroll to position [228, 0]
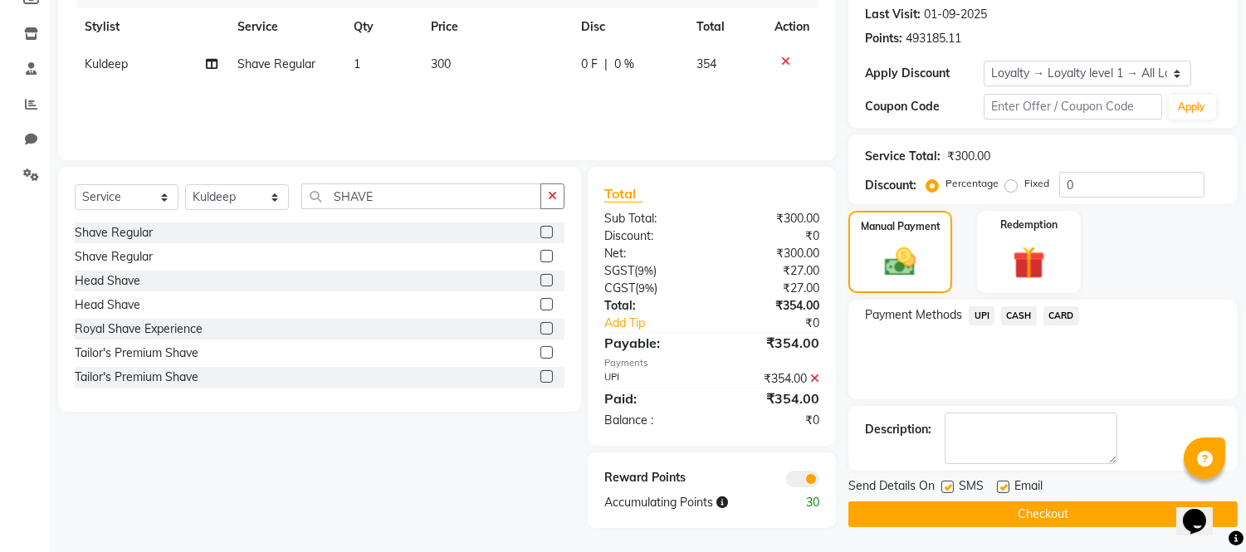
click at [1033, 515] on button "Checkout" at bounding box center [1042, 514] width 389 height 26
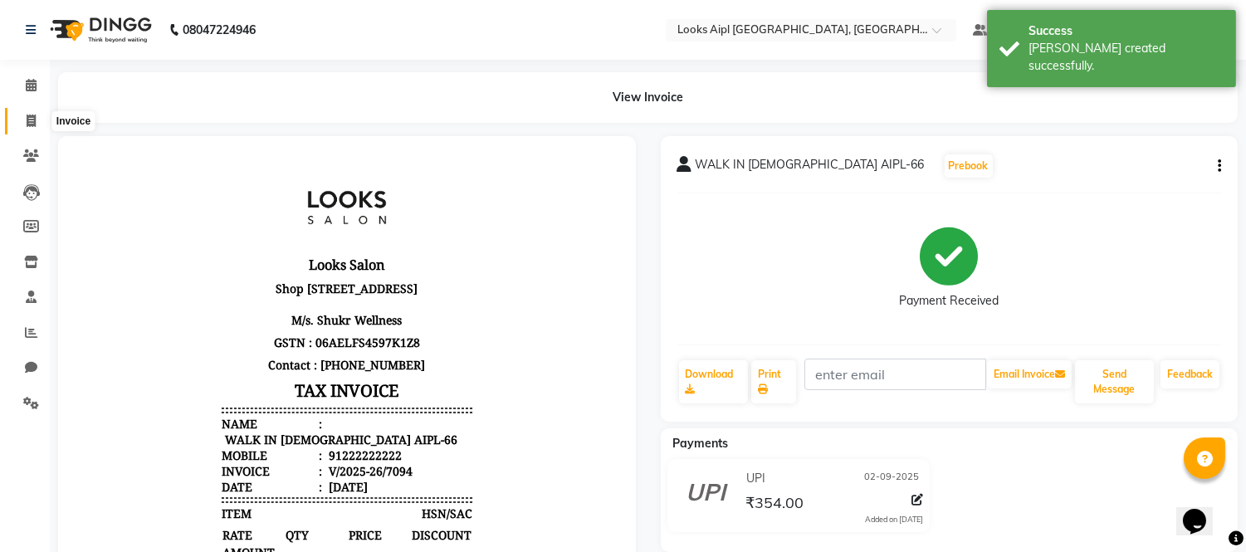
click at [30, 118] on icon at bounding box center [31, 121] width 9 height 12
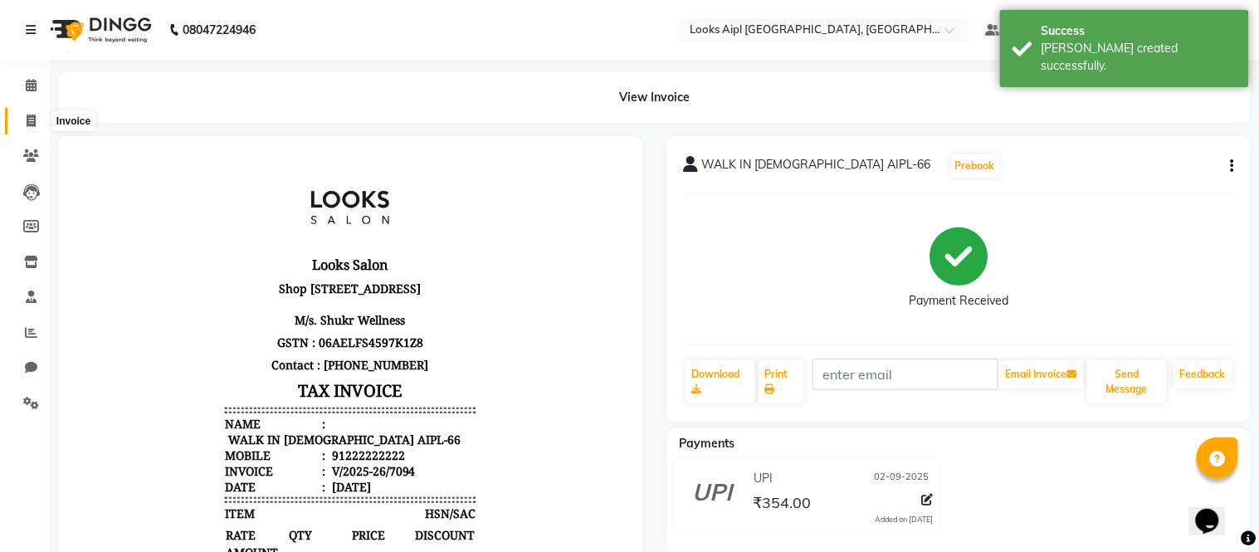
select select "6047"
select select "service"
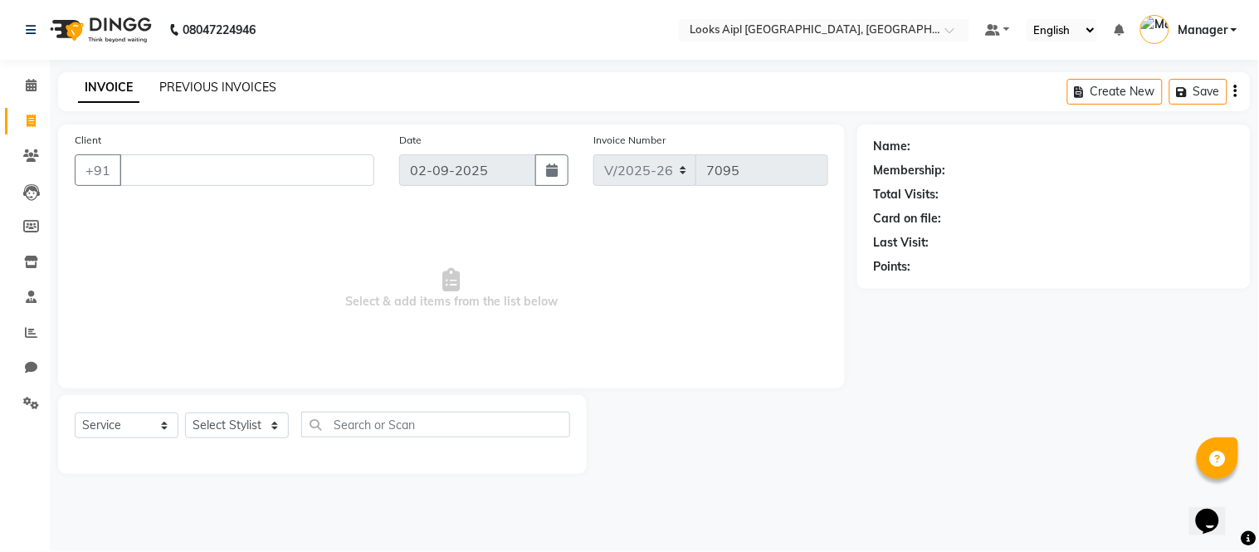
click at [201, 85] on link "PREVIOUS INVOICES" at bounding box center [217, 87] width 117 height 15
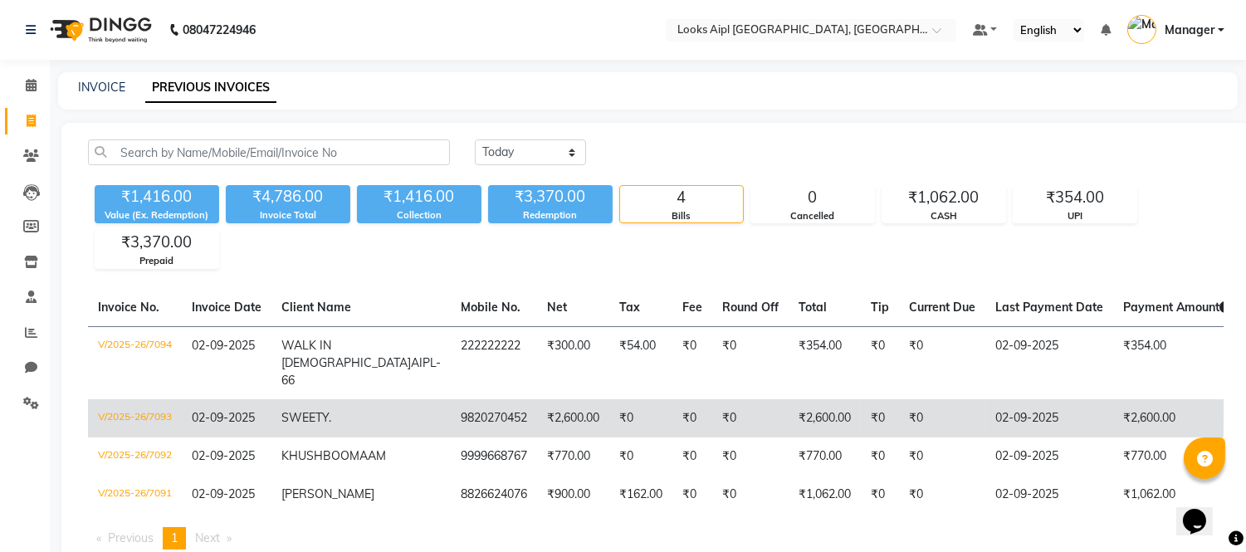
copy tr "9820270452"
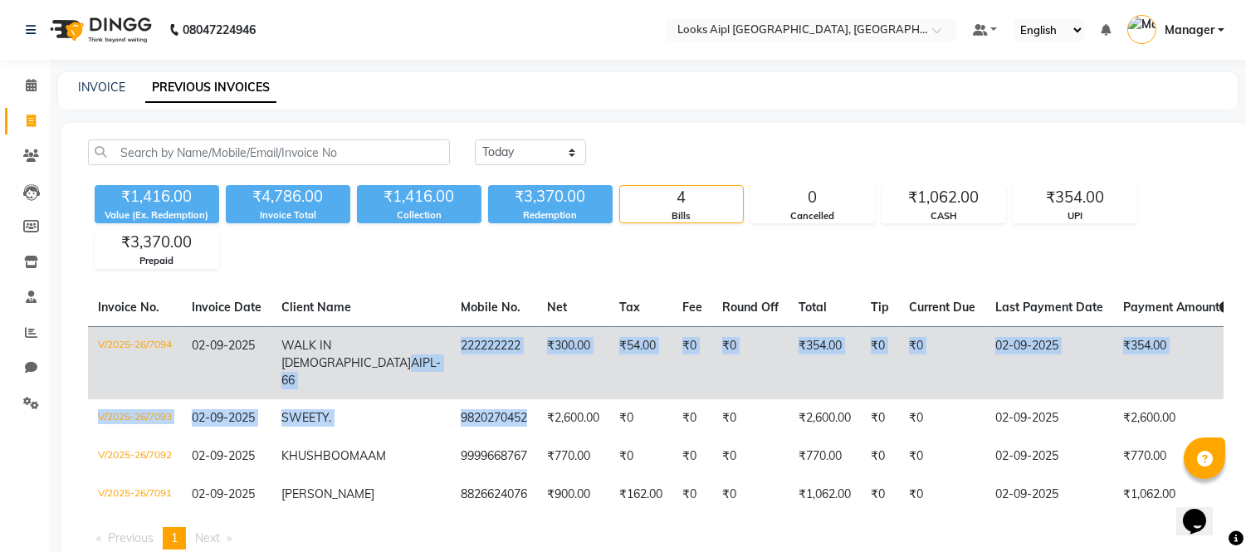
drag, startPoint x: 444, startPoint y: 420, endPoint x: 354, endPoint y: 367, distance: 104.2
click at [354, 368] on tbody "V/2025-26/7094 02-09-2025 WALK IN FEMALE AIPL-66 222222222 ₹300.00 ₹54.00 ₹0 ₹0…" at bounding box center [809, 420] width 1443 height 188
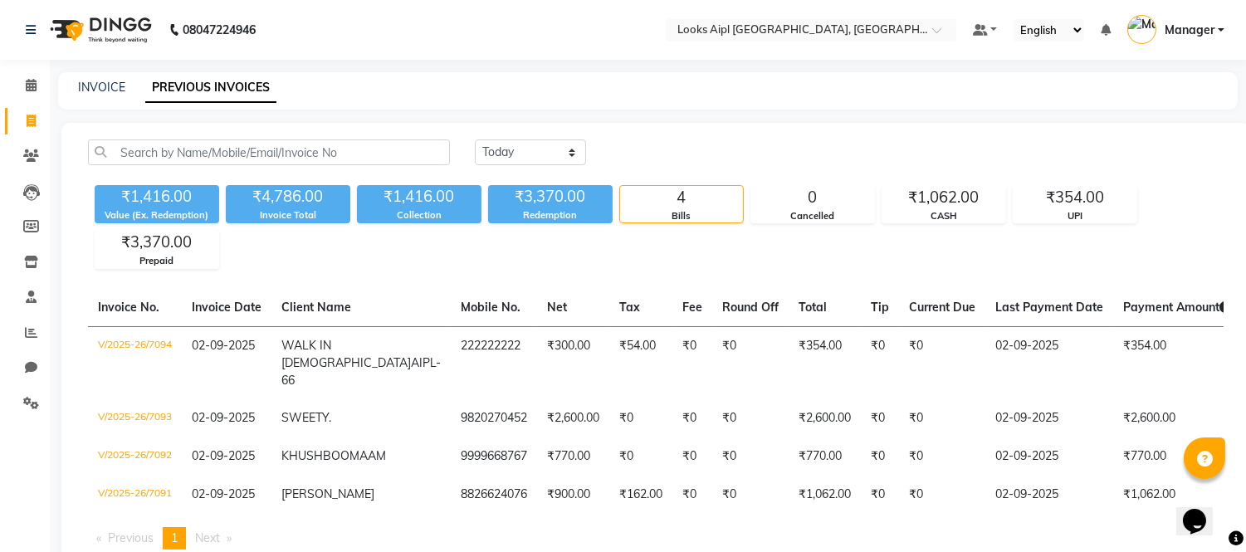
click at [440, 93] on div "INVOICE PREVIOUS INVOICES" at bounding box center [638, 87] width 1160 height 17
click at [45, 129] on li "Invoice" at bounding box center [25, 122] width 50 height 36
click at [25, 110] on link "Invoice" at bounding box center [25, 121] width 40 height 27
select select "service"
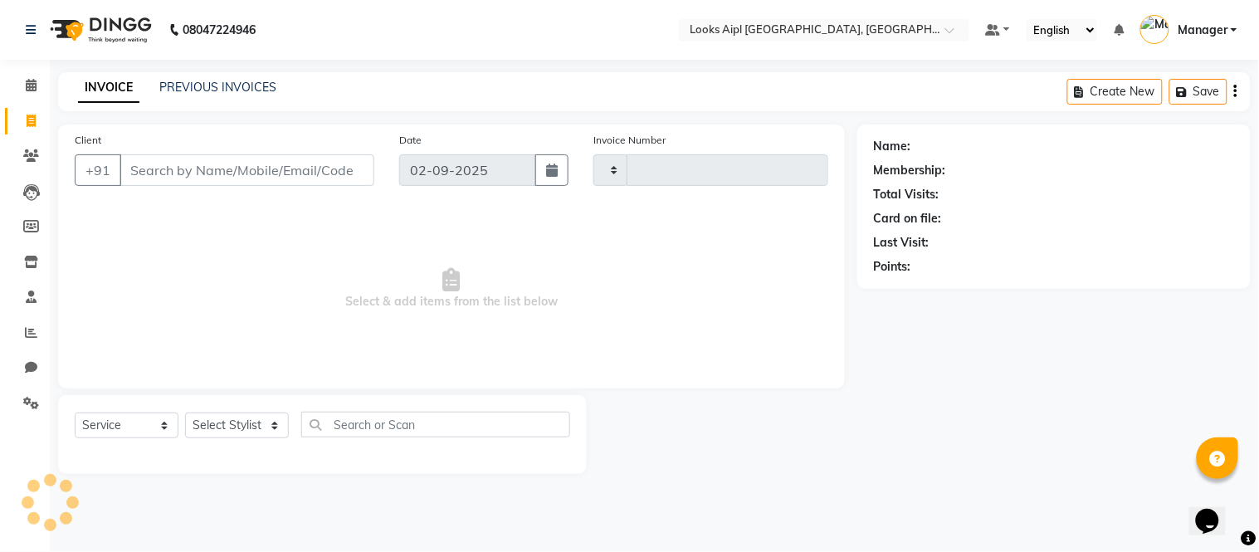
type input "7095"
select select "6047"
click at [242, 170] on input "Client" at bounding box center [247, 170] width 255 height 32
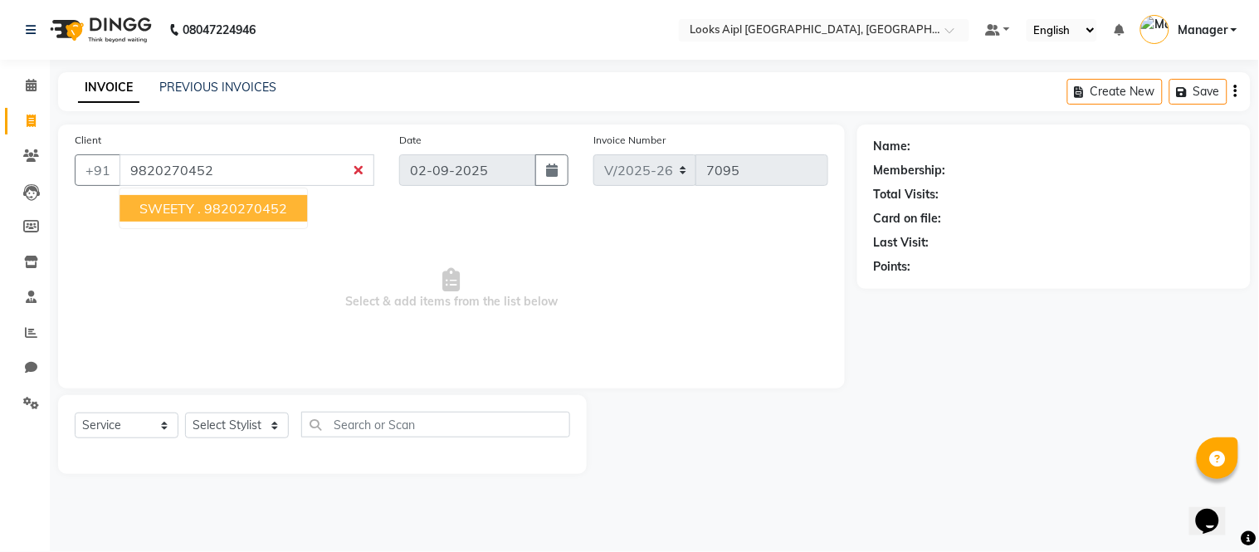
click at [178, 209] on span "SWEETY ." at bounding box center [169, 208] width 61 height 17
type input "9820270452"
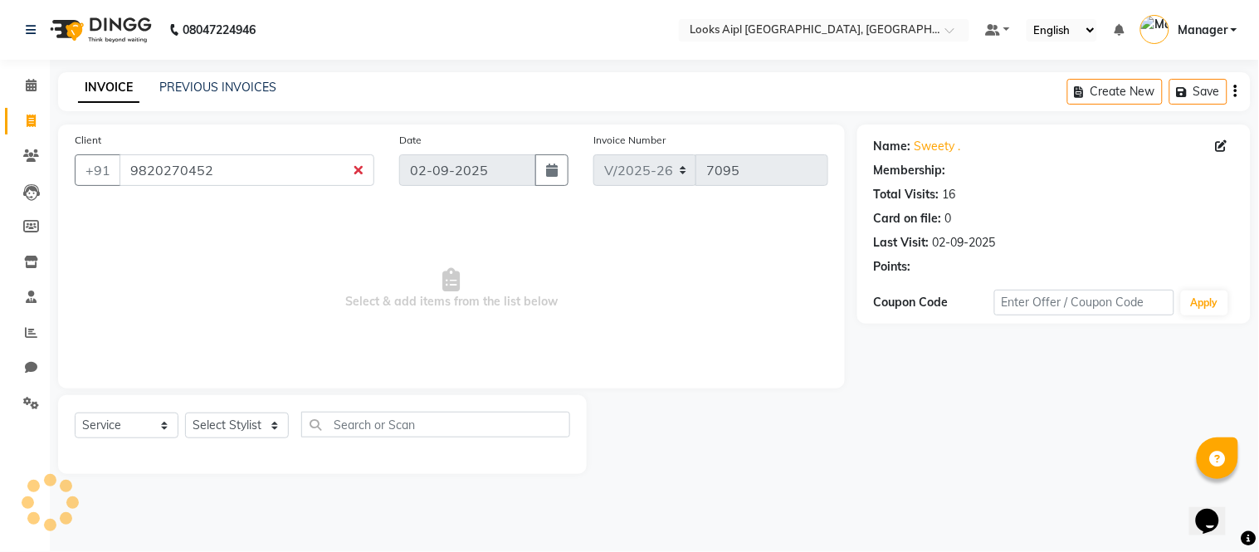
select select "1: Object"
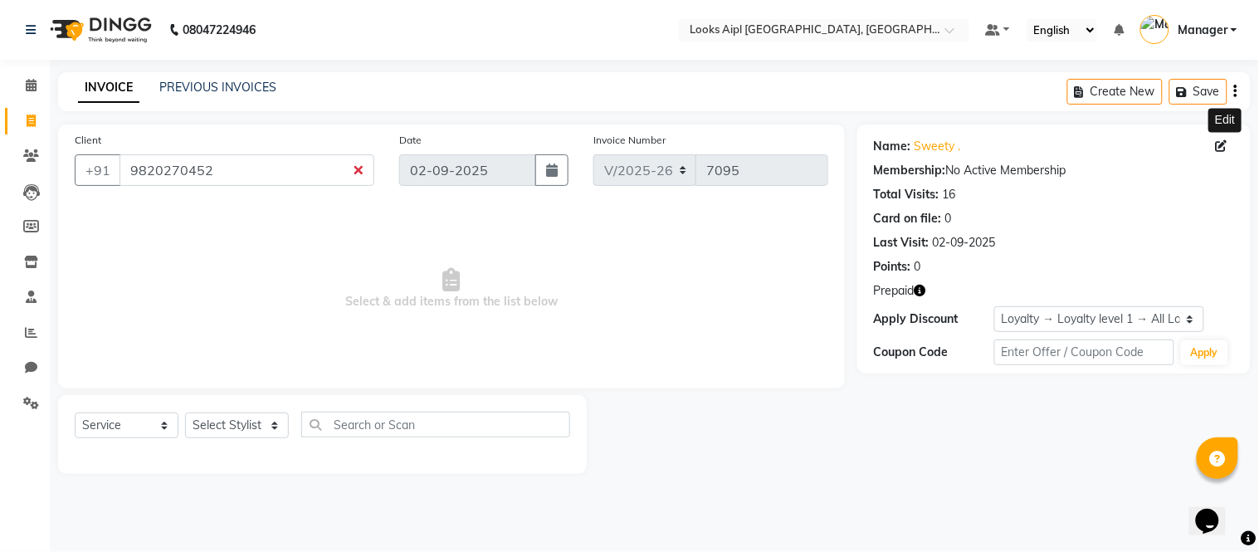
click at [1217, 144] on icon at bounding box center [1222, 146] width 12 height 12
select select "female"
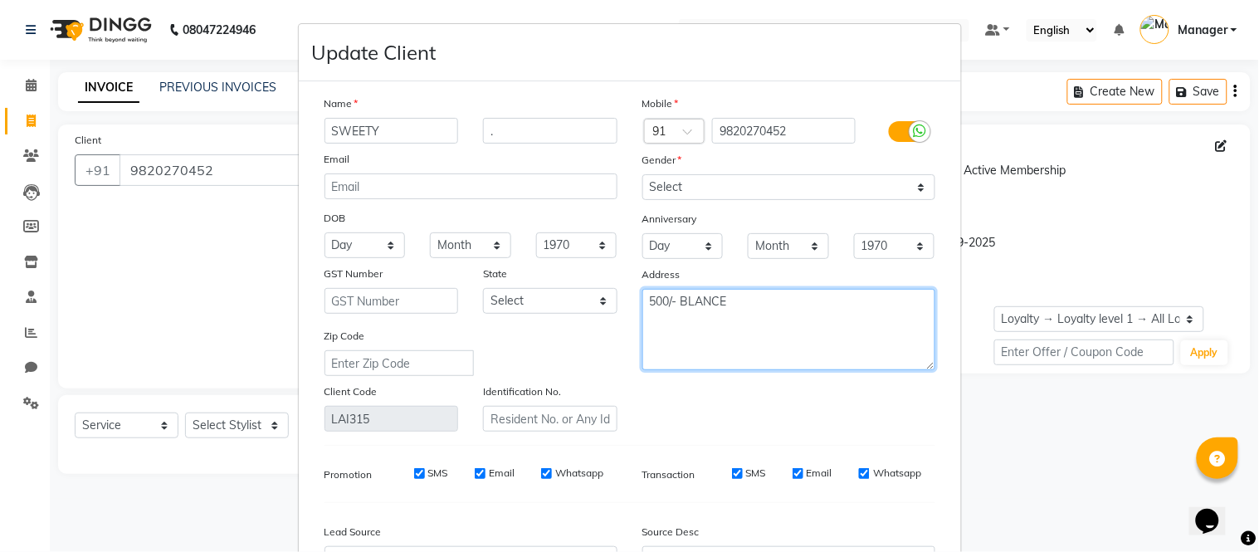
click at [675, 300] on textarea "500/- BLANCE" at bounding box center [788, 329] width 293 height 81
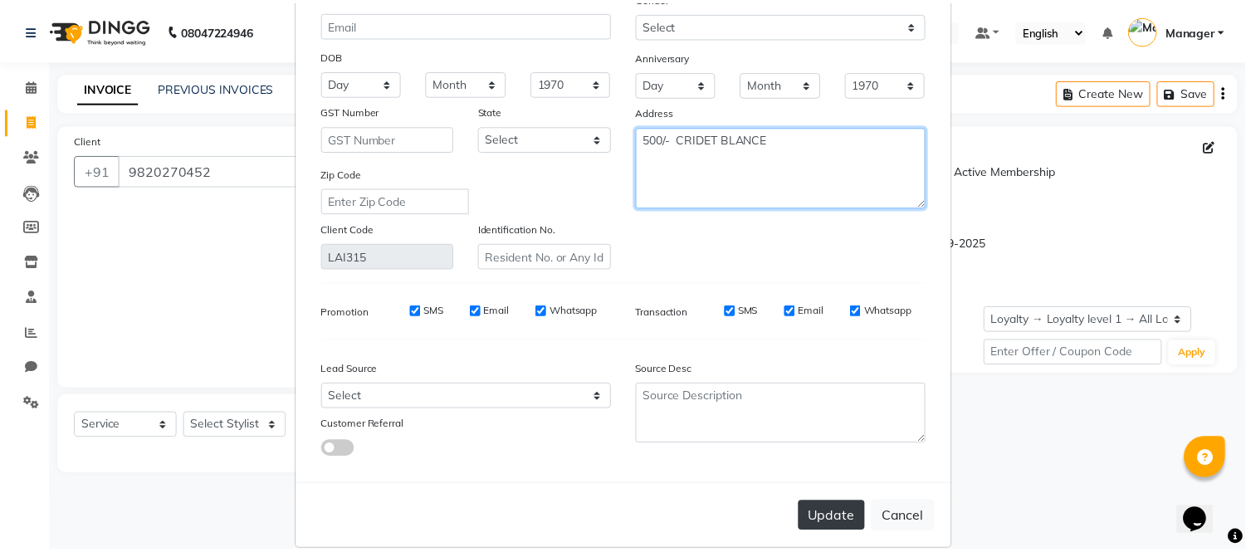
scroll to position [186, 0]
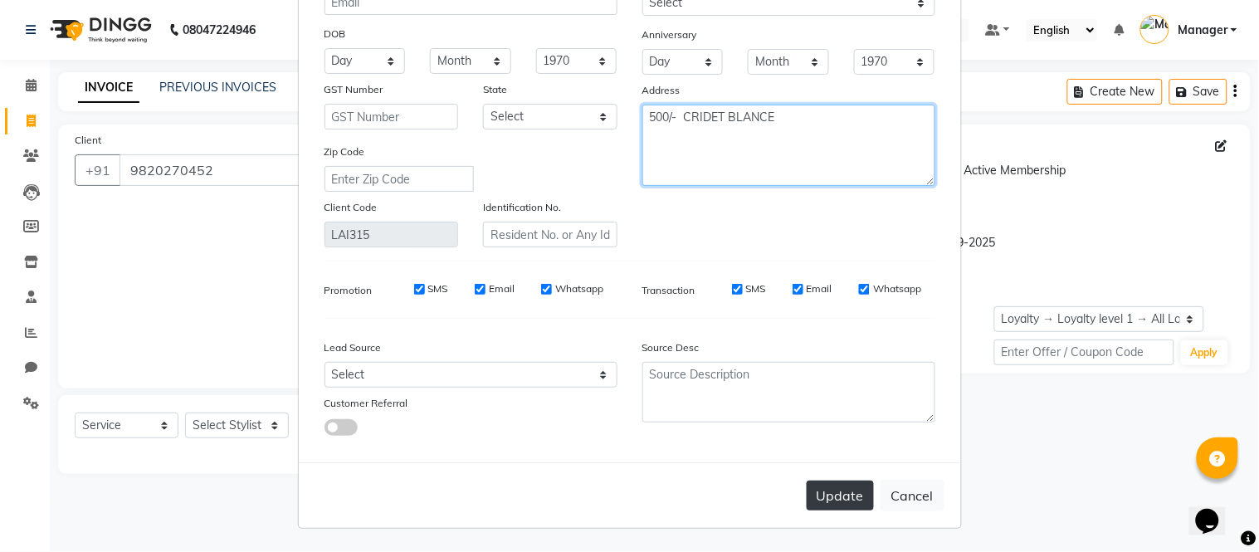
type textarea "500/- CRIDET BLANCE"
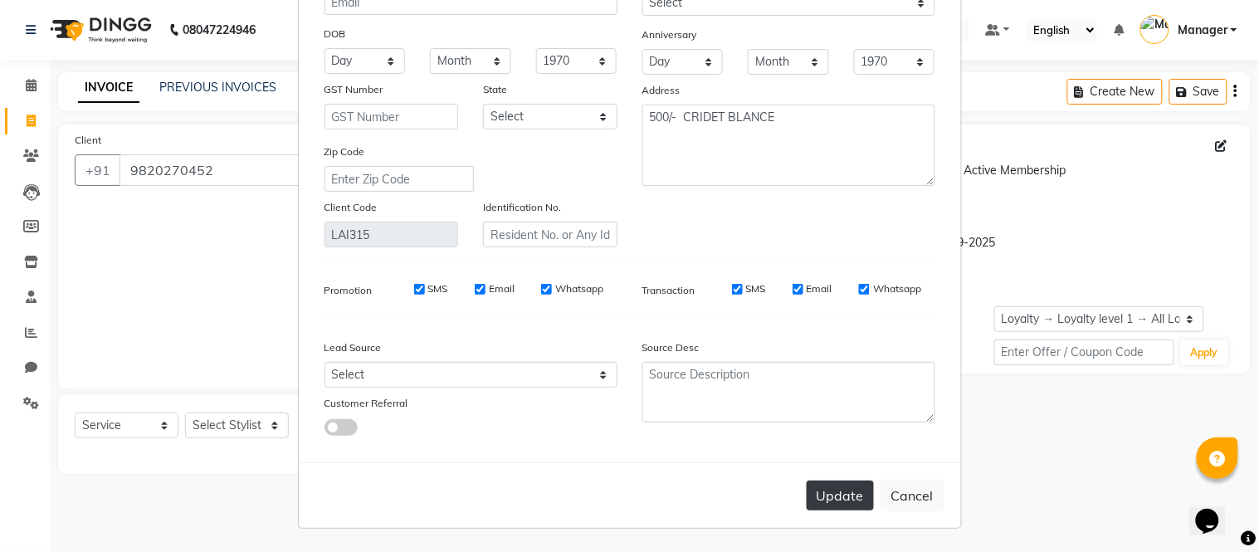
click at [833, 488] on button "Update" at bounding box center [840, 496] width 67 height 30
select select
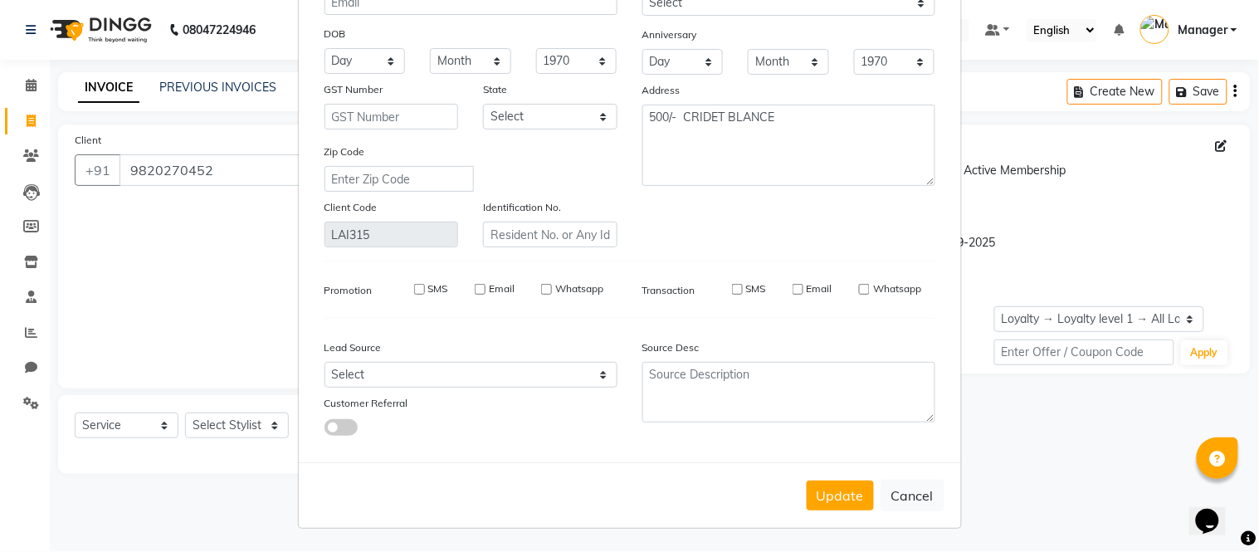
select select
checkbox input "false"
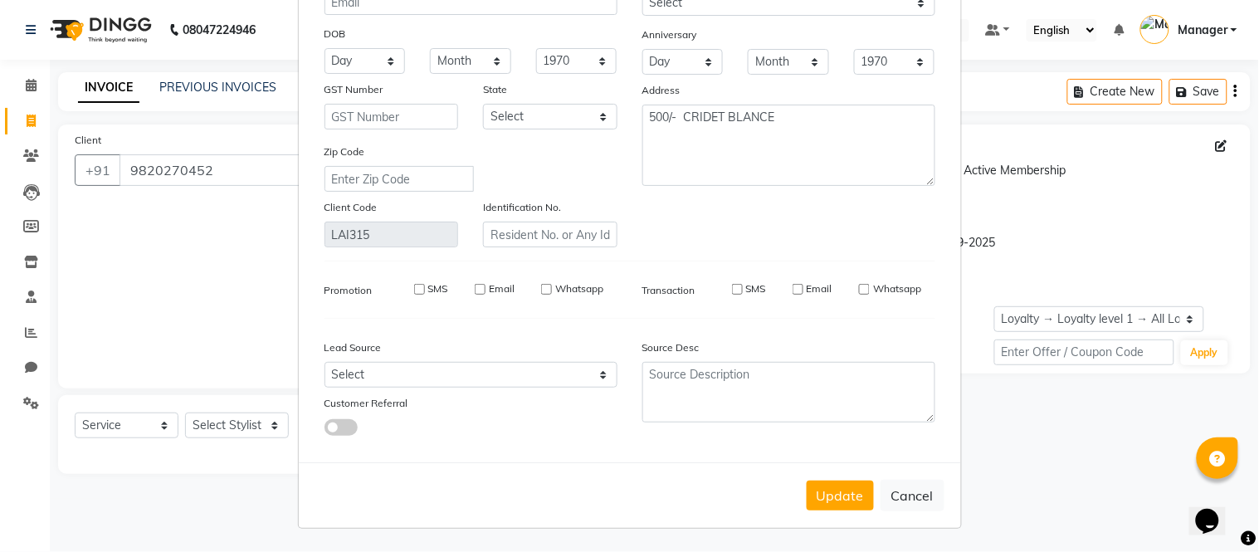
checkbox input "false"
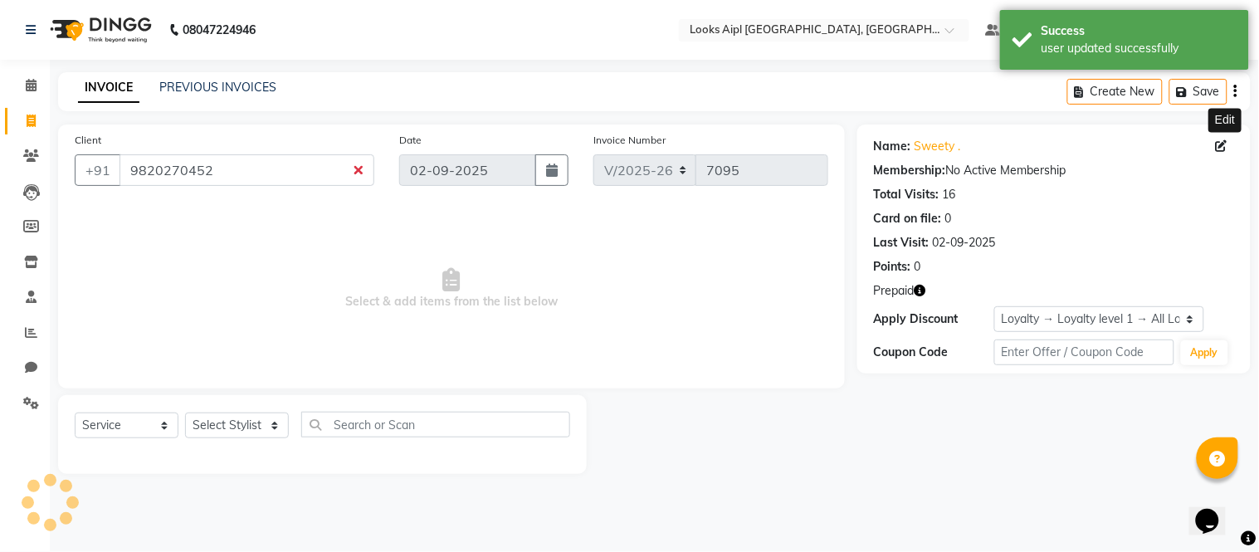
select select "1: Object"
click at [34, 117] on icon at bounding box center [31, 121] width 9 height 12
select select "service"
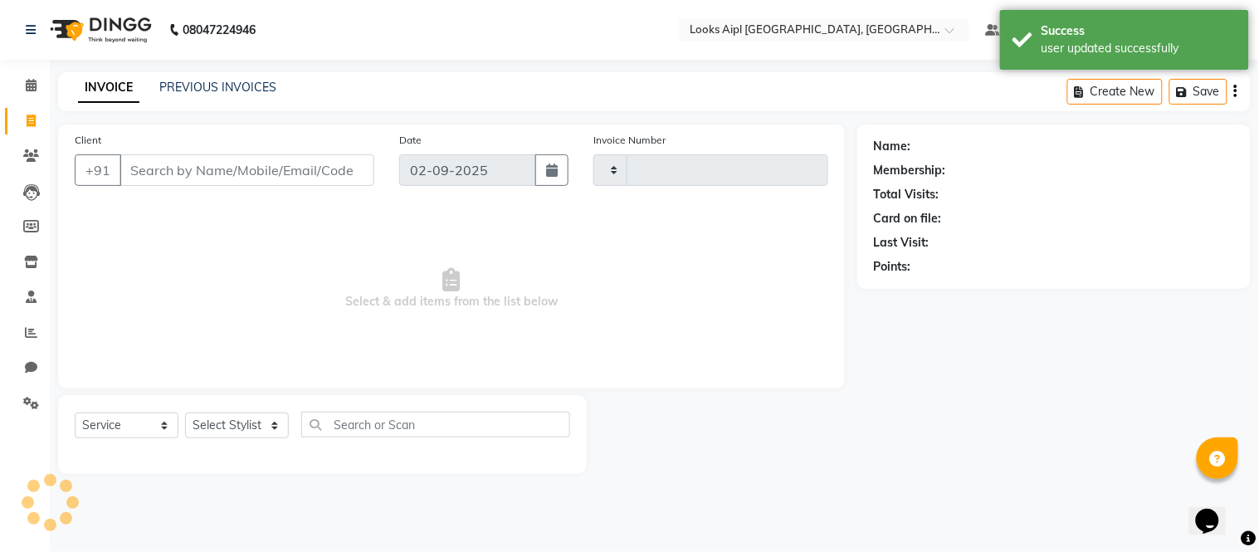
type input "7095"
select select "6047"
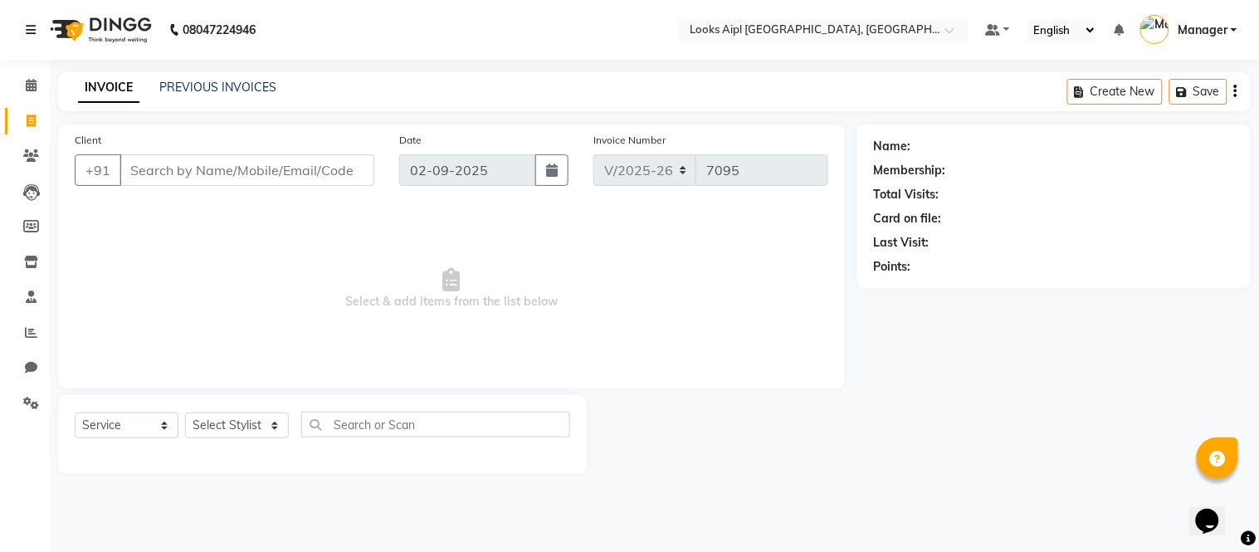
drag, startPoint x: 652, startPoint y: 2, endPoint x: 507, endPoint y: 22, distance: 145.9
click at [517, 33] on nav "08047224946 Select Location × Looks Aipl Joy Street, Gurgaon Default Panel My P…" at bounding box center [629, 30] width 1259 height 60
click at [22, 126] on span at bounding box center [31, 121] width 29 height 19
select select "service"
type input "7095"
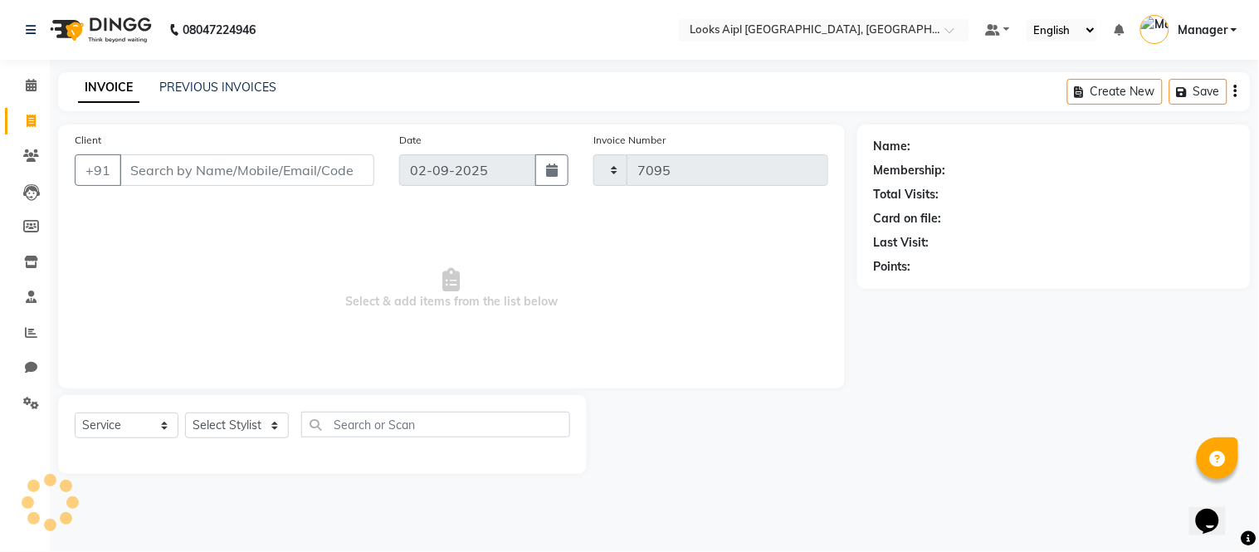
select select "6047"
click at [401, 100] on div "INVOICE PREVIOUS INVOICES Create New Save" at bounding box center [654, 91] width 1193 height 39
click at [246, 425] on select "Select Stylist Akash Akshar_asst Alam _Pdct Amit Arkan Arsh Counter Sales Farma…" at bounding box center [237, 426] width 104 height 26
select select "78853"
click at [185, 413] on select "Select Stylist Akash Akshar_asst Alam _Pdct Amit Arkan Arsh Counter Sales Farma…" at bounding box center [237, 426] width 104 height 26
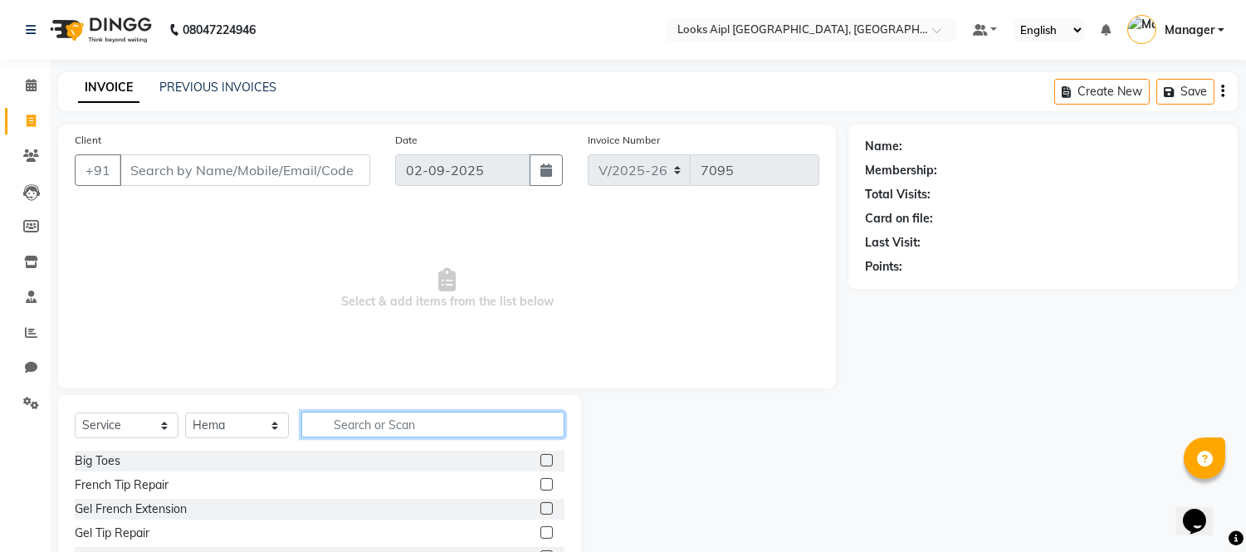
click at [405, 427] on input "text" at bounding box center [432, 425] width 263 height 26
type input "FULL ARMS"
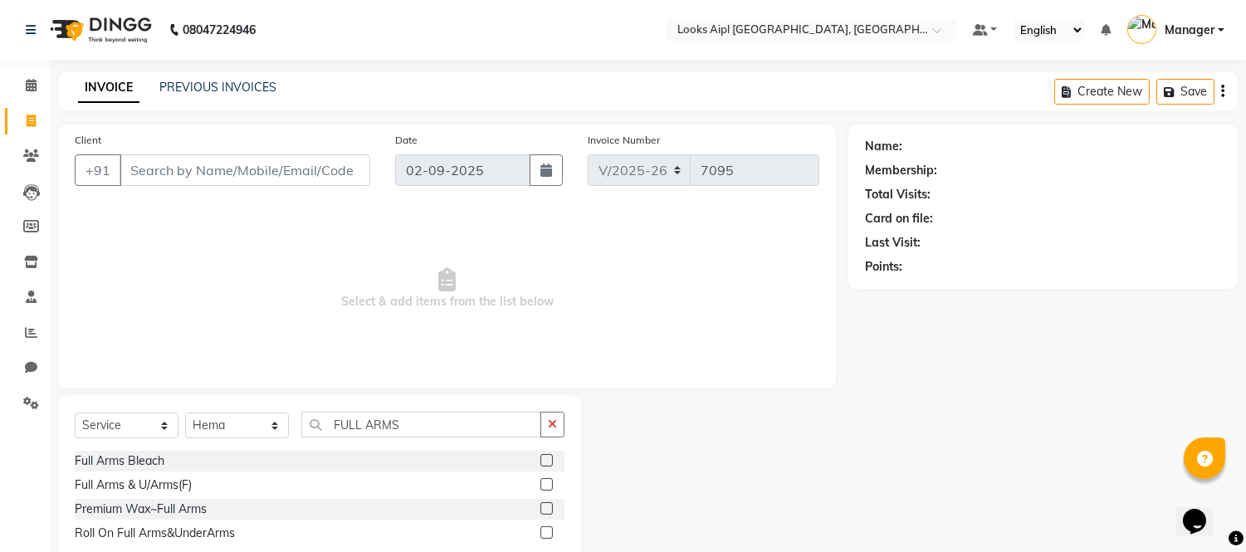
click at [546, 507] on label at bounding box center [546, 508] width 12 height 12
click at [546, 507] on input "checkbox" at bounding box center [545, 509] width 11 height 11
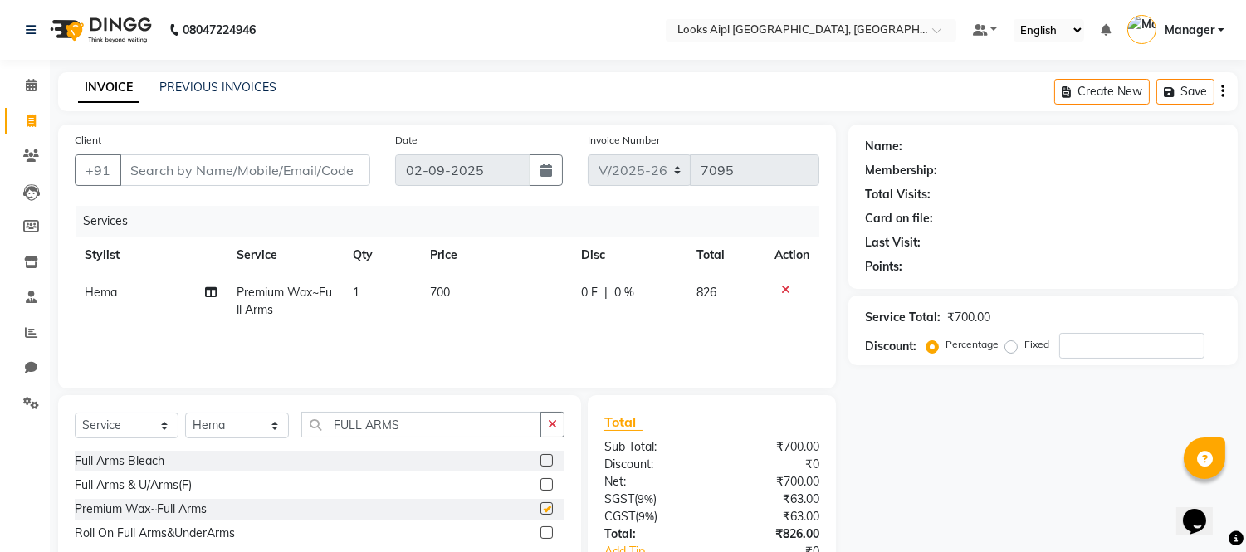
checkbox input "false"
drag, startPoint x: 403, startPoint y: 428, endPoint x: 196, endPoint y: 428, distance: 206.7
click at [196, 428] on div "Select Service Product Membership Package Voucher Prepaid Gift Card Select Styl…" at bounding box center [320, 431] width 490 height 39
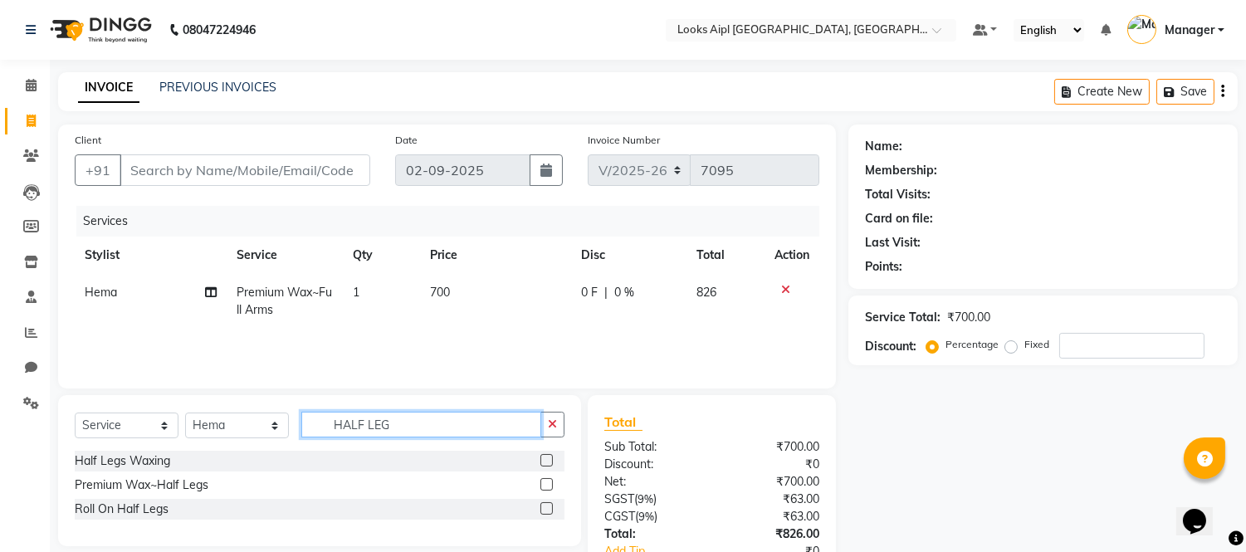
type input "HALF LEG"
click at [540, 488] on div at bounding box center [545, 486] width 11 height 17
click at [540, 488] on label at bounding box center [546, 484] width 12 height 12
click at [540, 488] on input "checkbox" at bounding box center [545, 485] width 11 height 11
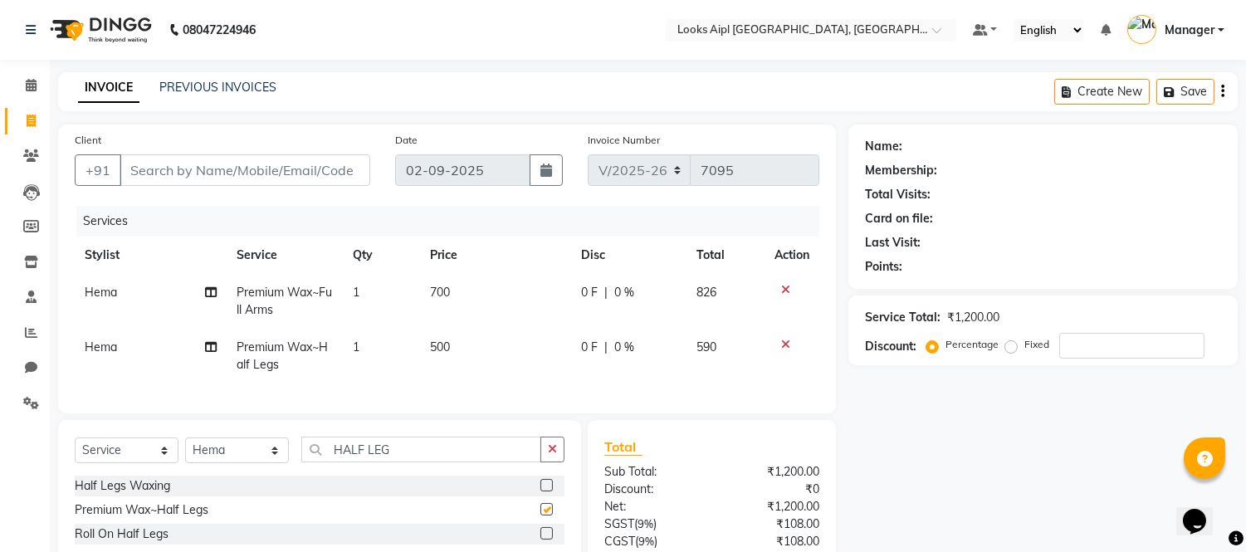
checkbox input "false"
click at [452, 351] on td "500" at bounding box center [495, 356] width 151 height 55
select select "78853"
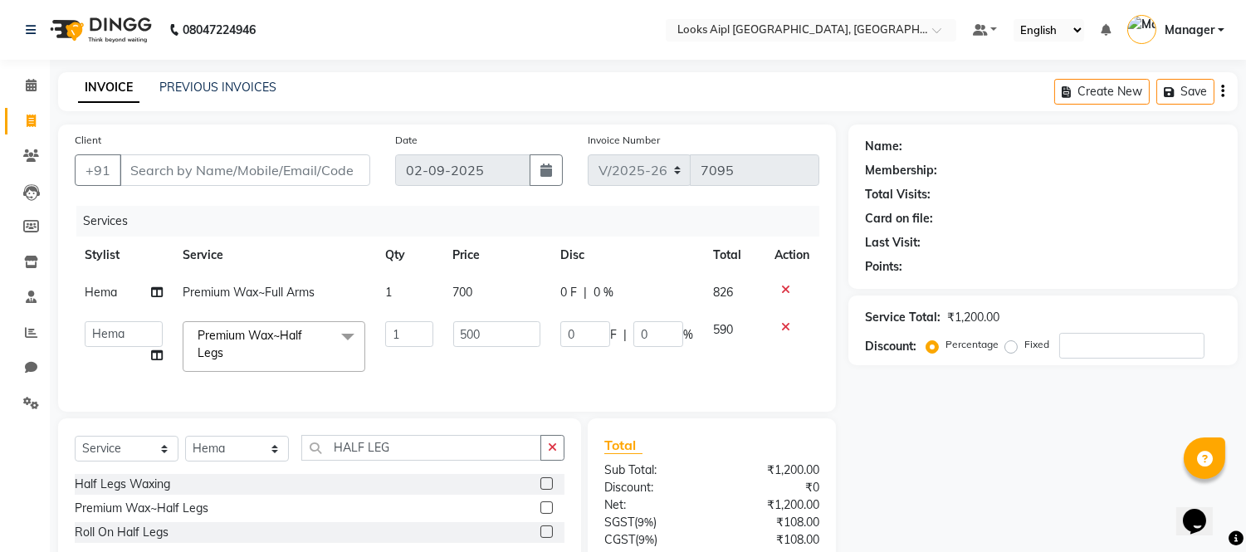
click at [452, 351] on td "500" at bounding box center [496, 346] width 107 height 71
click at [466, 332] on input "500" at bounding box center [496, 334] width 87 height 26
type input "600"
click at [474, 364] on td "600" at bounding box center [496, 346] width 107 height 71
select select "78853"
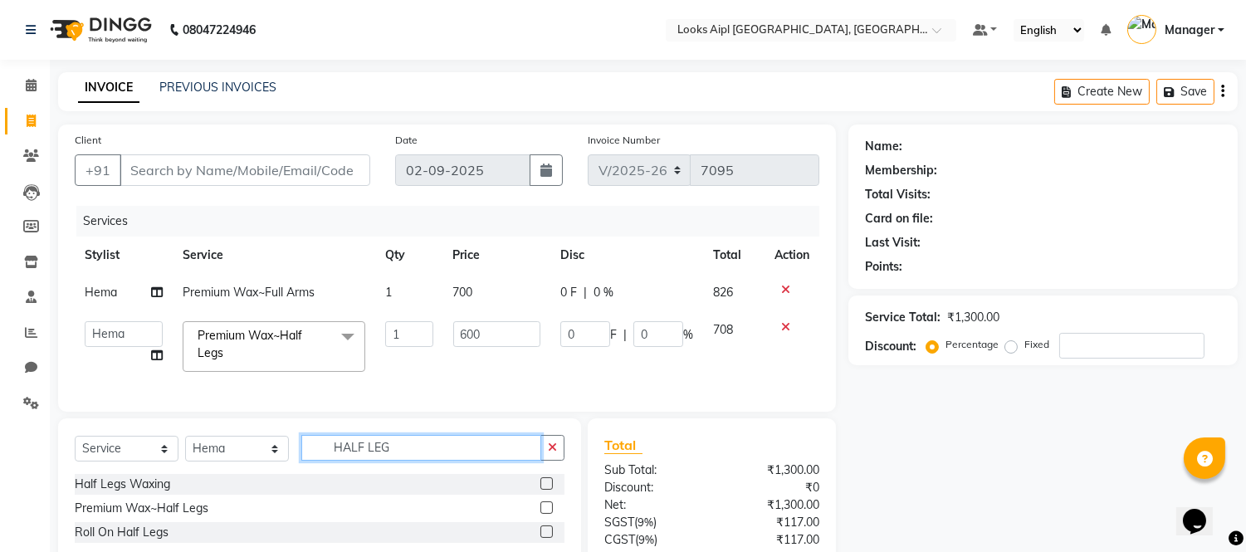
drag, startPoint x: 410, startPoint y: 469, endPoint x: 246, endPoint y: 467, distance: 164.4
click at [239, 467] on div "Select Service Product Membership Package Voucher Prepaid Gift Card Select Styl…" at bounding box center [320, 454] width 490 height 39
type input "PINKI"
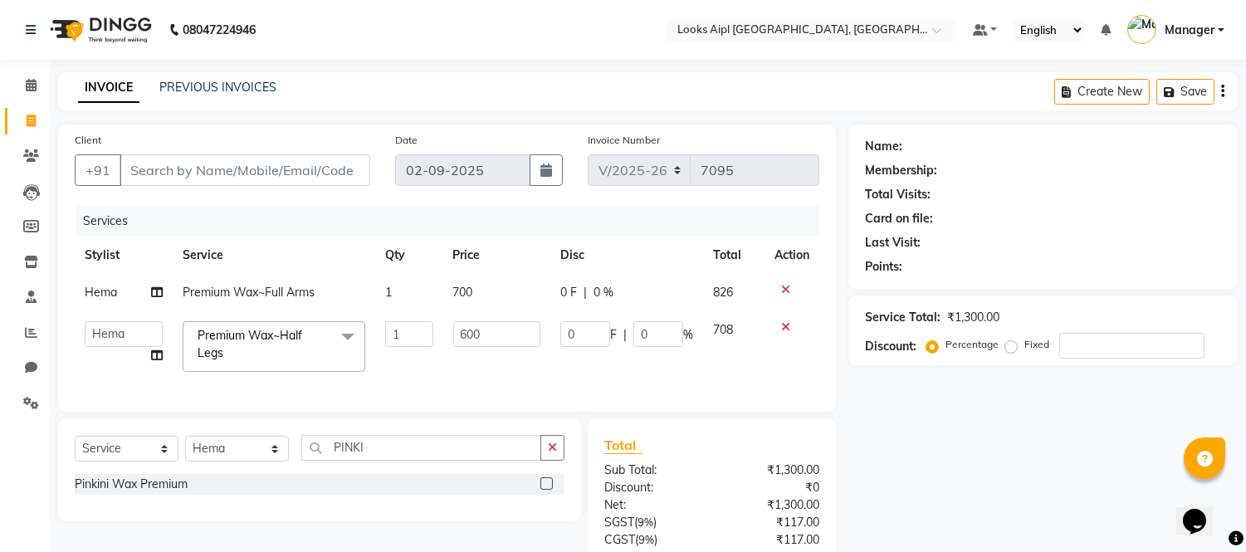
click at [548, 490] on label at bounding box center [546, 483] width 12 height 12
click at [548, 490] on input "checkbox" at bounding box center [545, 484] width 11 height 11
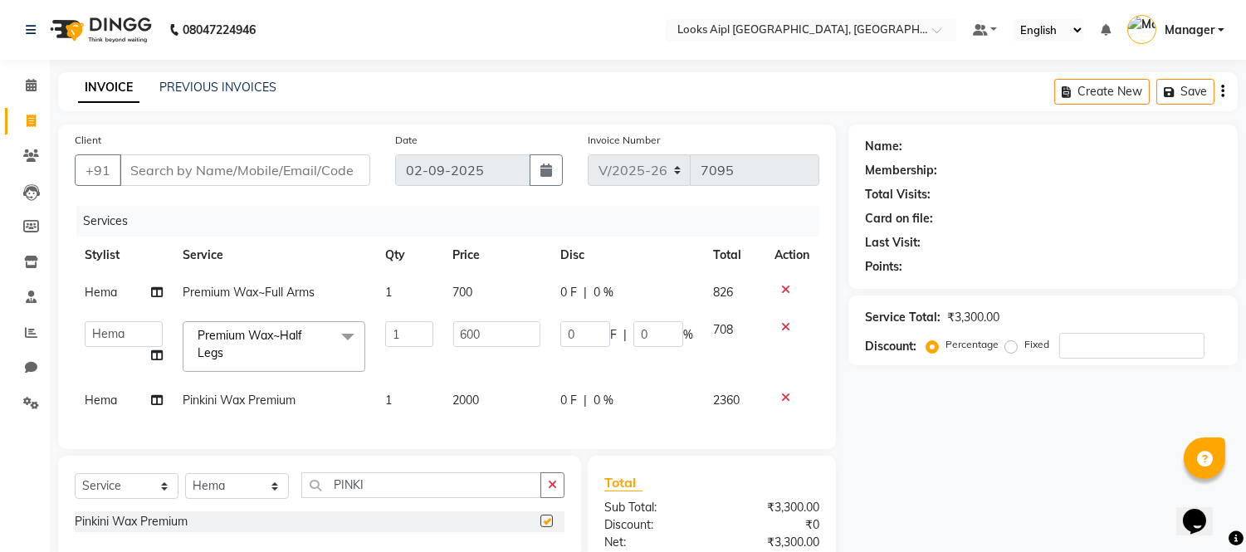
checkbox input "false"
click at [486, 393] on td "2000" at bounding box center [496, 400] width 107 height 37
select select "78853"
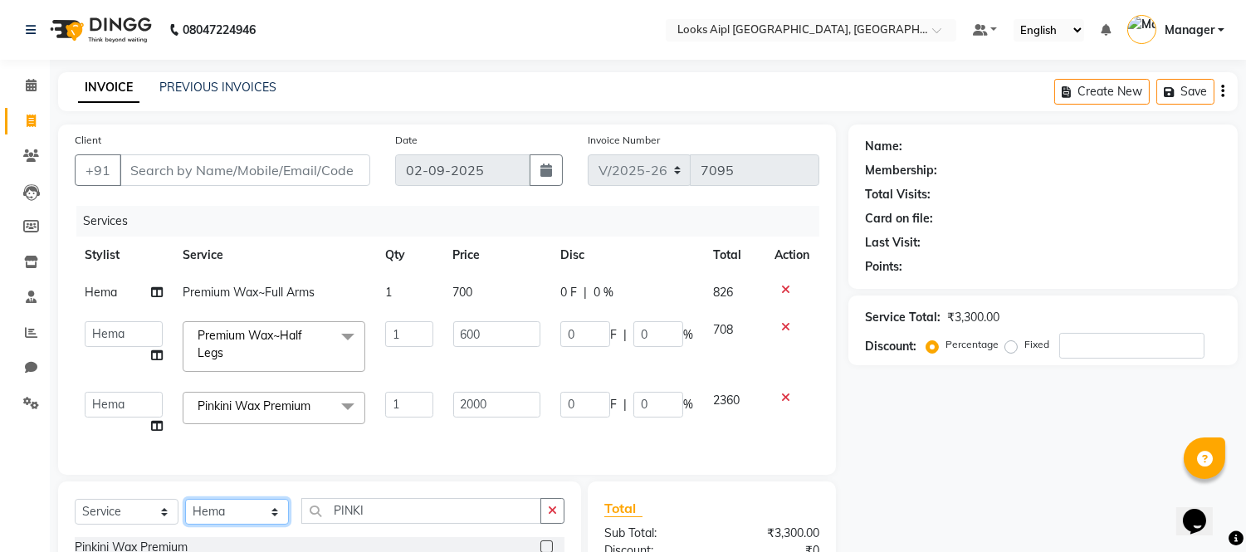
drag, startPoint x: 227, startPoint y: 525, endPoint x: 227, endPoint y: 513, distance: 11.6
click at [227, 525] on select "Select Stylist Akash Akshar_asst Alam _Pdct Amit Arkan Arsh Counter Sales Farma…" at bounding box center [237, 512] width 104 height 26
select select "67968"
click at [185, 513] on select "Select Stylist Akash Akshar_asst Alam _Pdct Amit Arkan Arsh Counter Sales Farma…" at bounding box center [237, 512] width 104 height 26
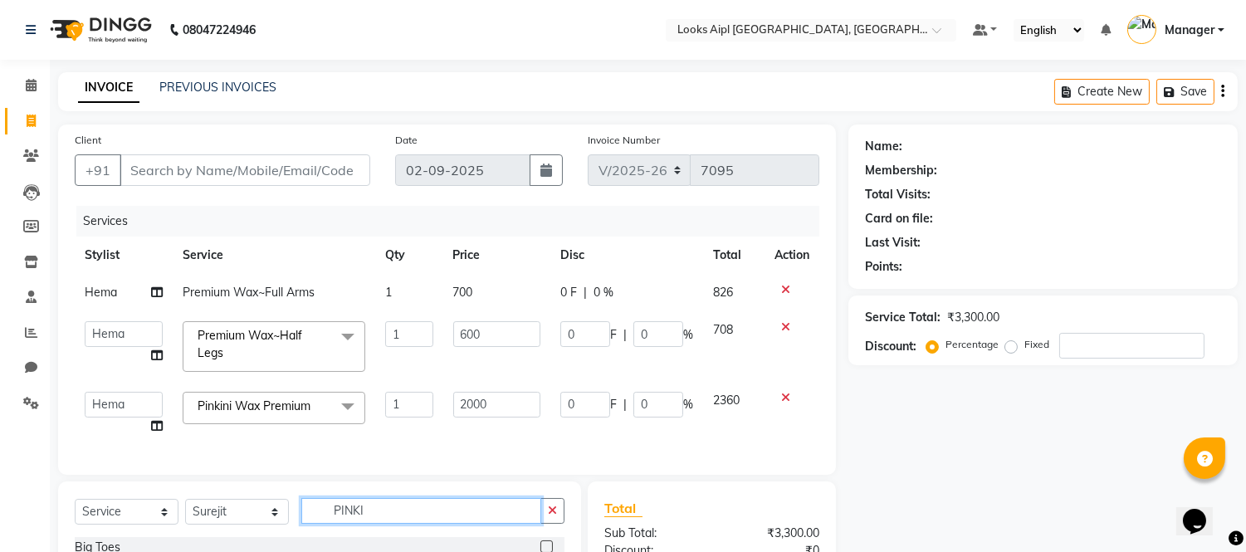
drag, startPoint x: 365, startPoint y: 519, endPoint x: 237, endPoint y: 516, distance: 127.9
click at [237, 516] on div "Select Service Product Membership Package Voucher Prepaid Gift Card Select Styl…" at bounding box center [320, 517] width 490 height 39
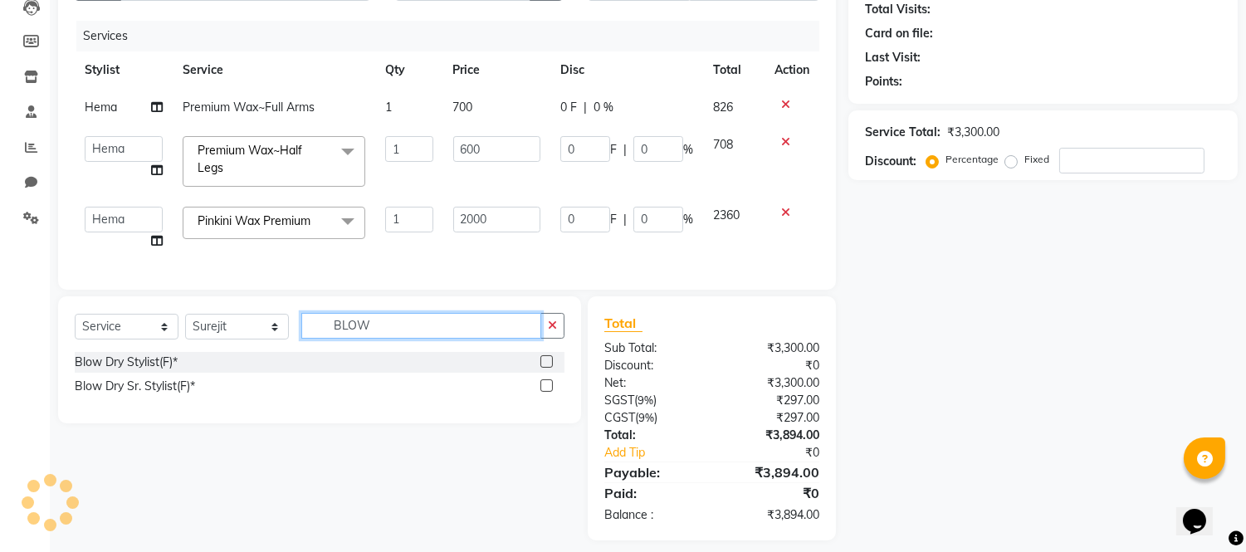
scroll to position [212, 0]
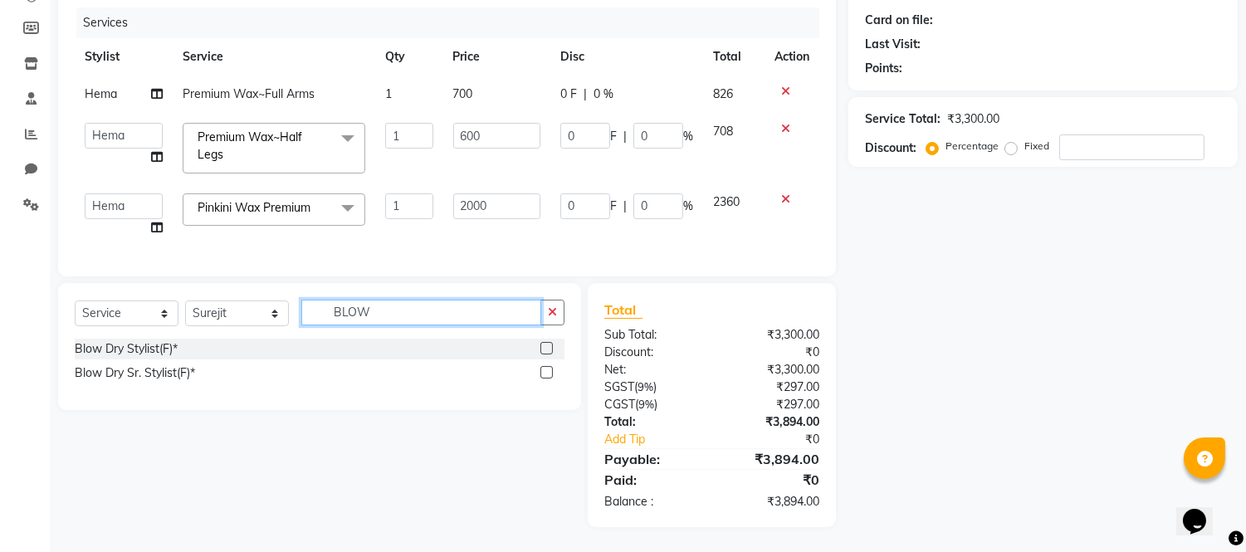
type input "BLOW"
click at [545, 347] on label at bounding box center [546, 348] width 12 height 12
click at [545, 347] on input "checkbox" at bounding box center [545, 349] width 11 height 11
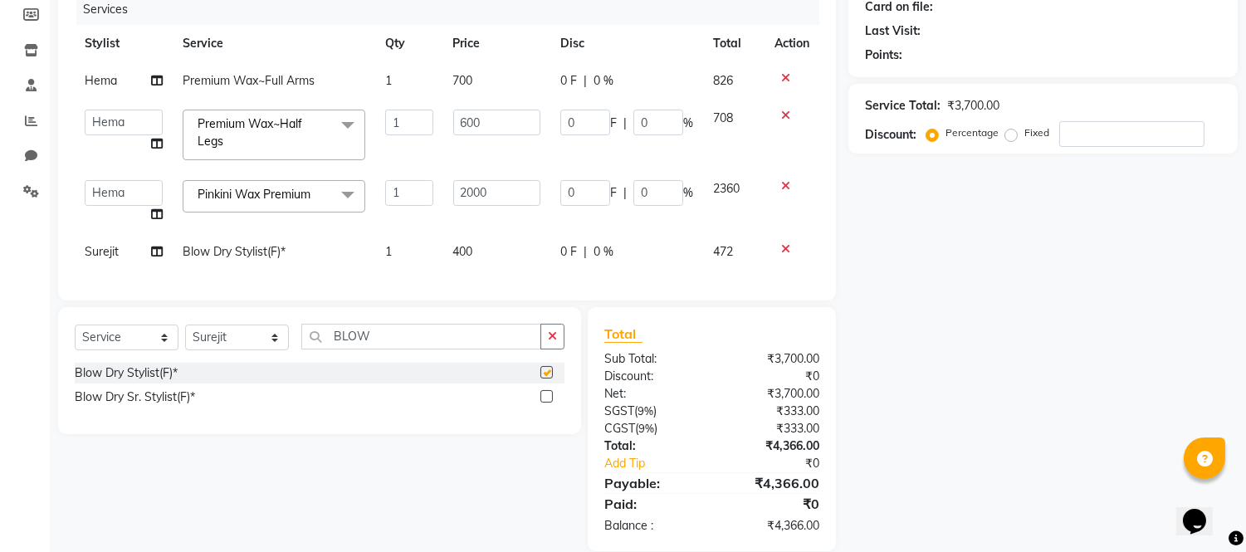
checkbox input "false"
click at [478, 255] on td "400" at bounding box center [496, 251] width 107 height 37
select select "67968"
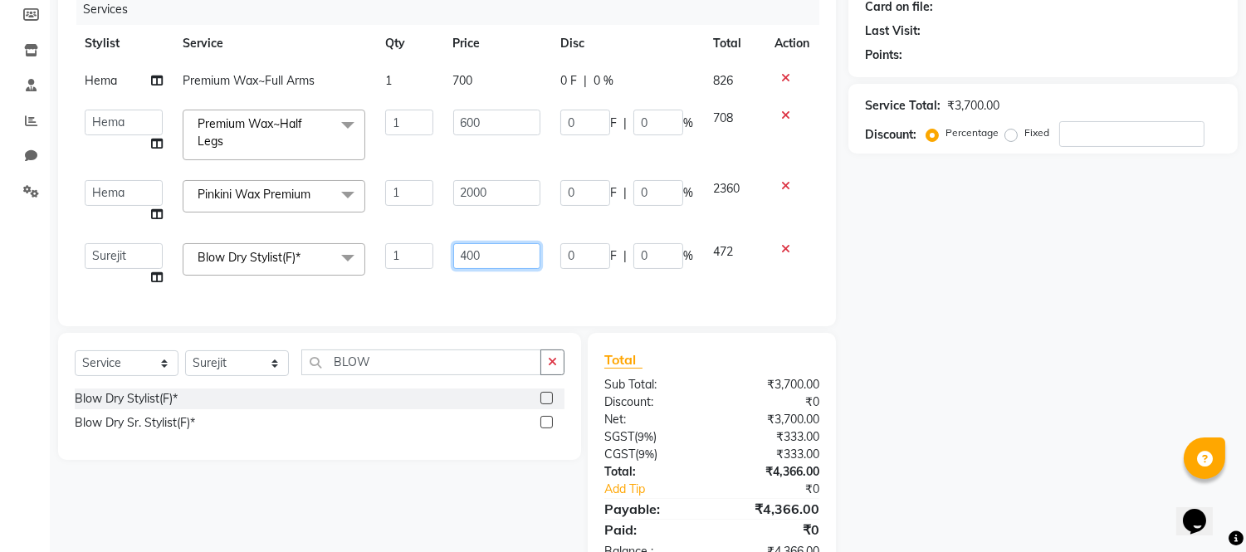
click at [465, 257] on input "400" at bounding box center [496, 256] width 87 height 26
type input "600"
click at [476, 280] on div "Services Stylist Service Qty Price Disc Total Action Hema Premium Wax~Full Arms…" at bounding box center [447, 151] width 745 height 315
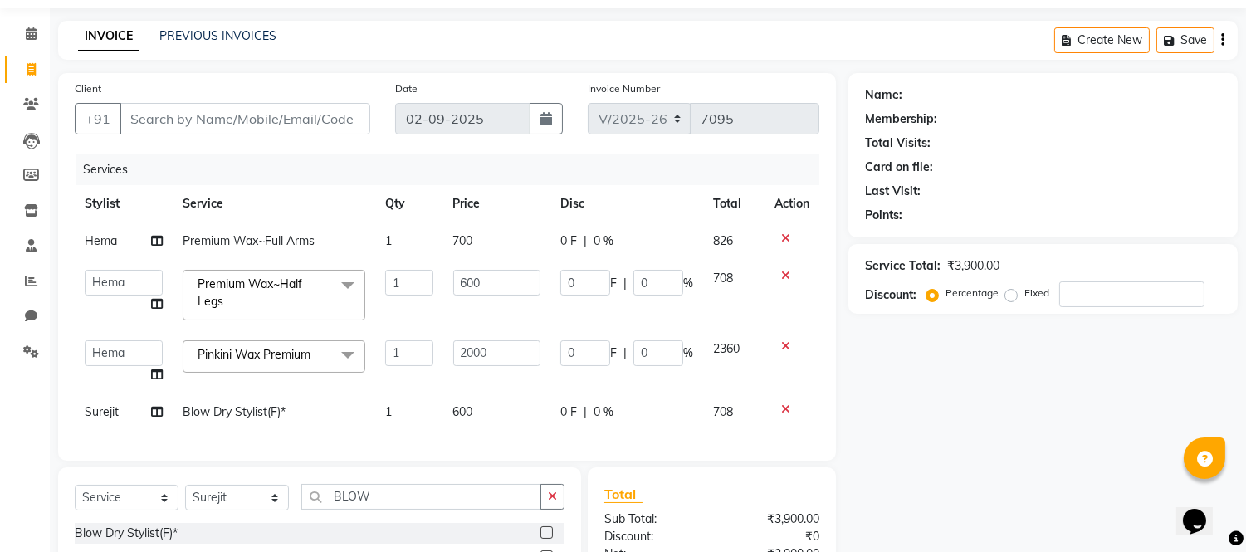
scroll to position [0, 0]
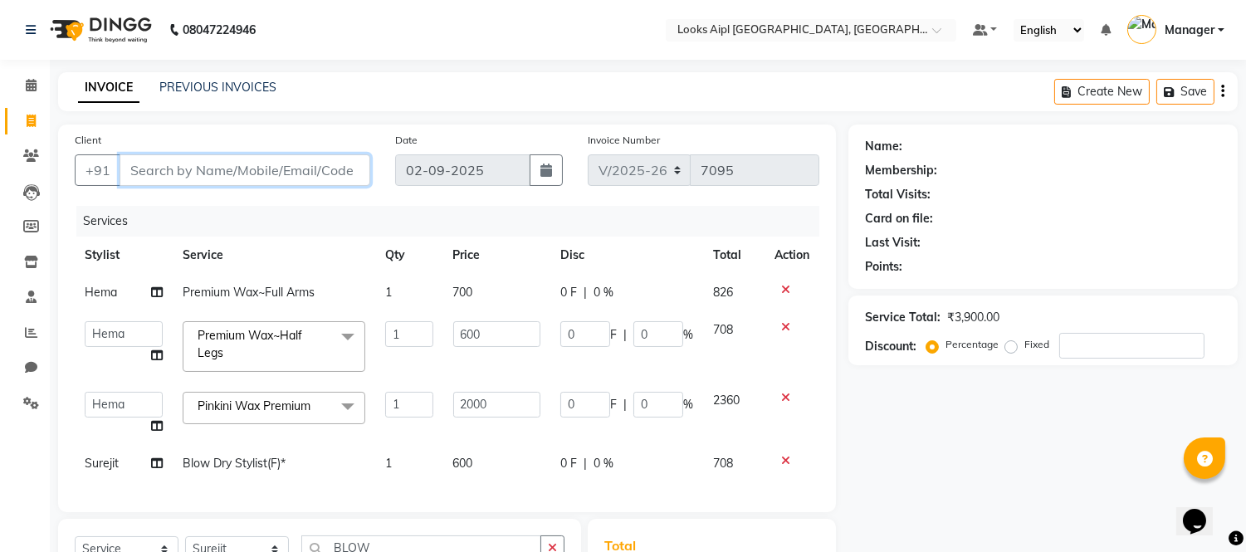
click at [252, 174] on input "Client" at bounding box center [245, 170] width 251 height 32
type input "9"
type input "0"
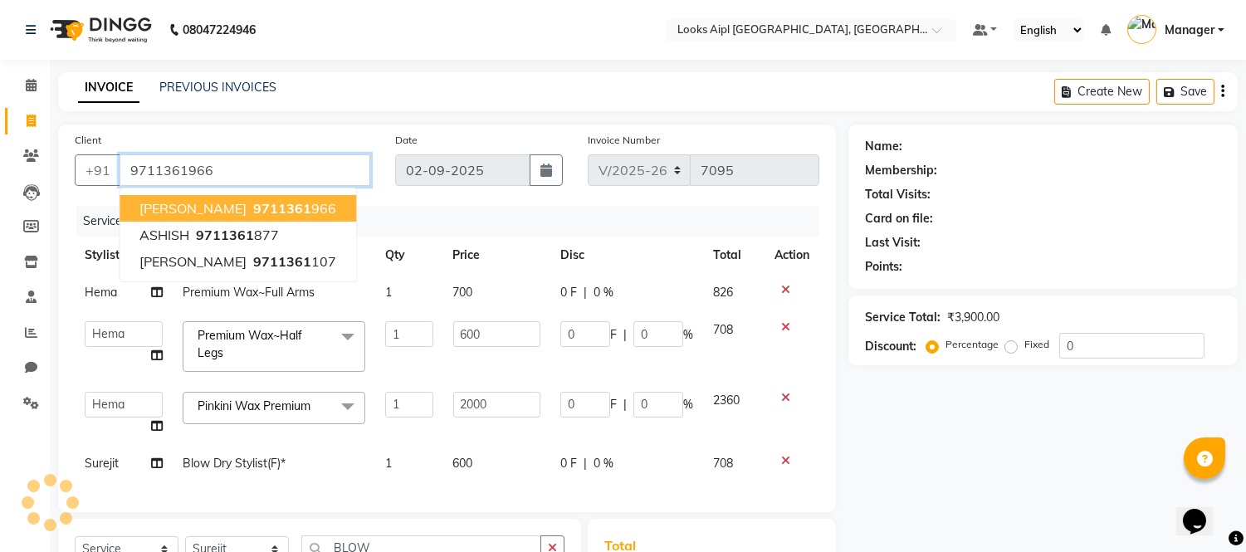
type input "9711361966"
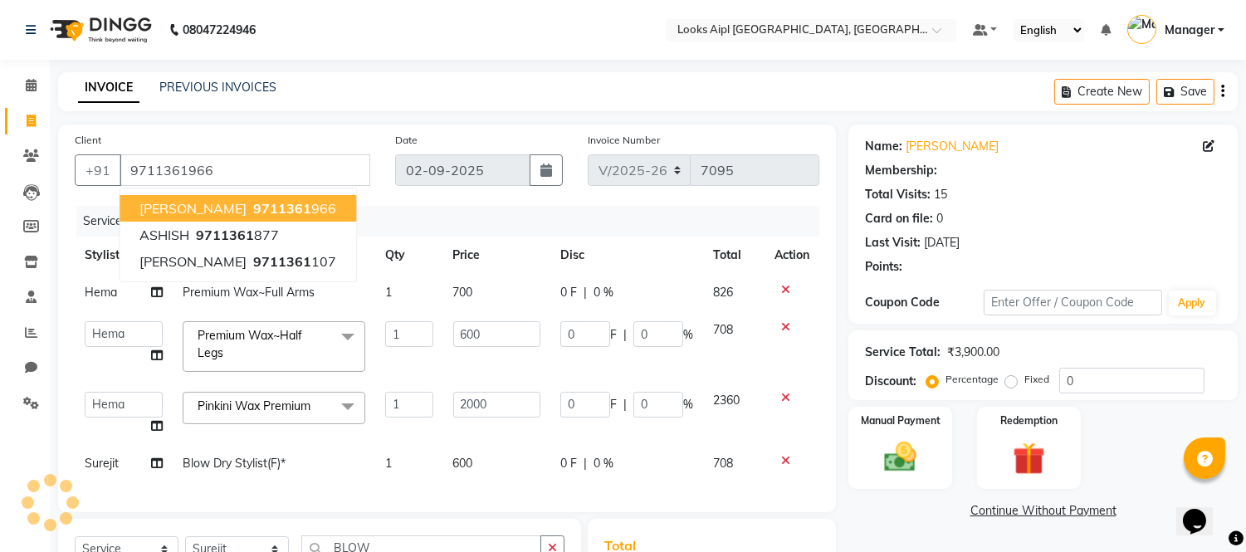
select select "1: Object"
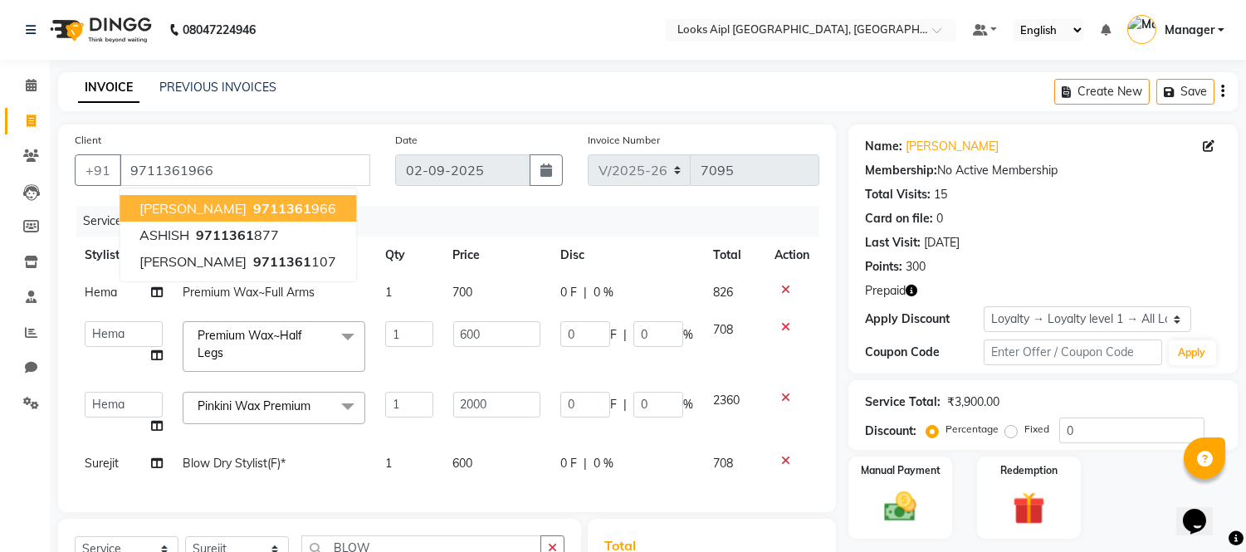
drag, startPoint x: 872, startPoint y: 70, endPoint x: 899, endPoint y: 154, distance: 87.9
click at [872, 71] on div "08047224946 Select Location × Looks Aipl Joy Street, Gurgaon Default Panel My P…" at bounding box center [623, 394] width 1246 height 788
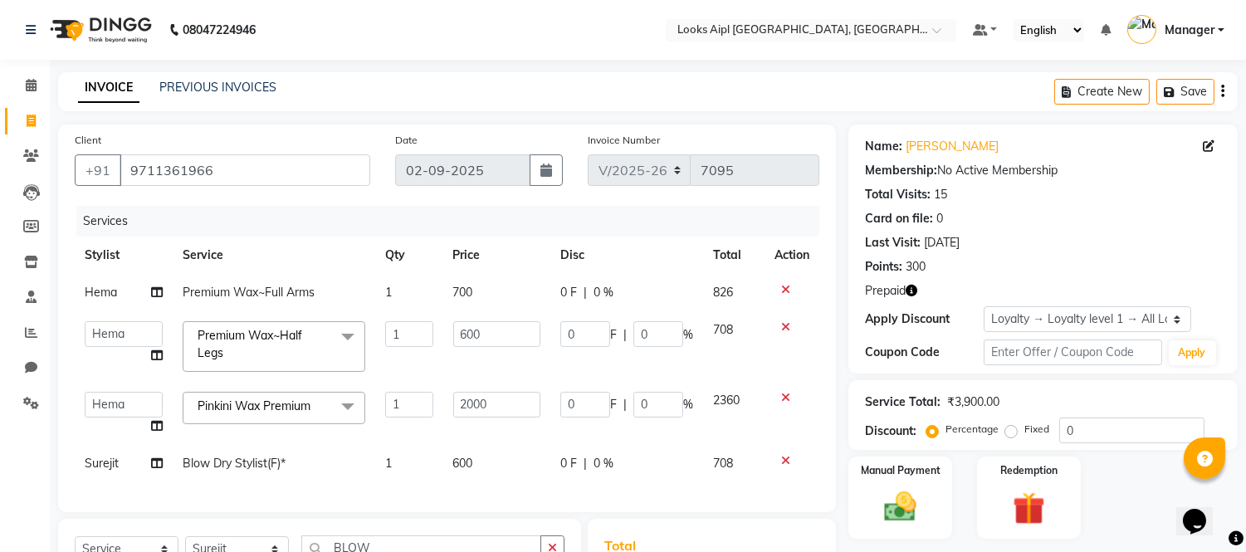
click at [913, 291] on icon "button" at bounding box center [912, 291] width 12 height 12
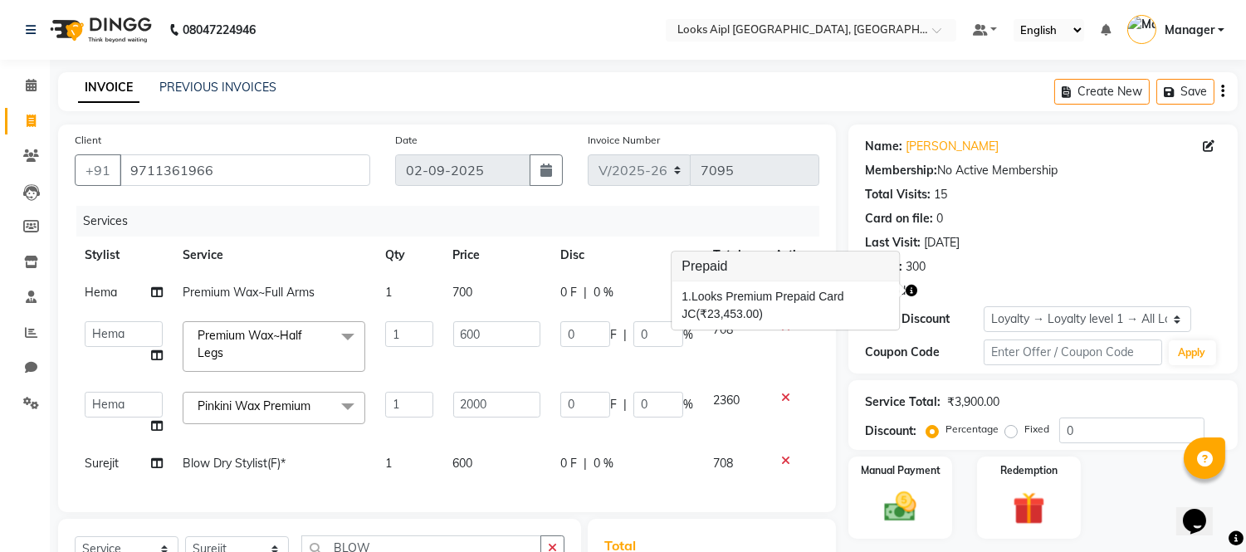
click at [913, 291] on icon "button" at bounding box center [912, 291] width 12 height 12
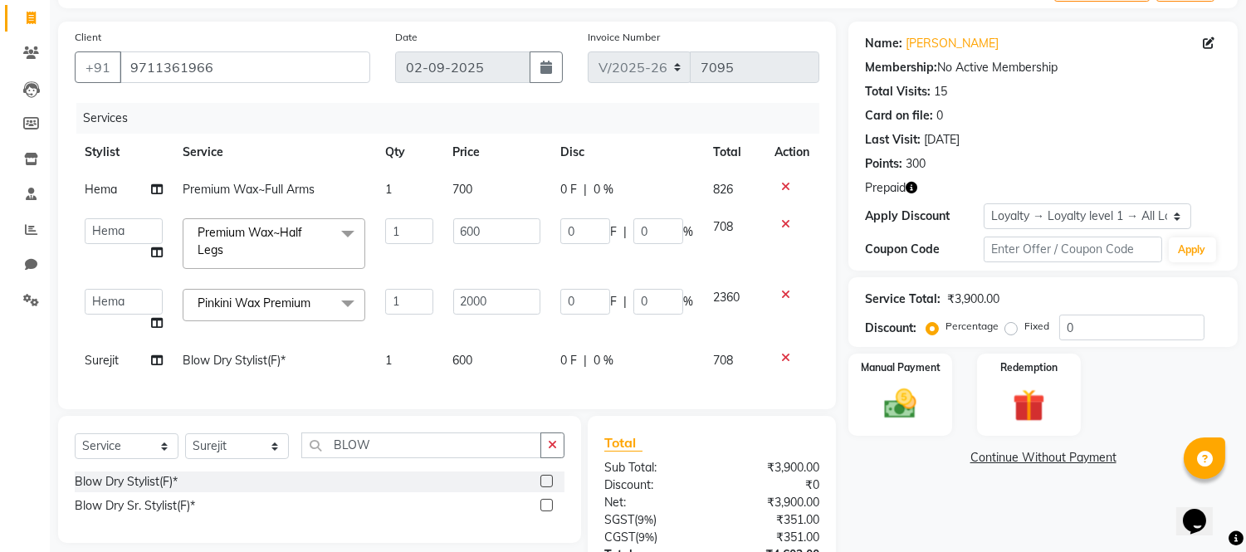
scroll to position [249, 0]
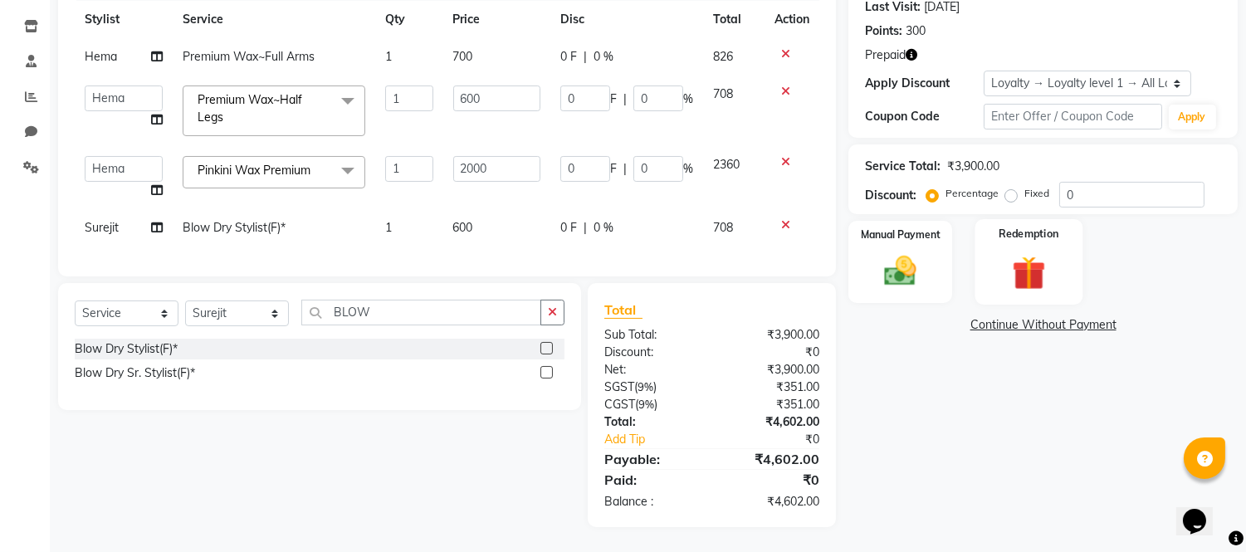
click at [1034, 268] on img at bounding box center [1028, 273] width 55 height 42
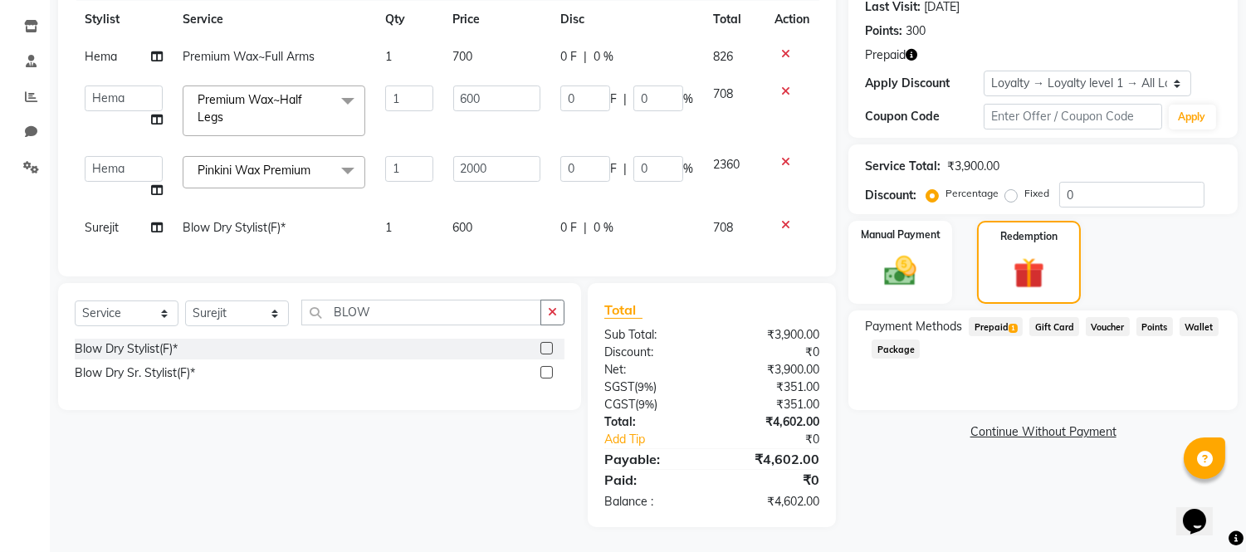
click at [1013, 324] on span "1" at bounding box center [1013, 329] width 9 height 10
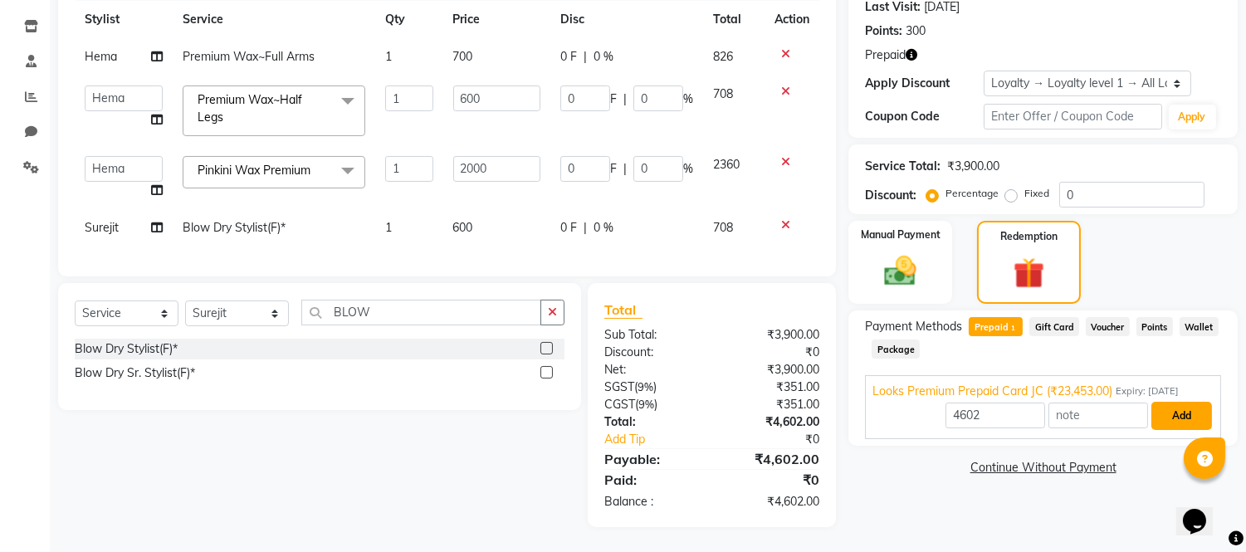
click at [1162, 403] on button "Add" at bounding box center [1181, 416] width 61 height 28
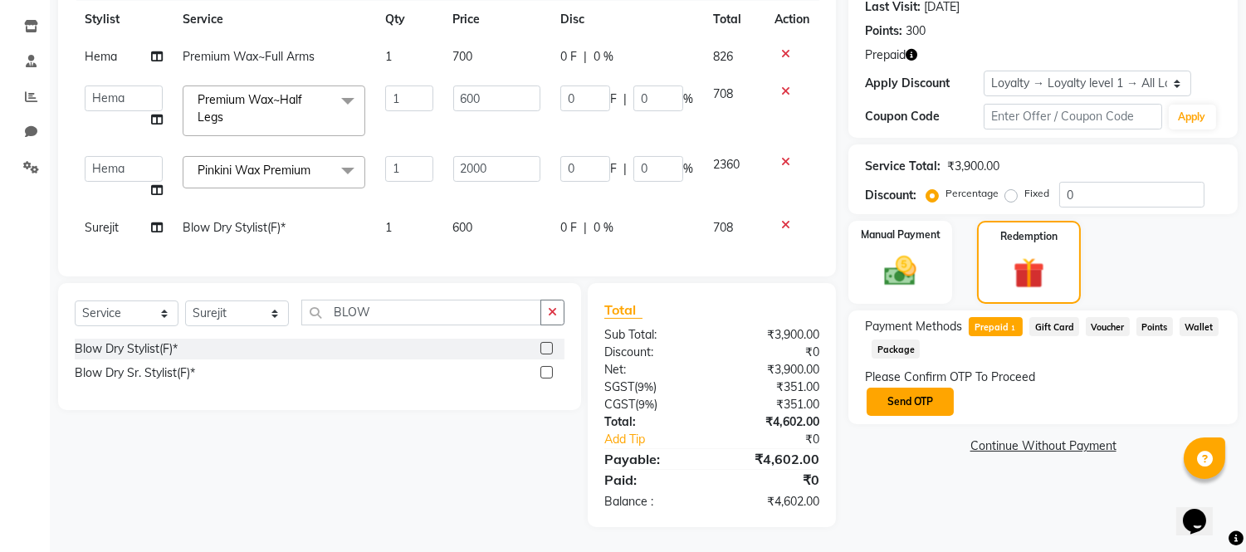
click at [911, 400] on button "Send OTP" at bounding box center [910, 402] width 87 height 28
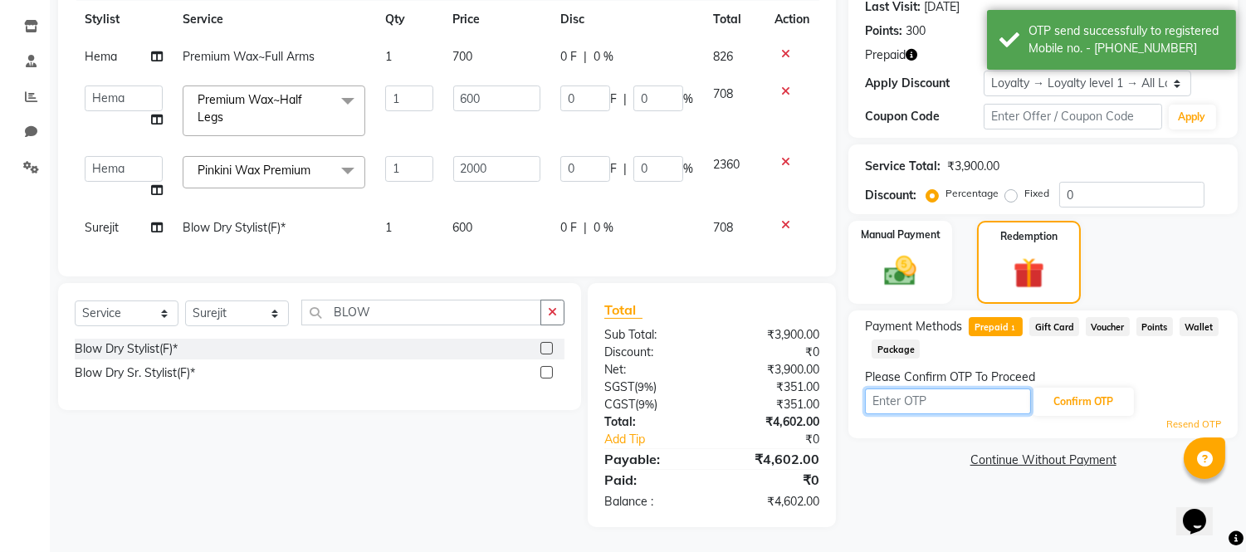
click at [911, 393] on input "text" at bounding box center [948, 401] width 166 height 26
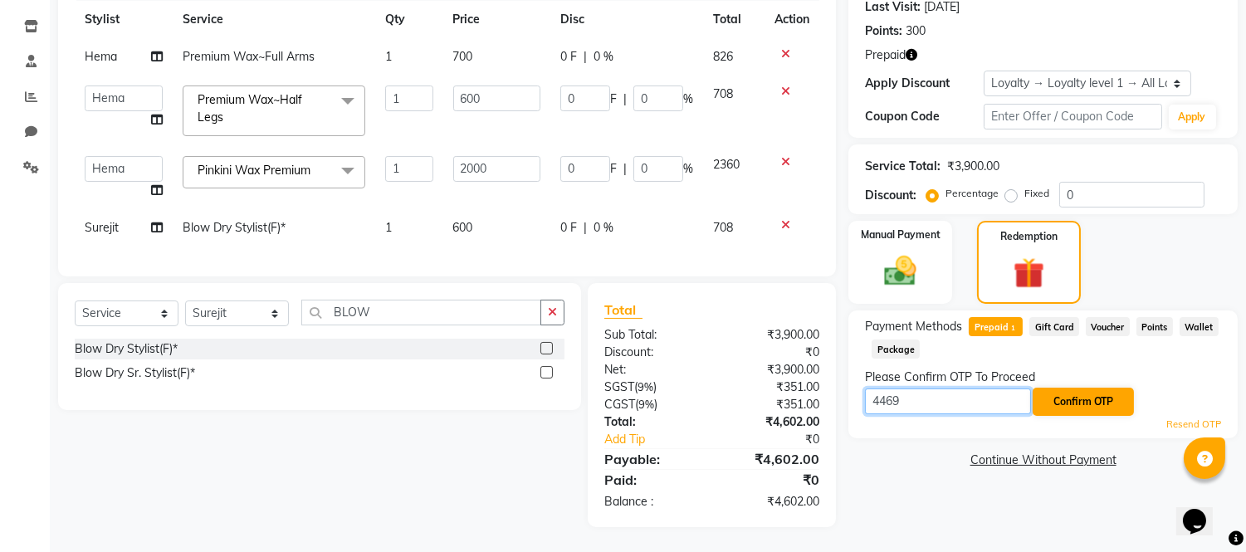
type input "4469"
click at [1084, 388] on button "Confirm OTP" at bounding box center [1083, 402] width 101 height 28
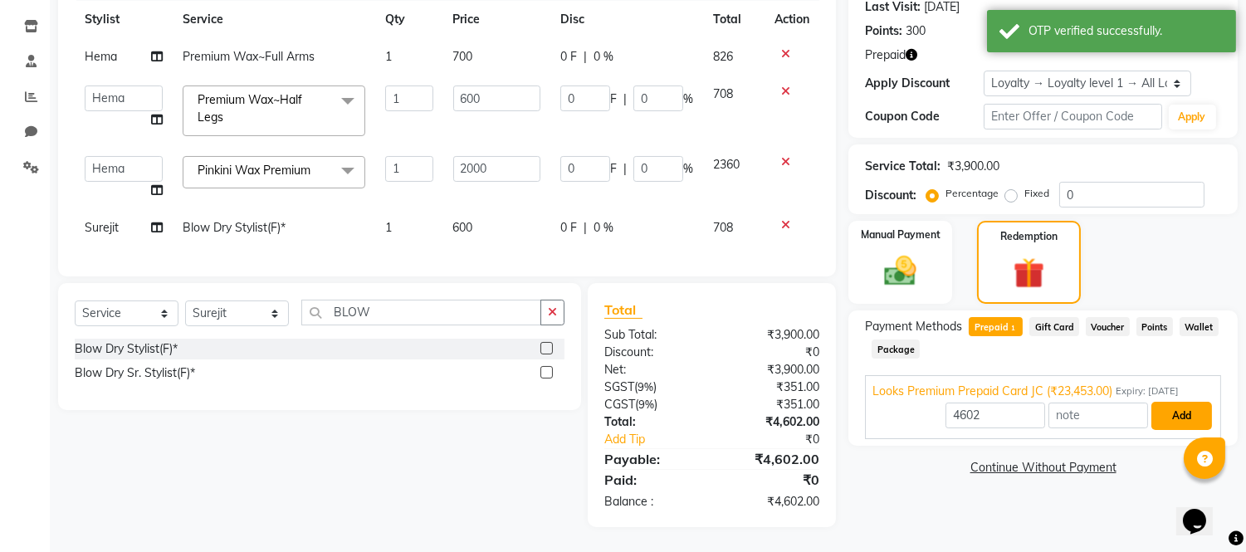
click at [1187, 402] on button "Add" at bounding box center [1181, 416] width 61 height 28
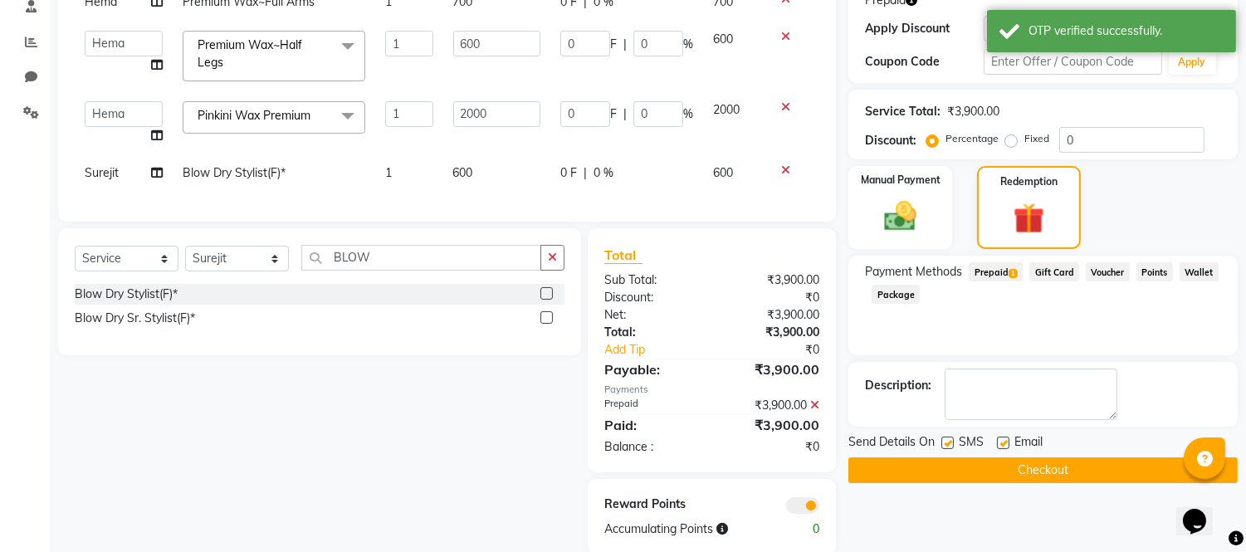
scroll to position [330, 0]
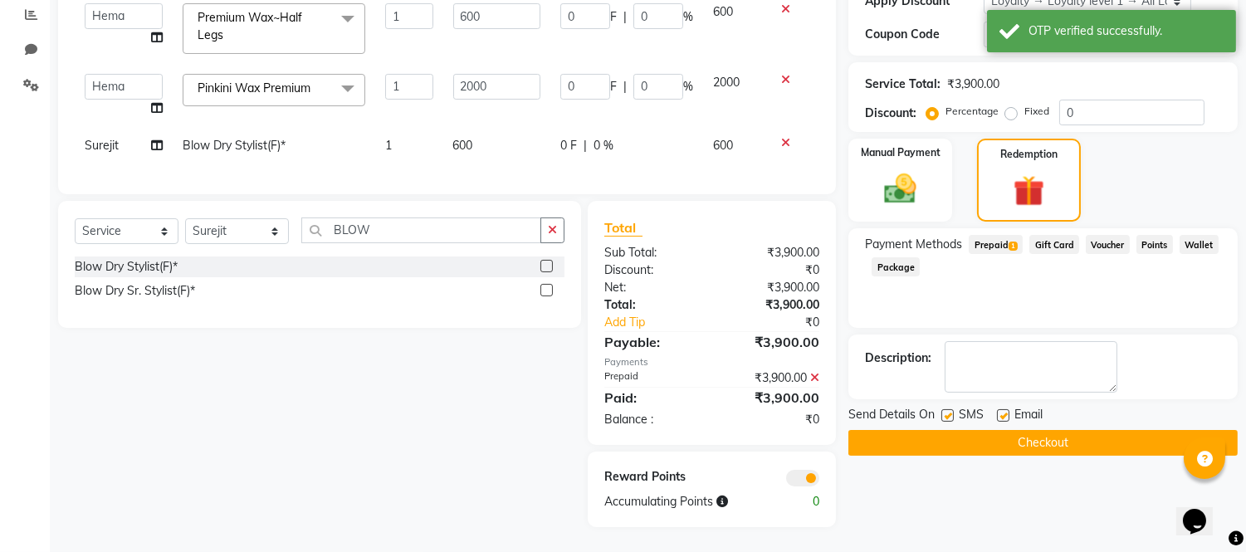
click at [965, 430] on button "Checkout" at bounding box center [1042, 443] width 389 height 26
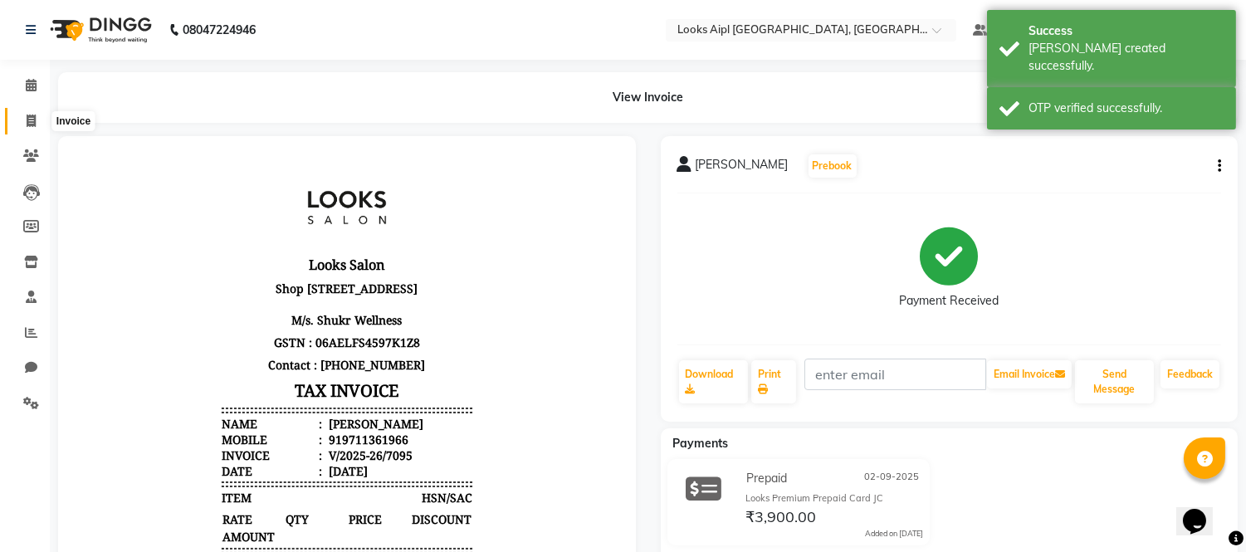
click at [34, 113] on span at bounding box center [31, 121] width 29 height 19
select select "service"
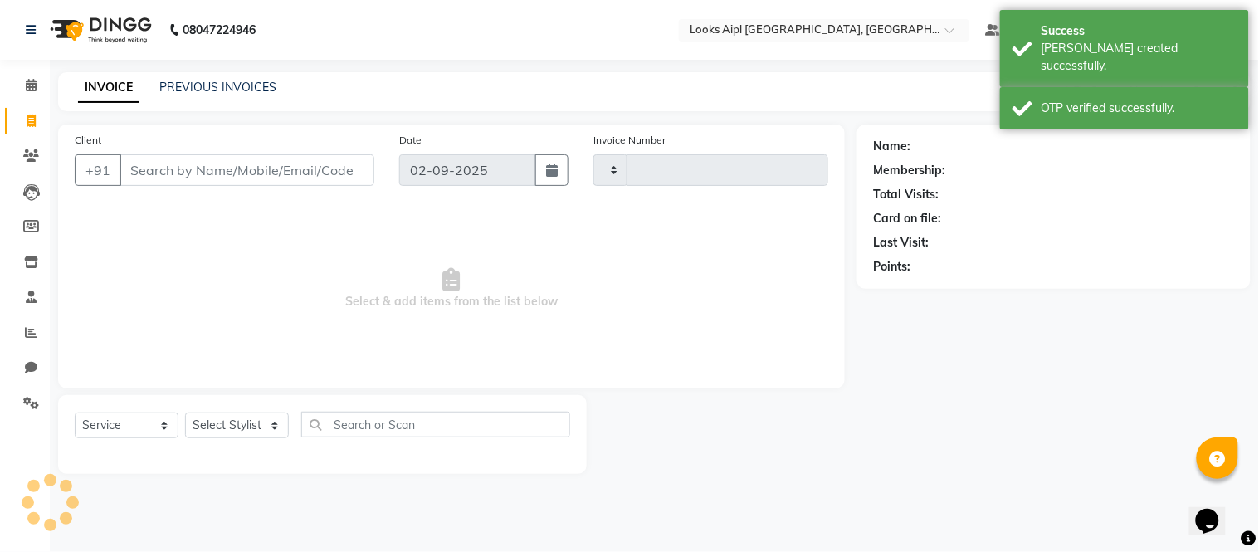
type input "7096"
select select "6047"
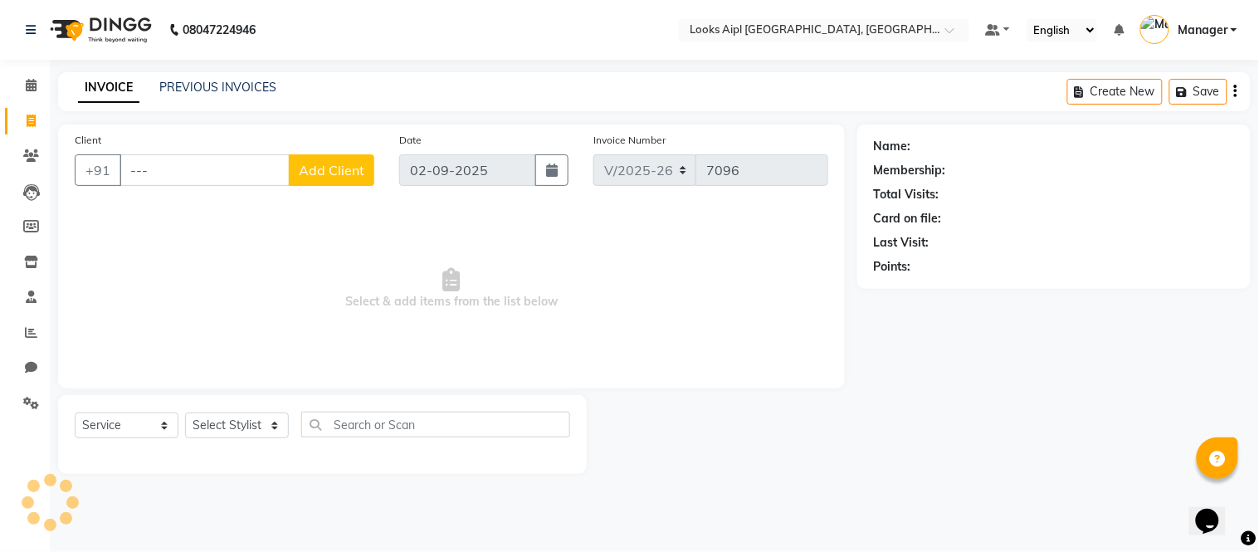
click at [163, 167] on input "---" at bounding box center [205, 170] width 170 height 32
type input "-"
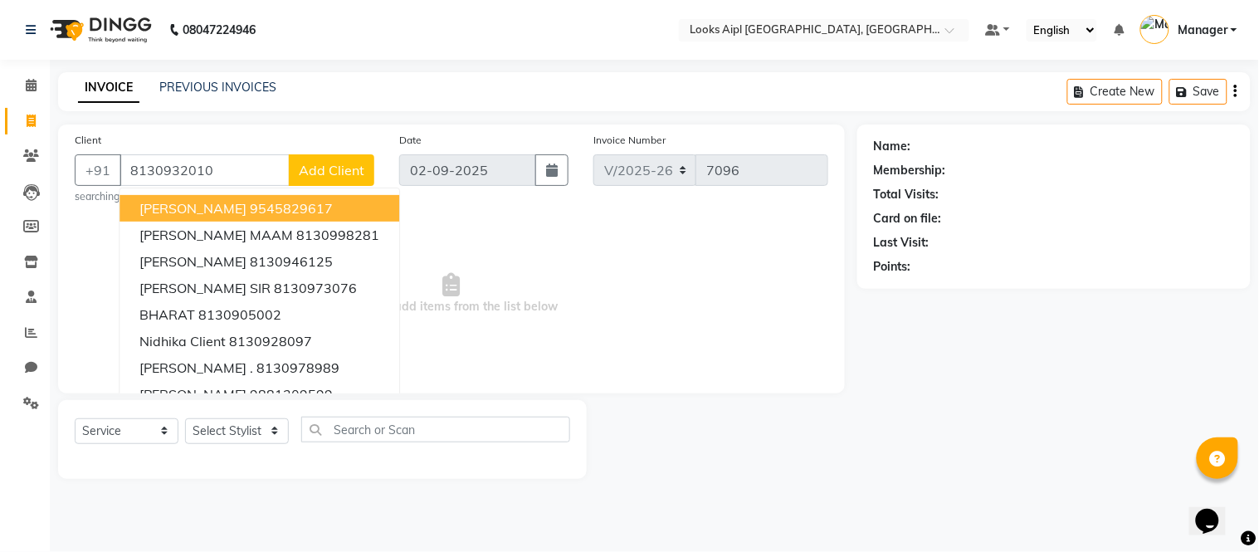
type input "8130932010"
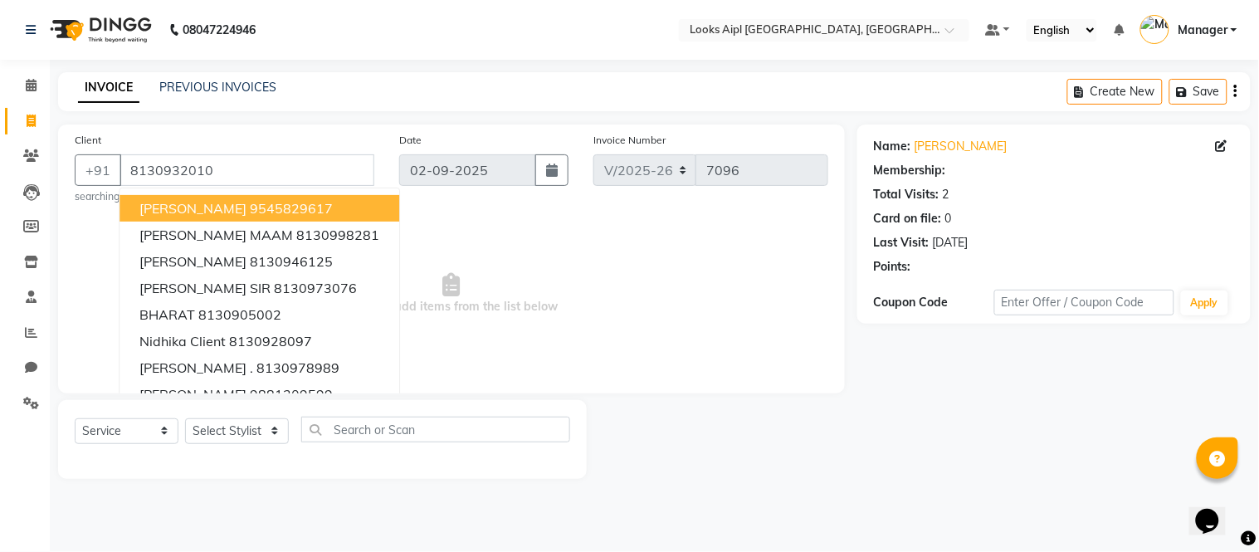
select select "1: Object"
click at [592, 227] on span "Select & add items from the list below" at bounding box center [452, 294] width 754 height 166
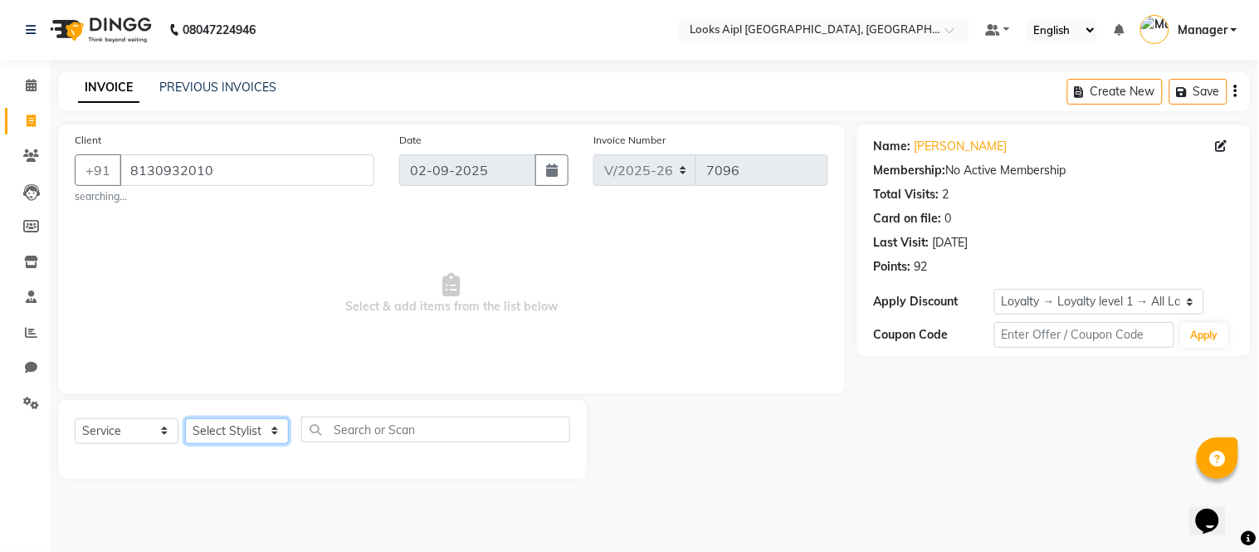
click at [252, 426] on select "Select Stylist Akash Akshar_asst Alam _Pdct Amit Arkan Arsh Counter Sales Farma…" at bounding box center [237, 431] width 104 height 26
select select "43350"
click at [185, 418] on select "Select Stylist Akash Akshar_asst Alam _Pdct Amit Arkan Arsh Counter Sales Farma…" at bounding box center [237, 431] width 104 height 26
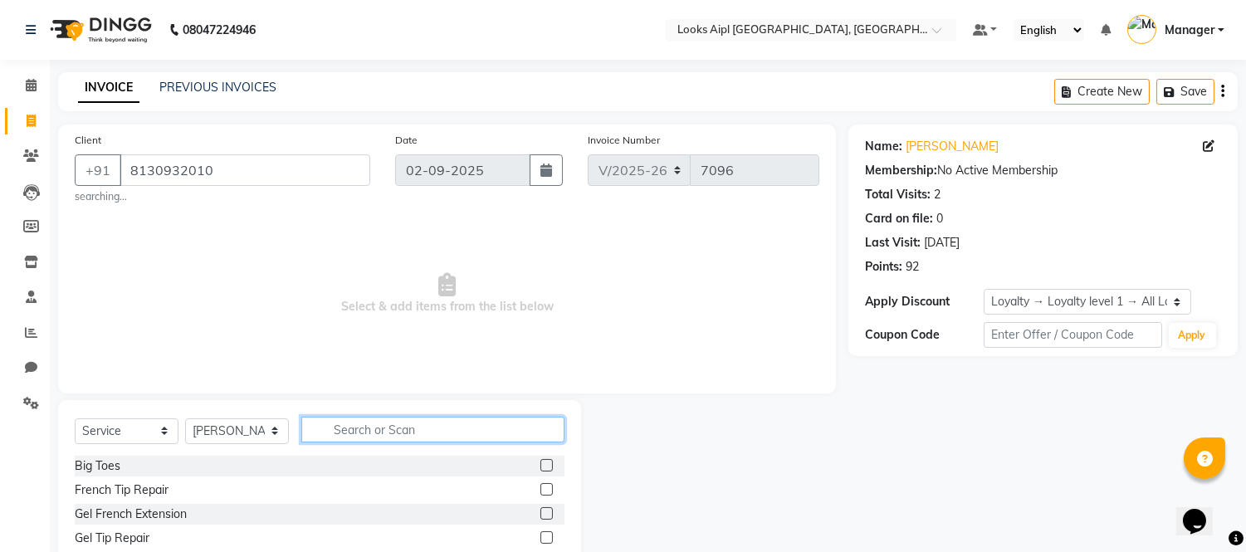
click at [393, 418] on input "text" at bounding box center [432, 430] width 263 height 26
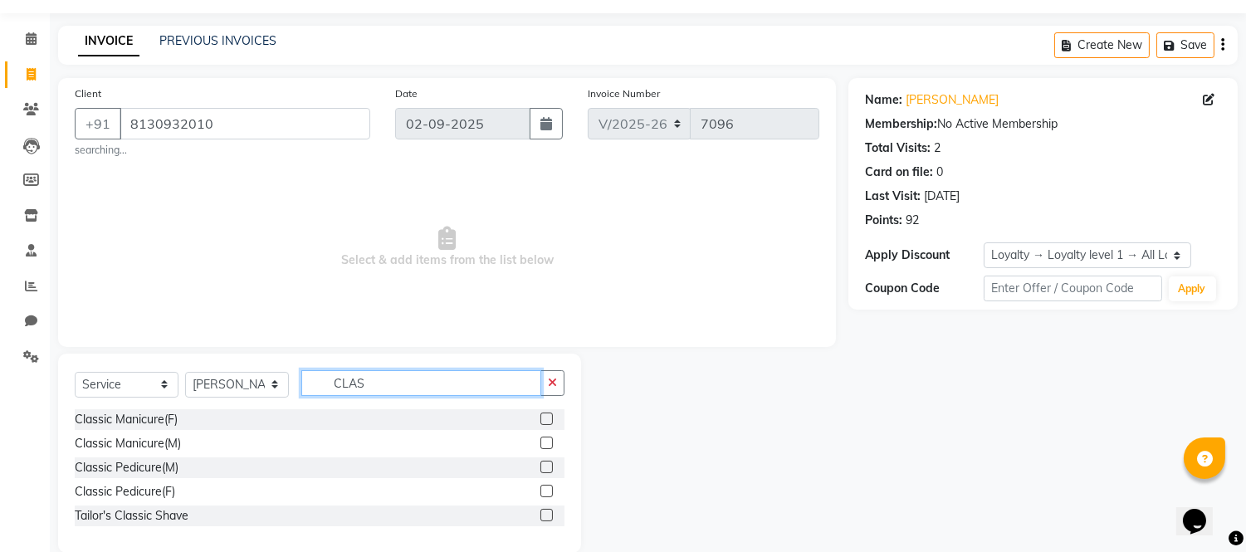
scroll to position [72, 0]
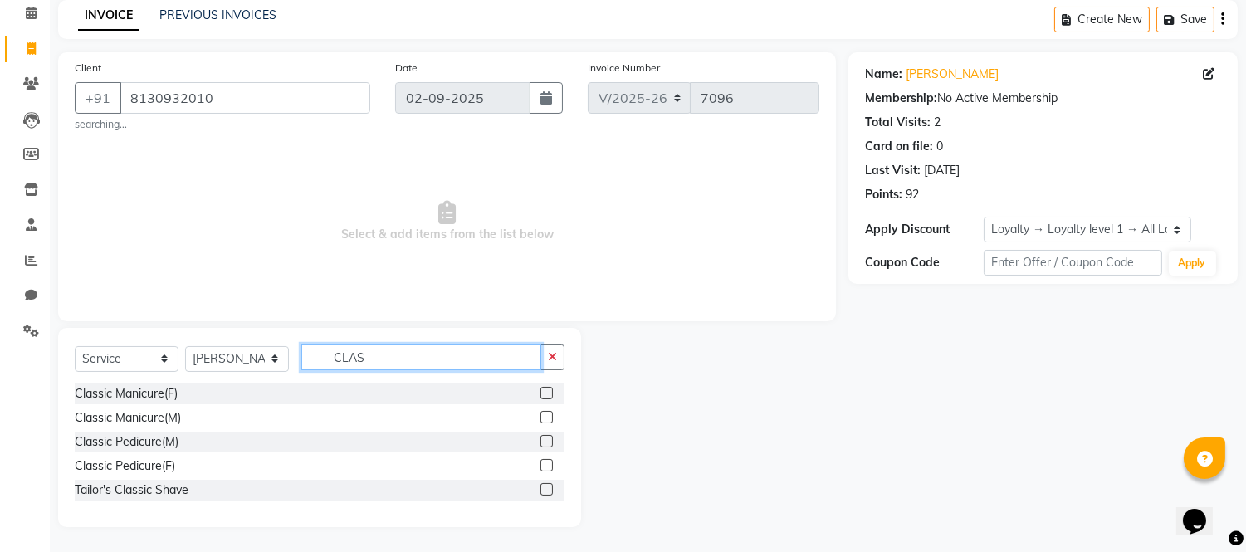
type input "CLAS"
click at [540, 465] on label at bounding box center [546, 465] width 12 height 12
click at [540, 465] on input "checkbox" at bounding box center [545, 466] width 11 height 11
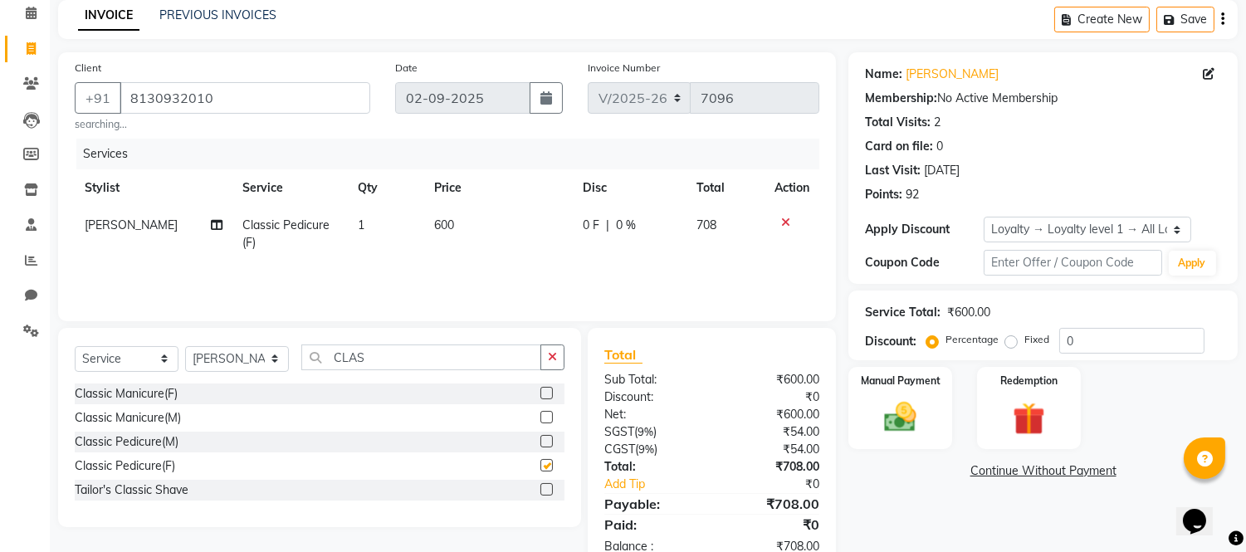
checkbox input "false"
click at [459, 228] on td "600" at bounding box center [498, 234] width 149 height 55
select select "43350"
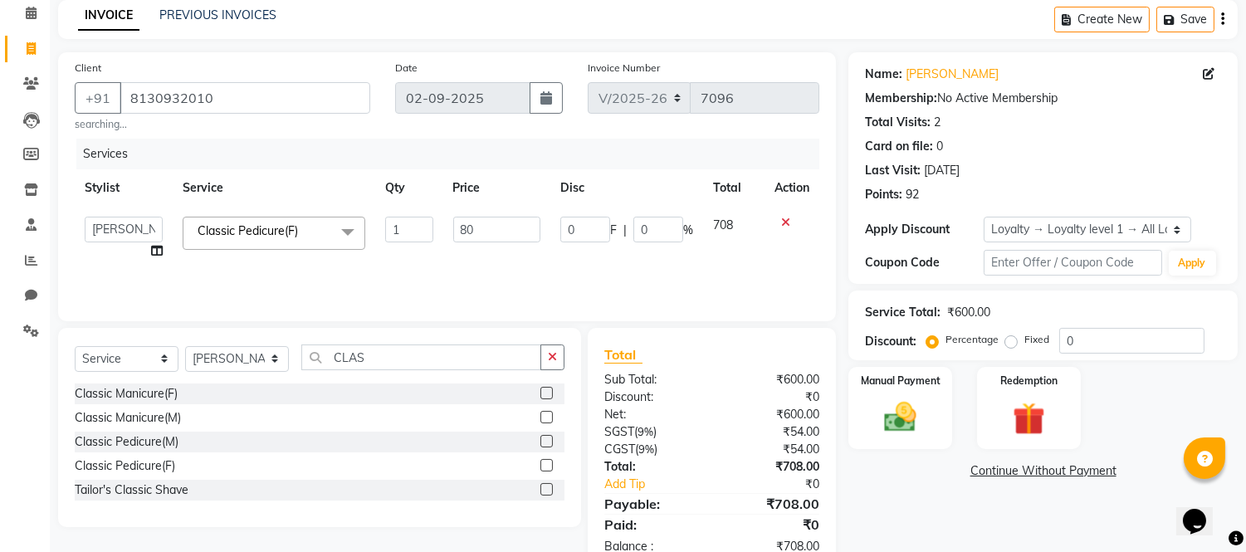
type input "8"
type input "850"
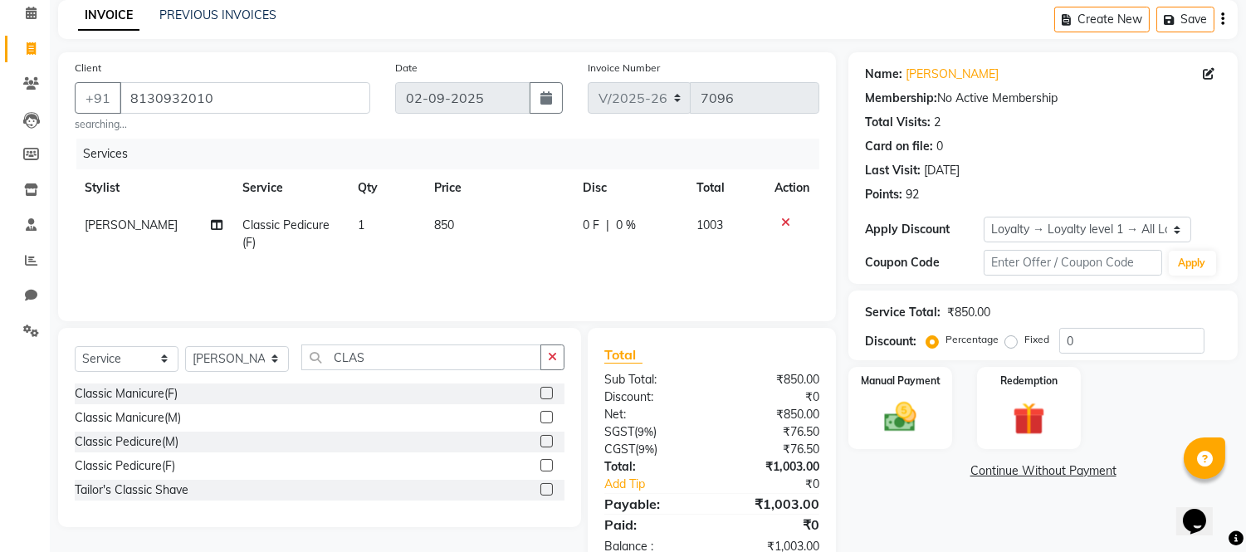
click at [467, 252] on td "850" at bounding box center [498, 234] width 149 height 55
select select "43350"
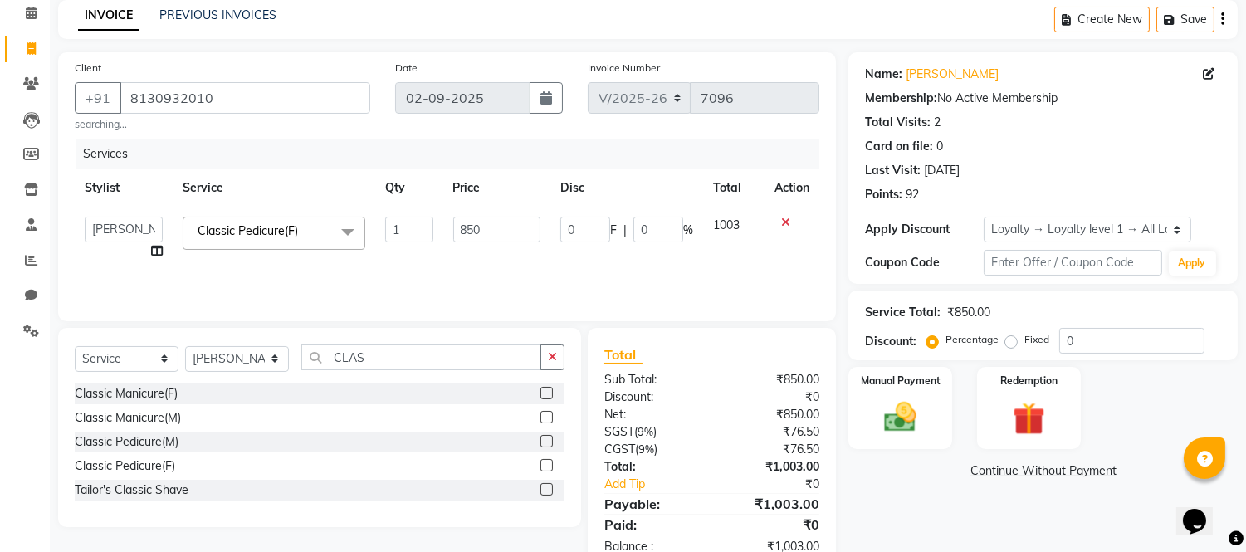
scroll to position [117, 0]
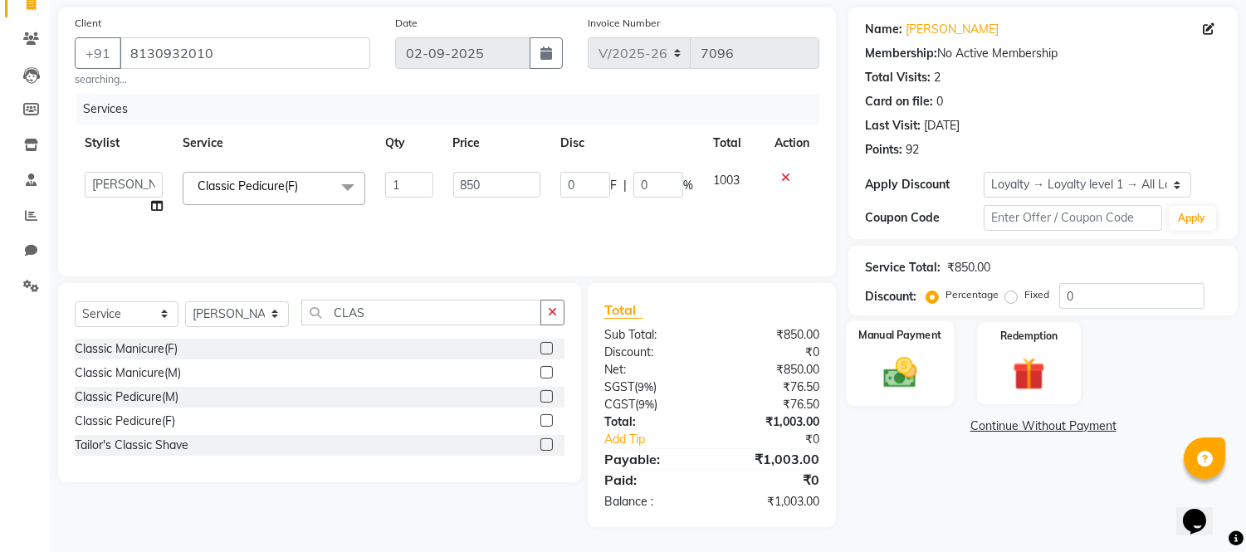
drag, startPoint x: 893, startPoint y: 378, endPoint x: 936, endPoint y: 395, distance: 46.2
click at [895, 378] on img at bounding box center [900, 373] width 55 height 39
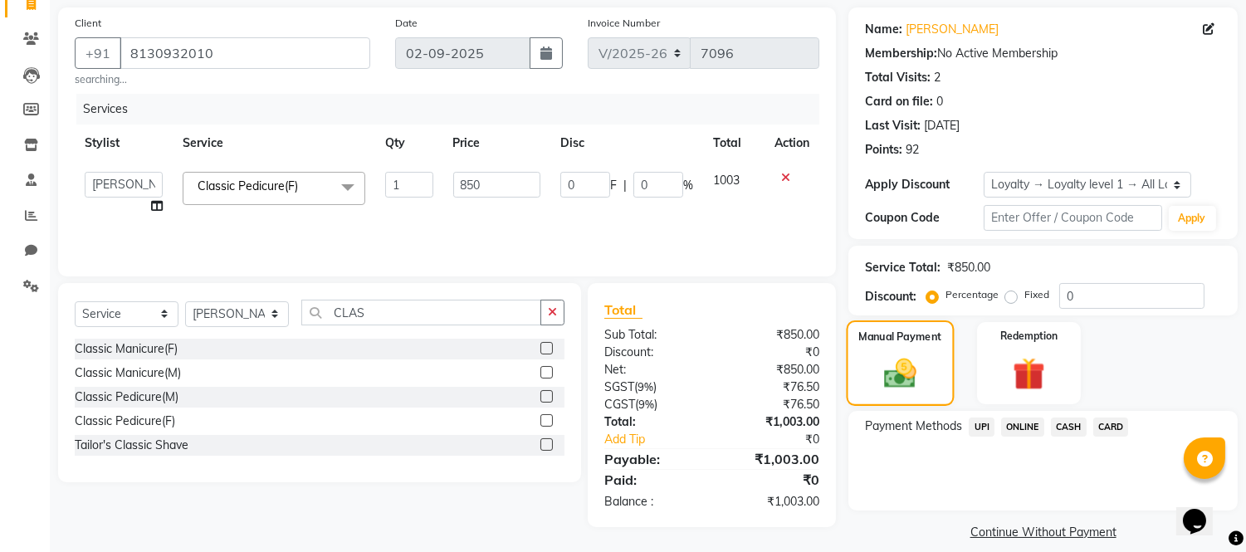
click at [903, 371] on img at bounding box center [900, 373] width 52 height 37
drag, startPoint x: 1075, startPoint y: 425, endPoint x: 1074, endPoint y: 502, distance: 77.2
click at [1076, 436] on div "CASH" at bounding box center [1065, 429] width 42 height 22
click at [1069, 422] on span "CASH" at bounding box center [1069, 427] width 36 height 19
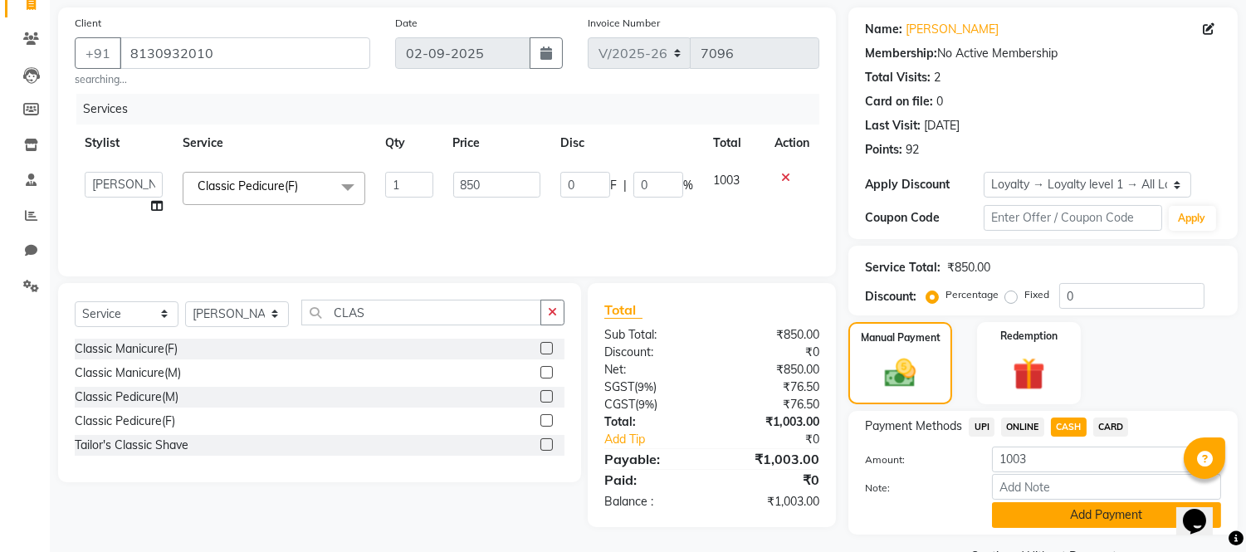
click at [1067, 510] on button "Add Payment" at bounding box center [1106, 515] width 229 height 26
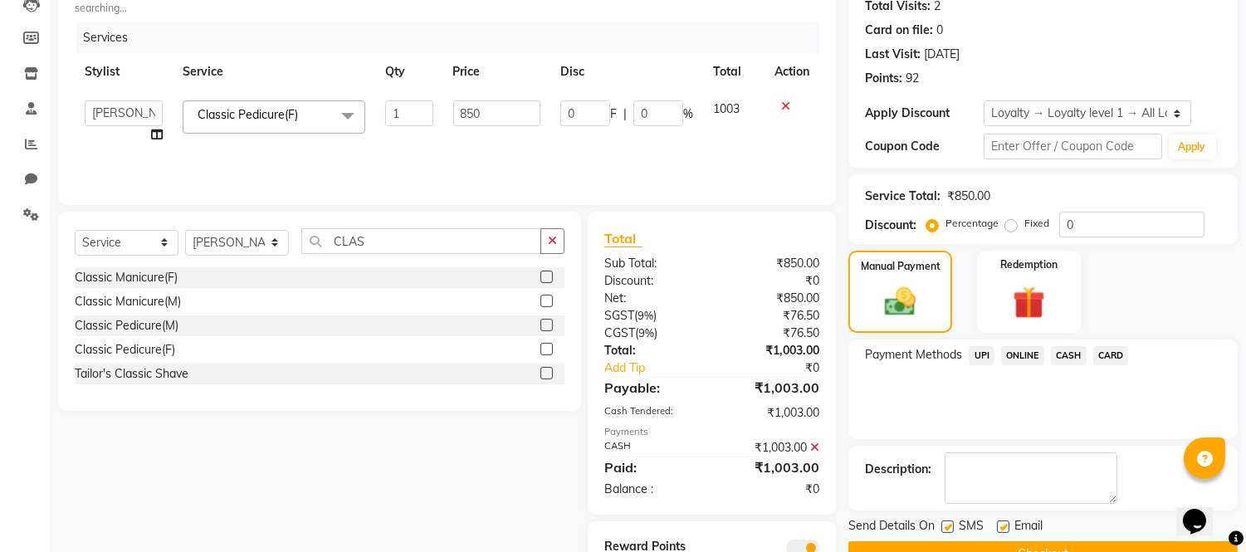
scroll to position [258, 0]
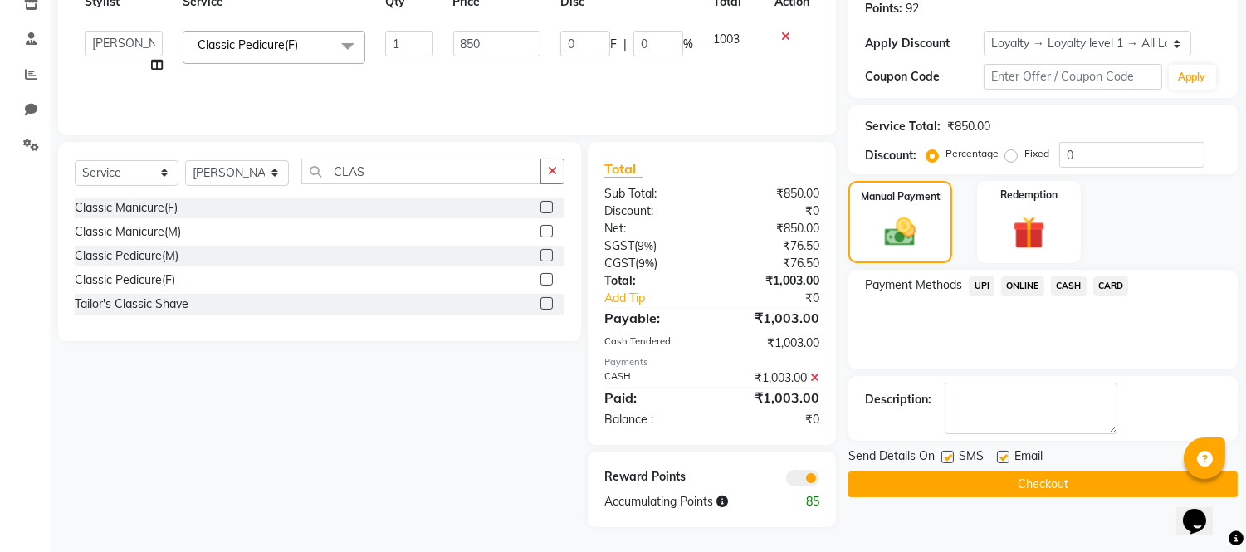
click at [1066, 476] on button "Checkout" at bounding box center [1042, 484] width 389 height 26
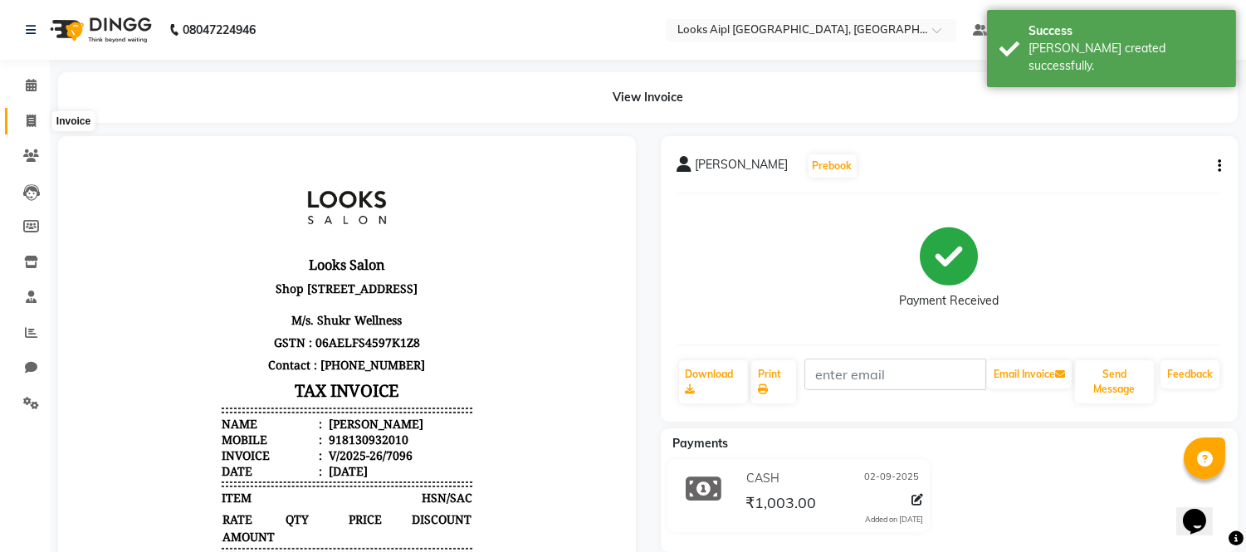
click at [23, 117] on span at bounding box center [31, 121] width 29 height 19
select select "service"
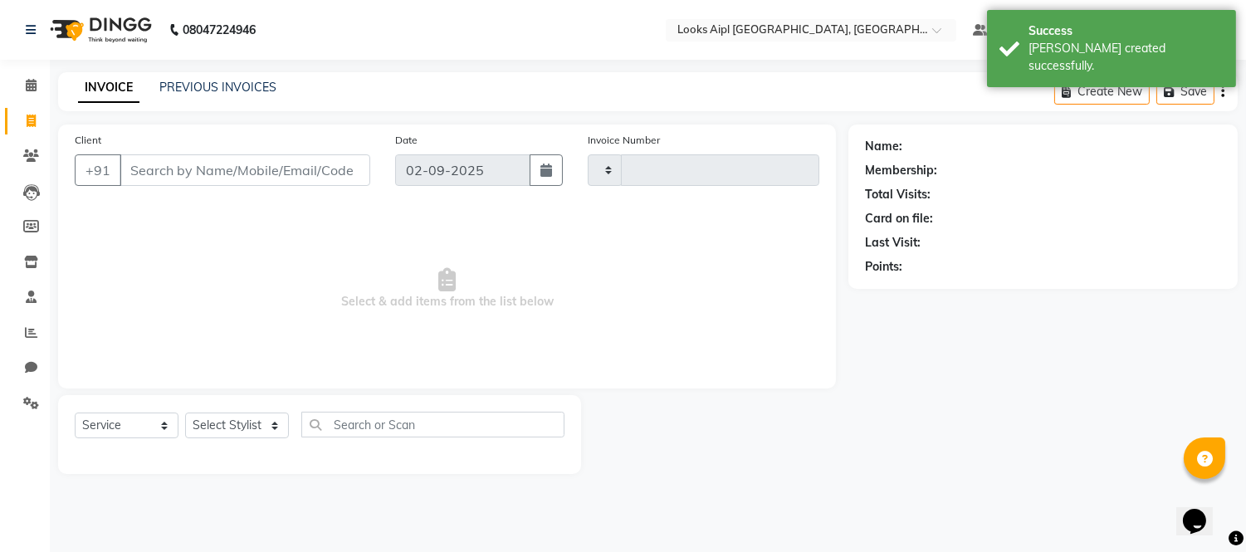
type input "7097"
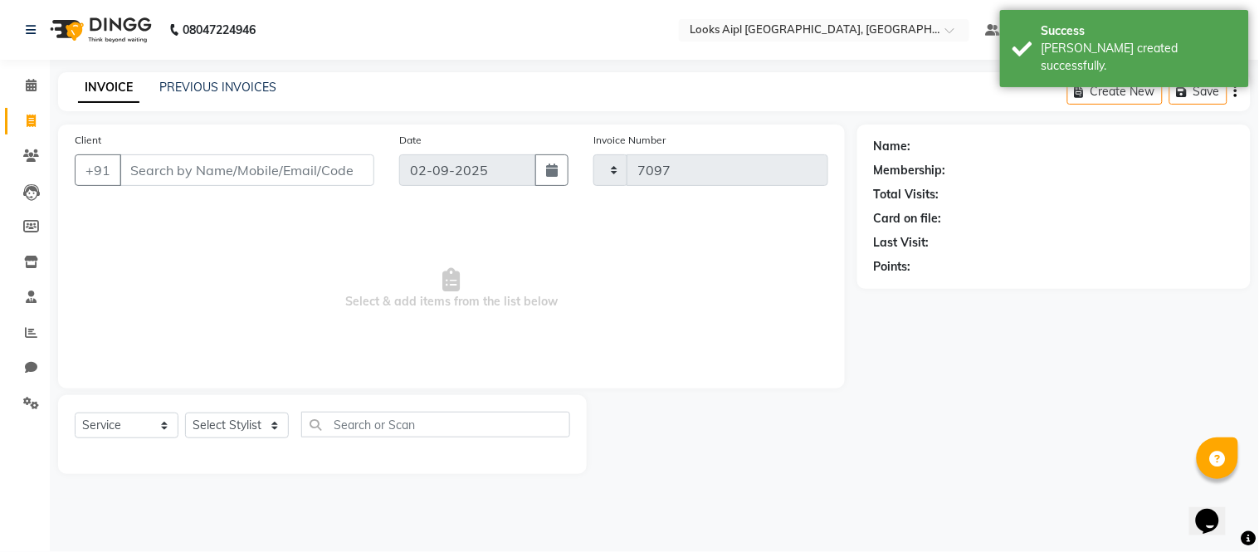
select select "6047"
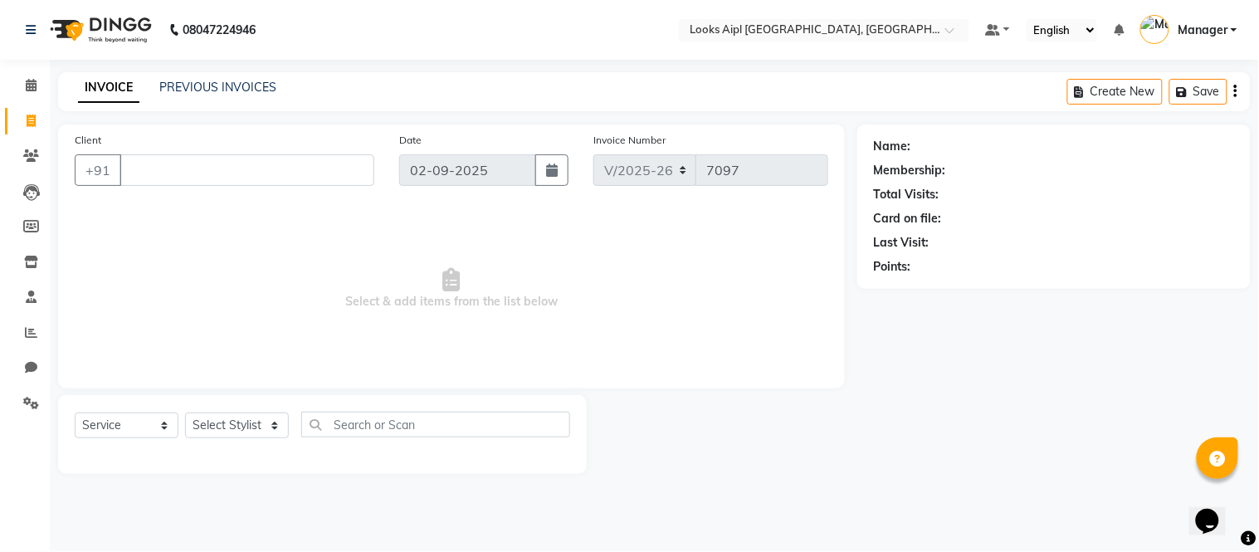
click at [137, 169] on input "Client" at bounding box center [247, 170] width 255 height 32
click at [17, 120] on span at bounding box center [31, 121] width 29 height 19
select select "6047"
select select "service"
click at [20, 92] on span at bounding box center [31, 85] width 29 height 19
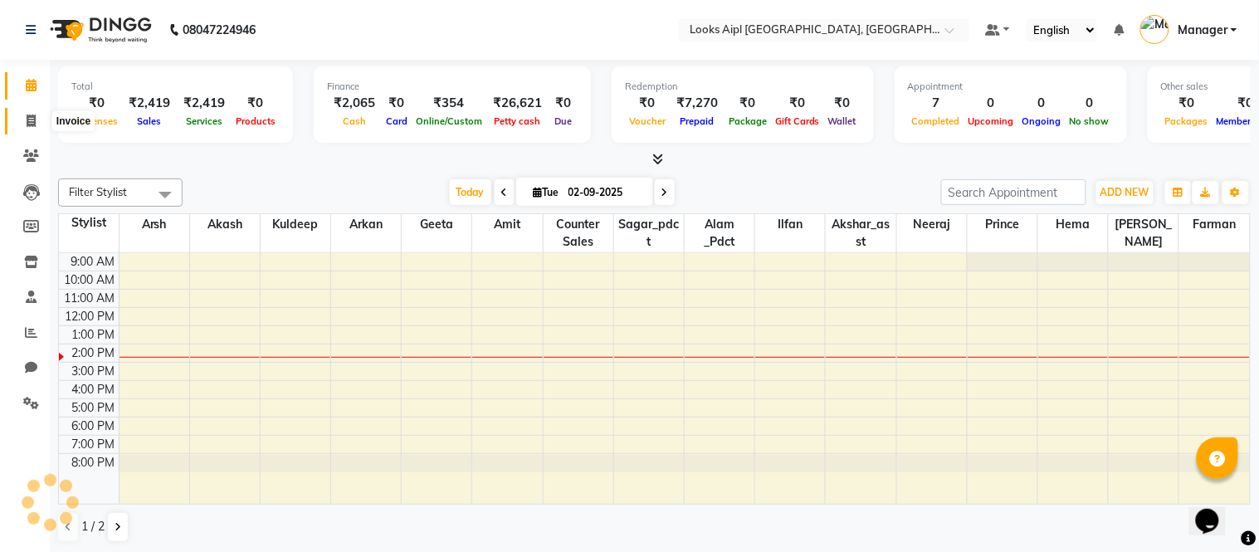
click at [22, 120] on span at bounding box center [31, 121] width 29 height 19
select select "service"
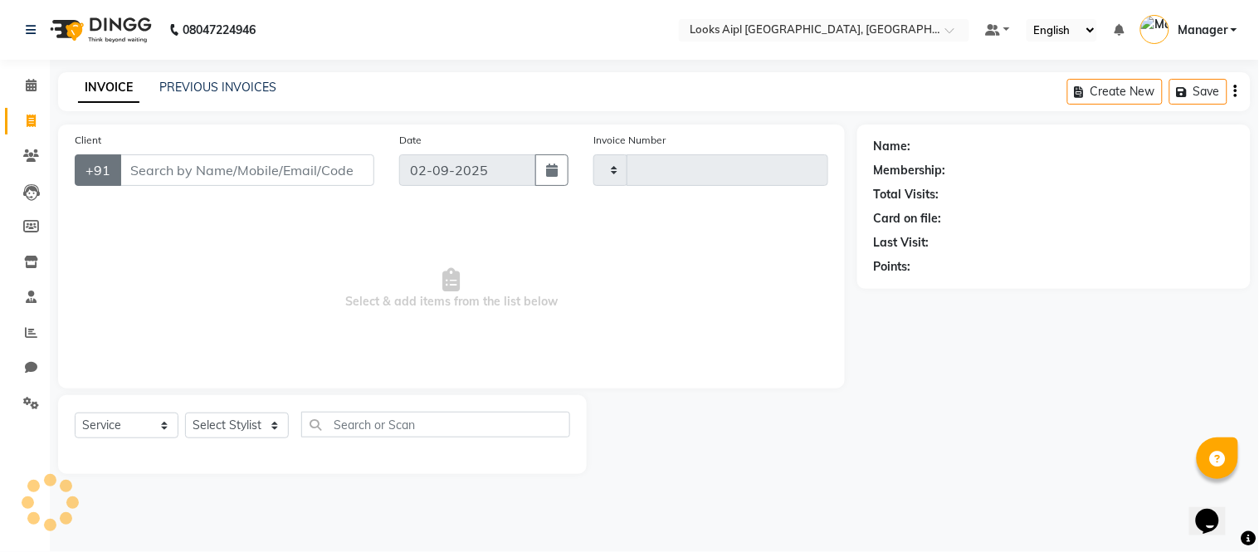
type input "7097"
select select "6047"
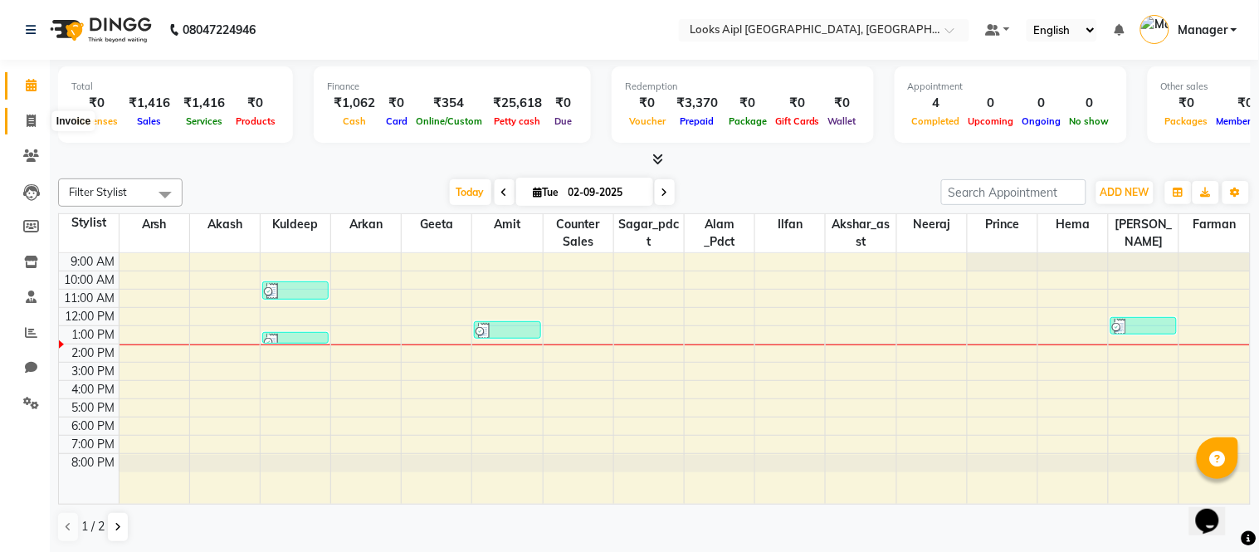
click at [35, 122] on icon at bounding box center [31, 121] width 9 height 12
select select "6047"
select select "service"
